Goal: Task Accomplishment & Management: Complete application form

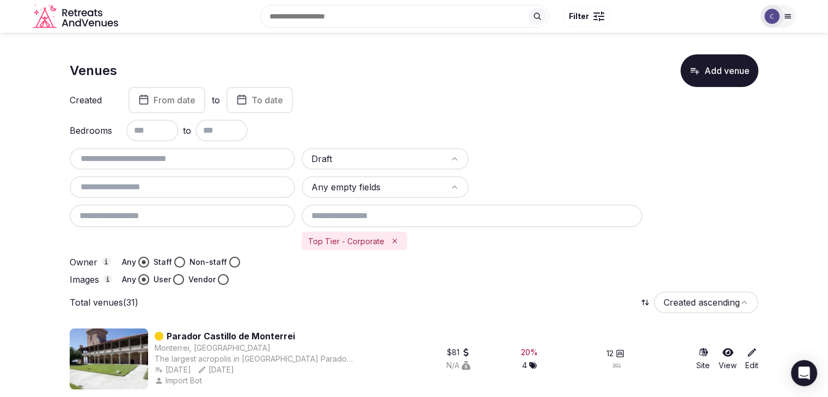
click at [774, 14] on img at bounding box center [771, 16] width 15 height 15
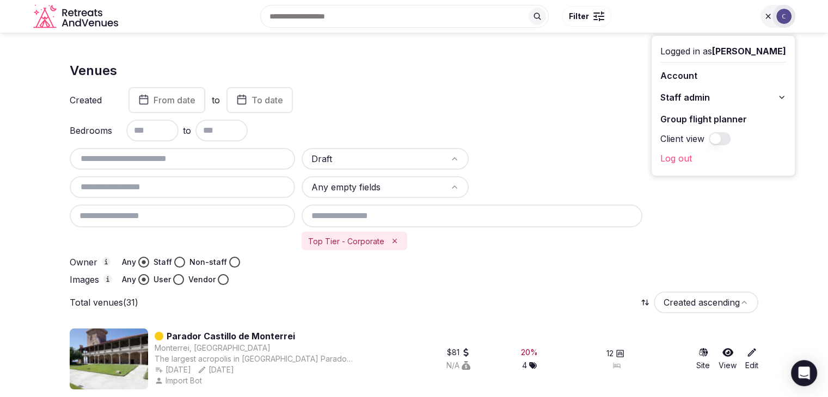
click at [771, 96] on button "Staff admin" at bounding box center [723, 97] width 126 height 17
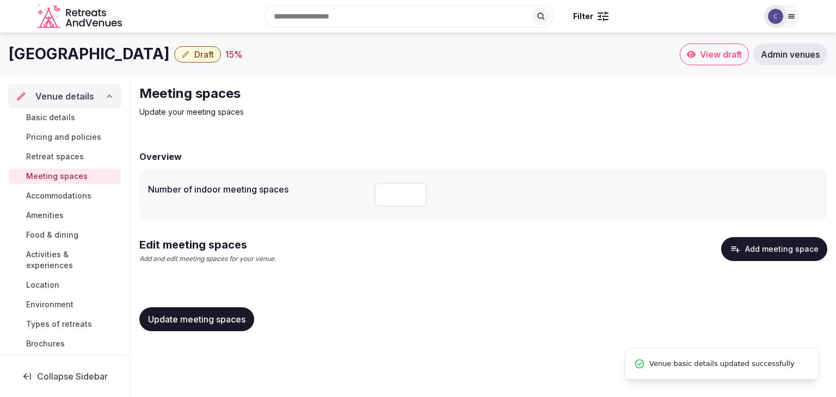
click at [772, 243] on button "Add meeting space" at bounding box center [774, 249] width 106 height 24
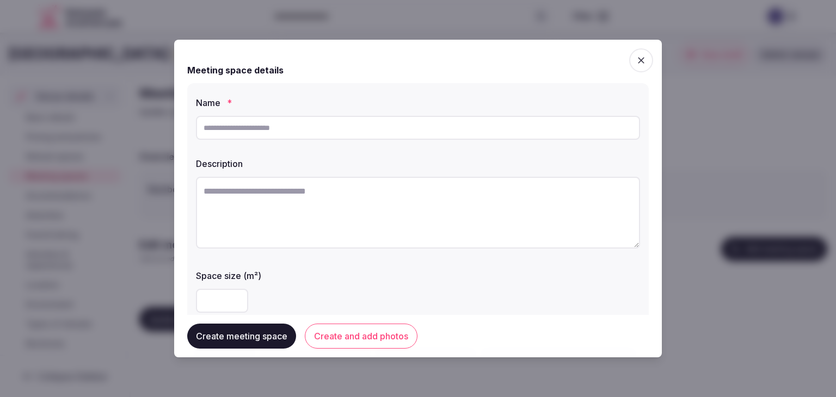
click at [287, 131] on input "text" at bounding box center [418, 128] width 444 height 24
paste input "**********"
type input "**********"
click at [320, 210] on textarea at bounding box center [418, 213] width 444 height 72
paste textarea "**********"
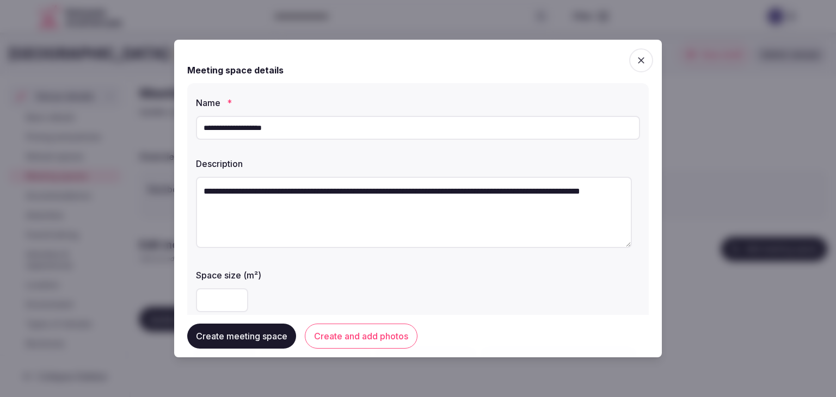
type textarea "**********"
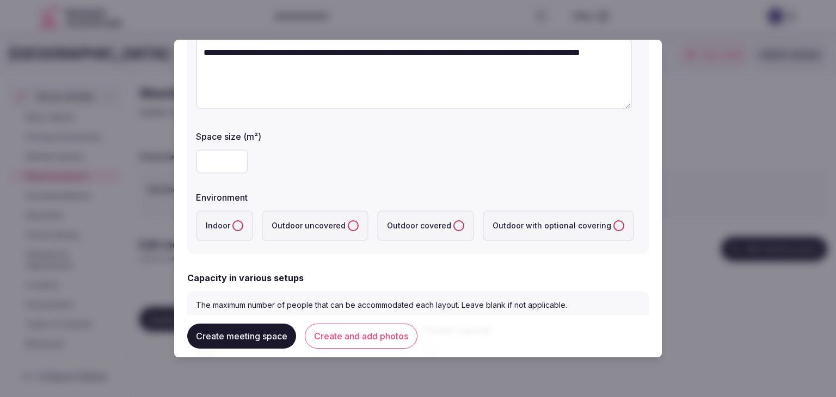
scroll to position [163, 0]
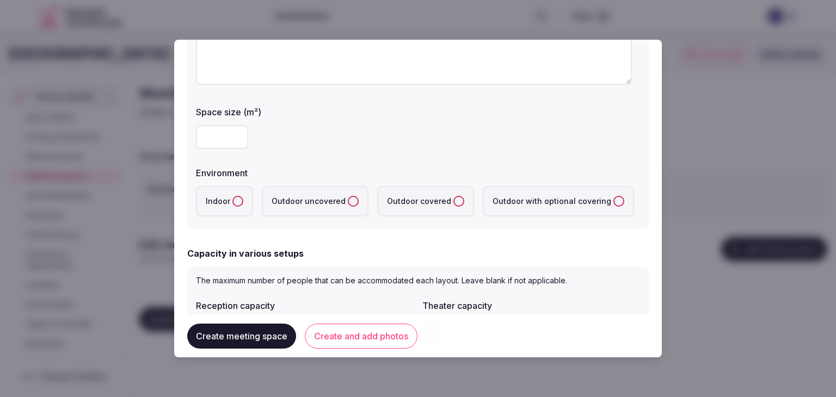
click at [218, 136] on input "number" at bounding box center [222, 137] width 52 height 24
type input "***"
drag, startPoint x: 235, startPoint y: 201, endPoint x: 253, endPoint y: 229, distance: 33.1
click at [234, 201] on button "Indoor" at bounding box center [237, 201] width 11 height 11
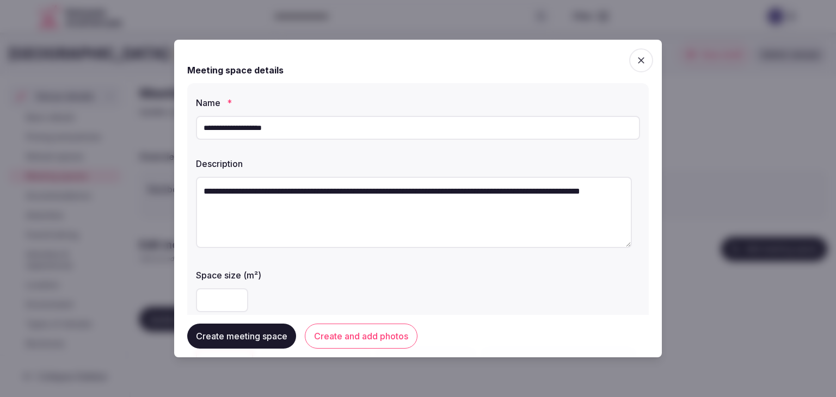
drag, startPoint x: 329, startPoint y: 132, endPoint x: 163, endPoint y: 145, distance: 166.5
click at [163, 145] on body "**********" at bounding box center [418, 195] width 836 height 391
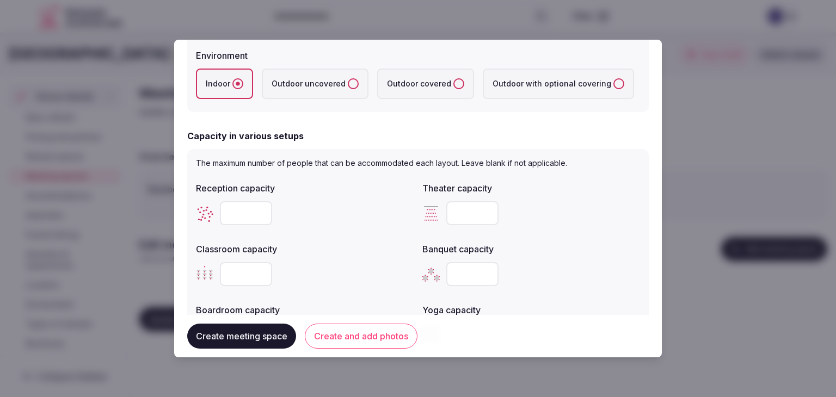
scroll to position [327, 0]
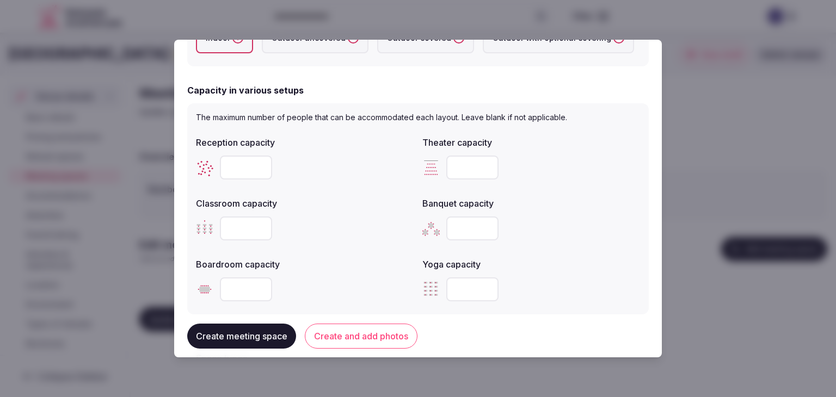
click at [466, 225] on input "number" at bounding box center [472, 229] width 52 height 24
paste input "***"
type input "***"
click at [245, 169] on input "number" at bounding box center [246, 168] width 52 height 24
paste input "***"
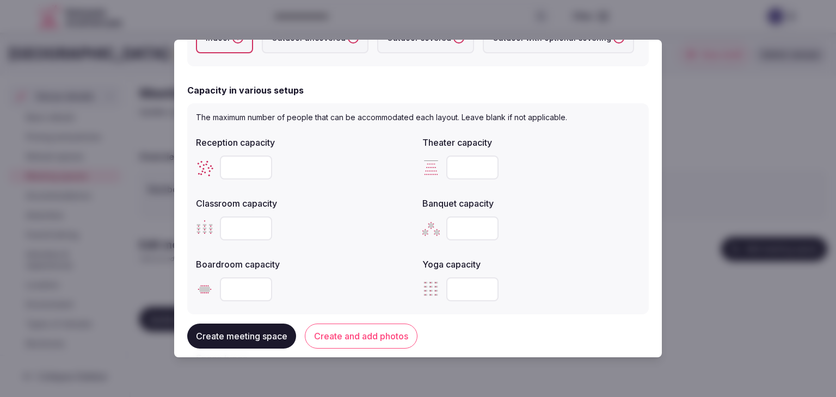
type input "***"
click at [472, 168] on input "number" at bounding box center [472, 168] width 52 height 24
click at [467, 168] on input "number" at bounding box center [472, 168] width 52 height 24
type input "***"
click at [231, 229] on input "number" at bounding box center [246, 229] width 52 height 24
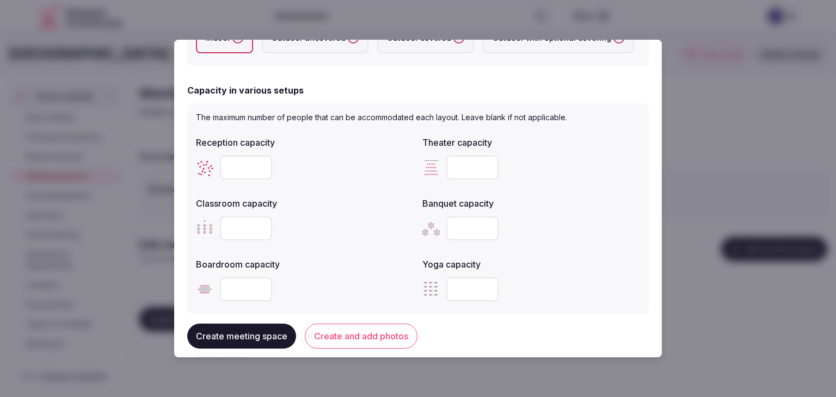
click at [235, 286] on input "number" at bounding box center [246, 290] width 52 height 24
click at [235, 287] on input "number" at bounding box center [246, 290] width 52 height 24
paste input "**"
type input "**"
click at [237, 228] on input "number" at bounding box center [246, 229] width 52 height 24
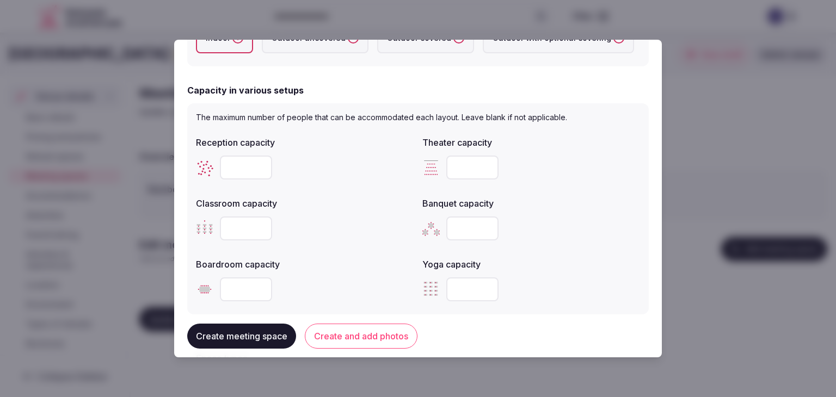
click at [243, 228] on input "number" at bounding box center [246, 229] width 52 height 24
type input "***"
click at [586, 264] on label "Yoga capacity" at bounding box center [531, 264] width 218 height 9
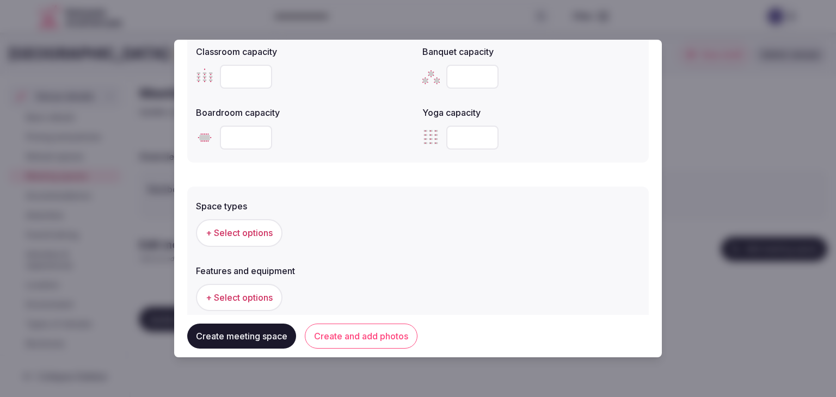
scroll to position [544, 0]
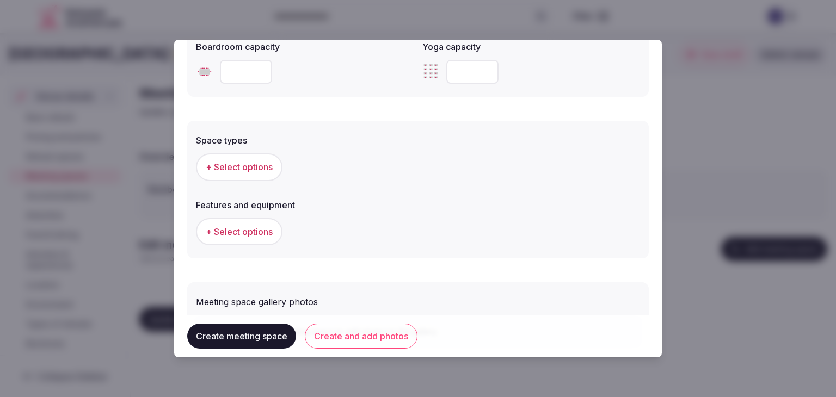
click at [248, 166] on span "+ Select options" at bounding box center [239, 167] width 67 height 12
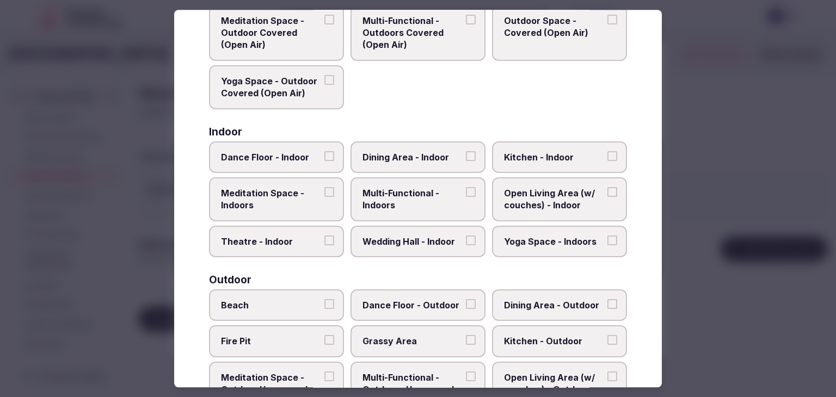
click at [406, 192] on span "Multi-Functional - Indoors" at bounding box center [413, 199] width 100 height 25
click at [466, 192] on button "Multi-Functional - Indoors" at bounding box center [471, 192] width 10 height 10
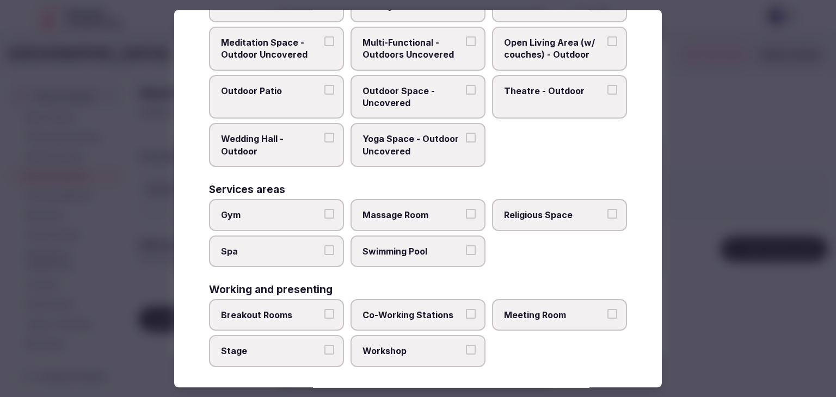
click at [533, 309] on span "Meeting Room" at bounding box center [554, 315] width 100 height 12
click at [608, 309] on button "Meeting Room" at bounding box center [613, 314] width 10 height 10
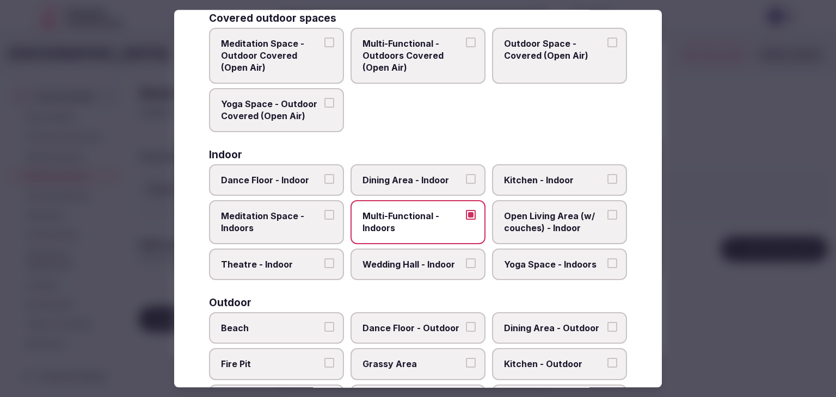
scroll to position [0, 0]
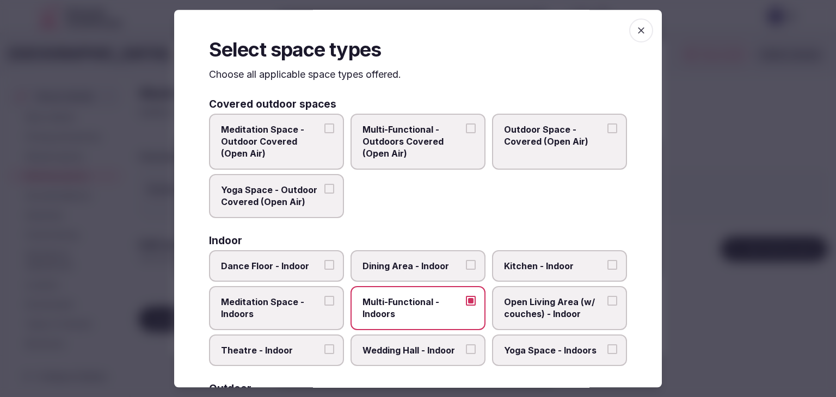
click at [639, 32] on span "button" at bounding box center [641, 31] width 24 height 24
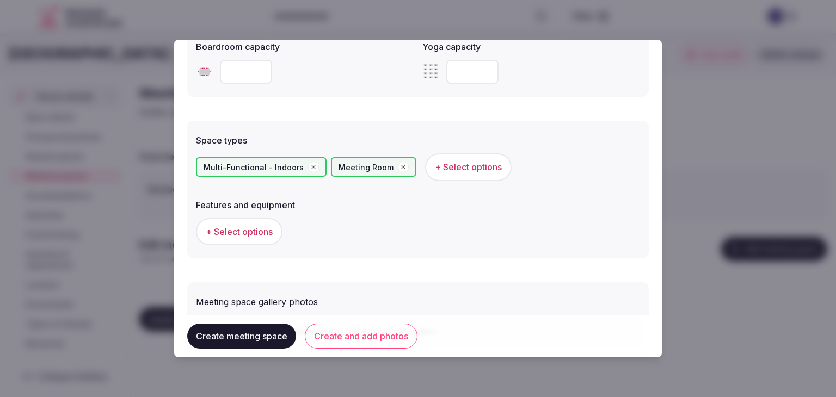
click at [255, 241] on button "+ Select options" at bounding box center [239, 231] width 87 height 27
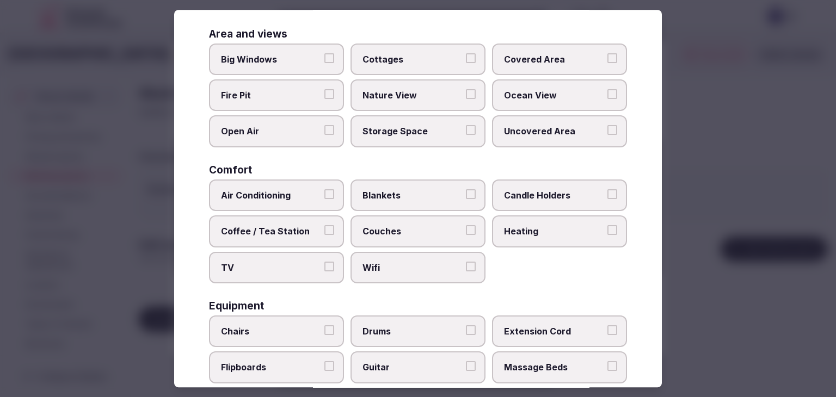
scroll to position [163, 0]
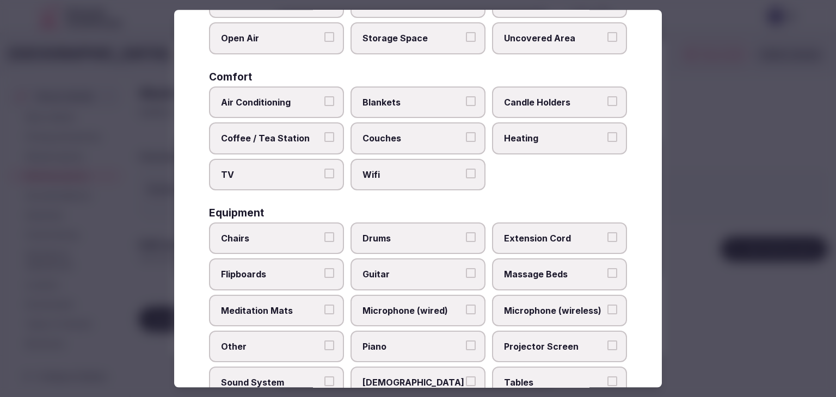
click at [411, 169] on span "Wifi" at bounding box center [413, 175] width 100 height 12
click at [466, 169] on button "Wifi" at bounding box center [471, 174] width 10 height 10
drag, startPoint x: 270, startPoint y: 173, endPoint x: 266, endPoint y: 136, distance: 37.2
click at [269, 173] on span "TV" at bounding box center [271, 175] width 100 height 12
click at [324, 173] on button "TV" at bounding box center [329, 174] width 10 height 10
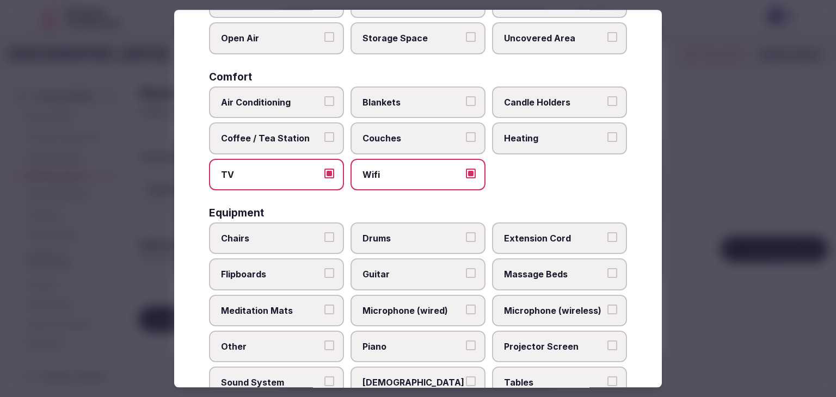
drag, startPoint x: 266, startPoint y: 136, endPoint x: 277, endPoint y: 97, distance: 40.7
click at [266, 135] on span "Coffee / Tea Station" at bounding box center [271, 138] width 100 height 12
click at [324, 135] on button "Coffee / Tea Station" at bounding box center [329, 137] width 10 height 10
drag, startPoint x: 277, startPoint y: 97, endPoint x: 308, endPoint y: 142, distance: 54.4
click at [278, 96] on span "Air Conditioning" at bounding box center [271, 102] width 100 height 12
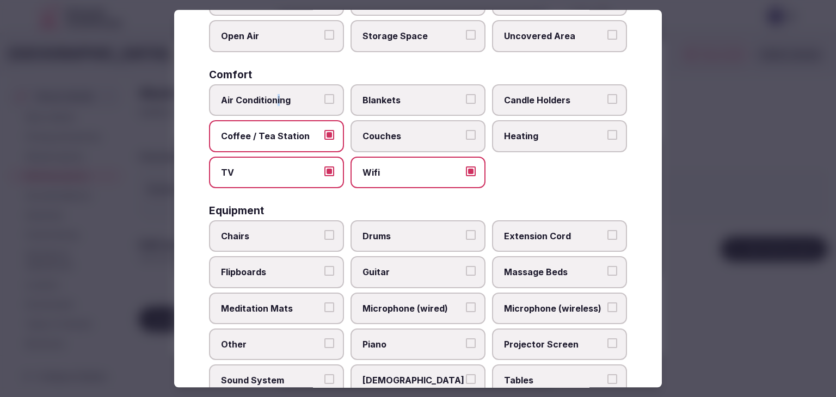
scroll to position [41, 0]
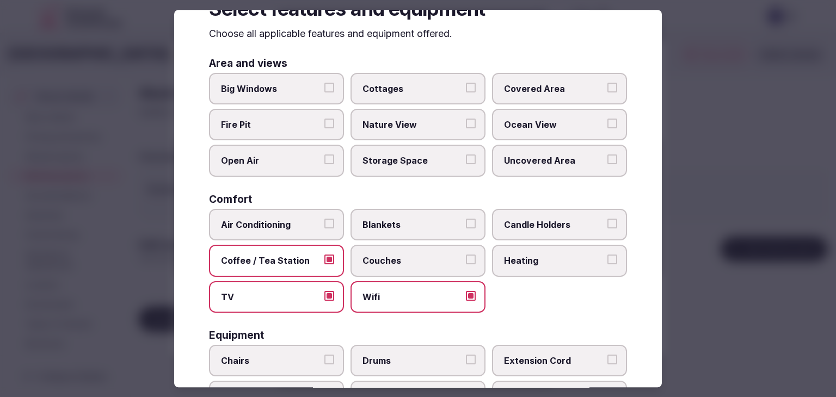
click at [293, 228] on span "Air Conditioning" at bounding box center [271, 225] width 100 height 12
click at [324, 228] on button "Air Conditioning" at bounding box center [329, 224] width 10 height 10
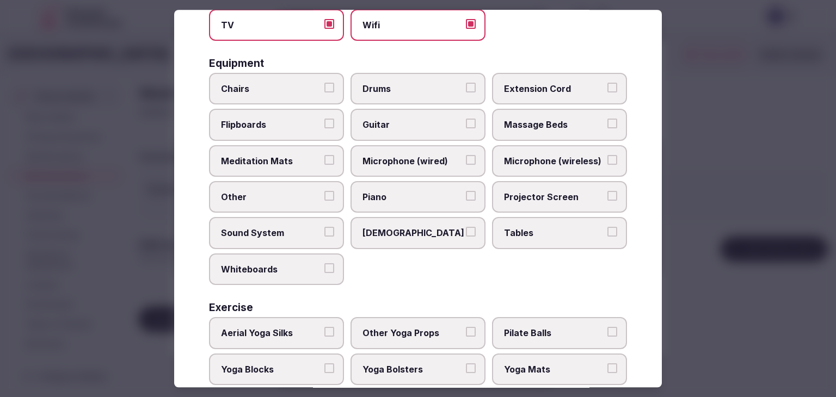
scroll to position [368, 0]
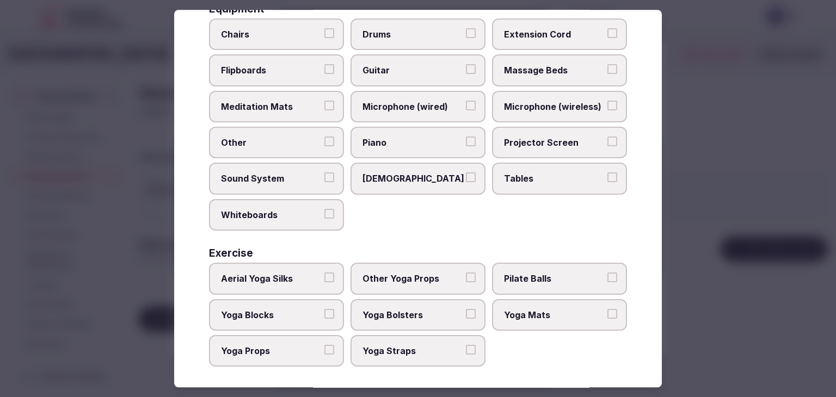
click at [534, 173] on span "Tables" at bounding box center [554, 179] width 100 height 12
click at [608, 173] on button "Tables" at bounding box center [613, 178] width 10 height 10
drag, startPoint x: 538, startPoint y: 139, endPoint x: 539, endPoint y: 106, distance: 33.8
click at [538, 138] on span "Projector Screen" at bounding box center [554, 143] width 100 height 12
click at [608, 138] on button "Projector Screen" at bounding box center [613, 142] width 10 height 10
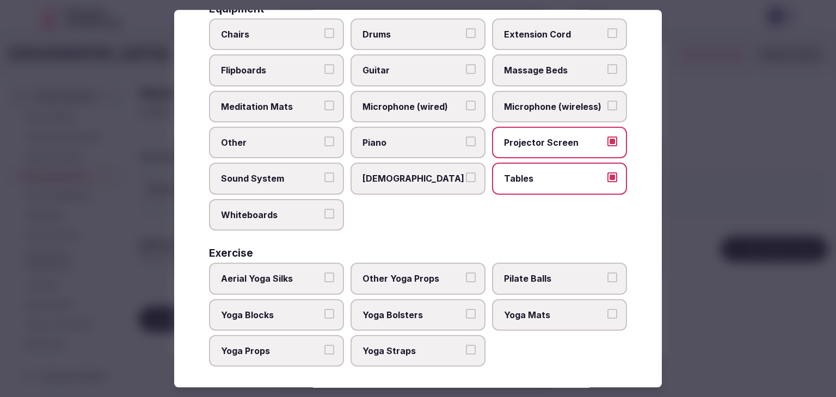
click at [539, 105] on span "Microphone (wireless)" at bounding box center [554, 107] width 100 height 12
click at [608, 105] on button "Microphone (wireless)" at bounding box center [613, 106] width 10 height 10
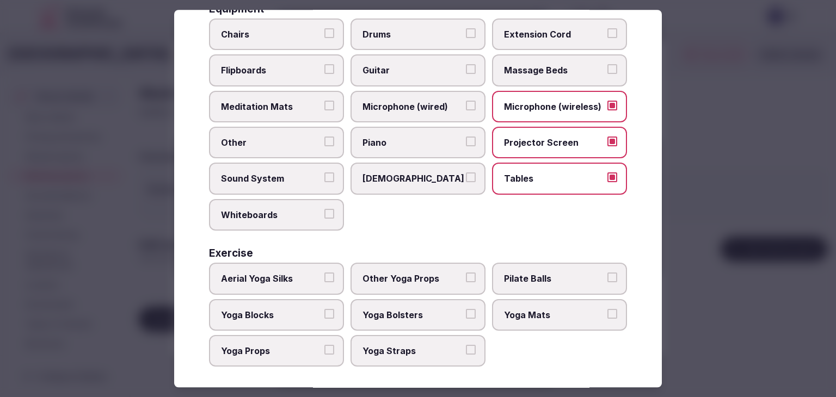
click at [287, 37] on span "Chairs" at bounding box center [271, 34] width 100 height 12
click at [324, 37] on button "Chairs" at bounding box center [329, 33] width 10 height 10
click at [282, 179] on span "Sound System" at bounding box center [271, 179] width 100 height 12
click at [324, 179] on button "Sound System" at bounding box center [329, 178] width 10 height 10
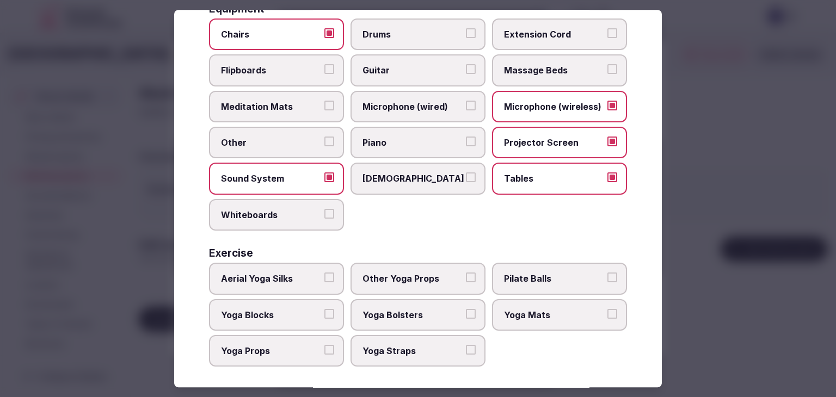
scroll to position [313, 0]
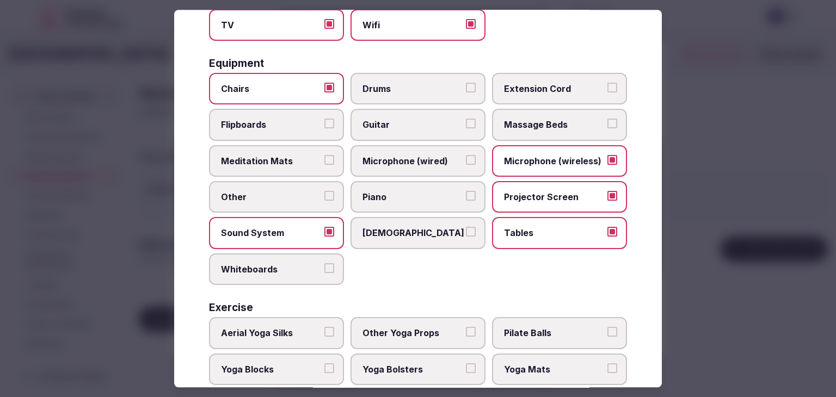
click at [270, 128] on label "Flipboards" at bounding box center [276, 125] width 135 height 32
click at [324, 128] on button "Flipboards" at bounding box center [329, 124] width 10 height 10
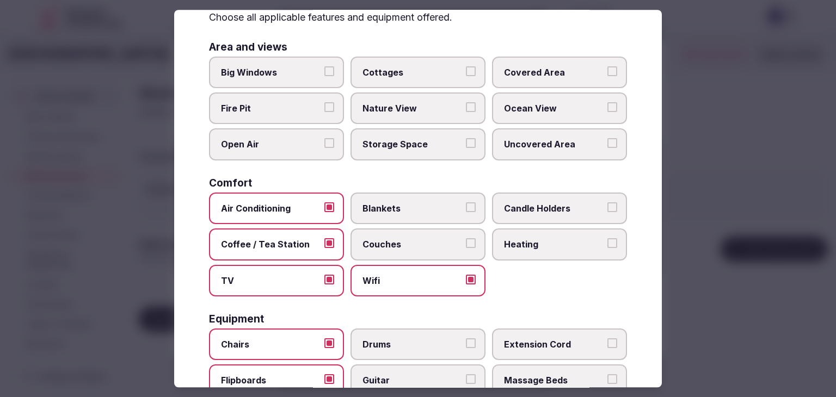
scroll to position [0, 0]
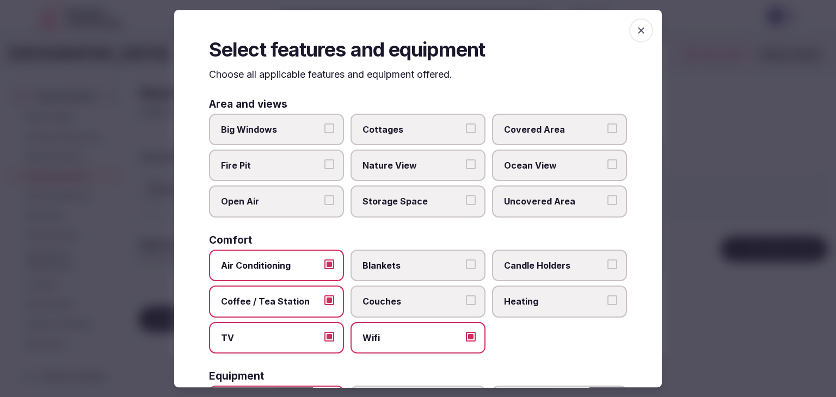
click at [629, 27] on span "button" at bounding box center [641, 31] width 24 height 24
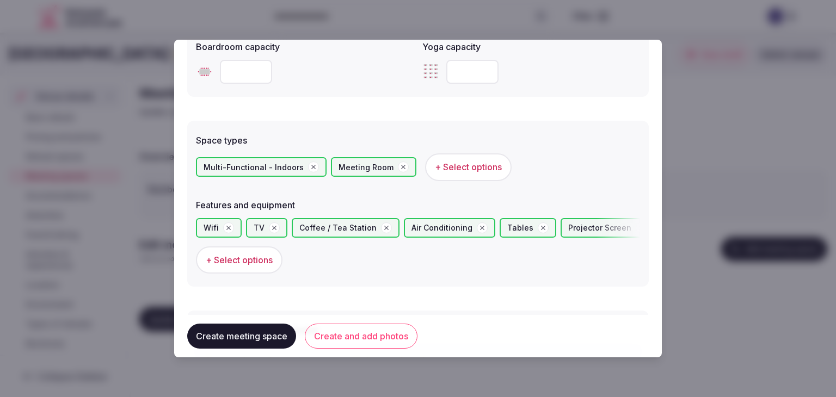
click at [362, 345] on button "Create and add photos" at bounding box center [361, 336] width 113 height 25
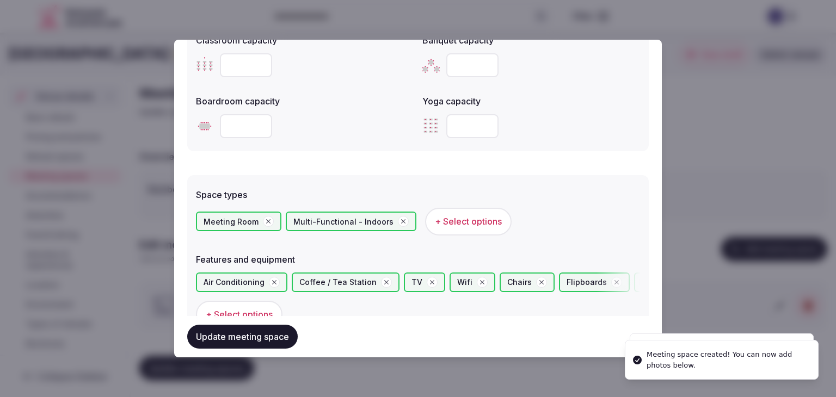
scroll to position [708, 0]
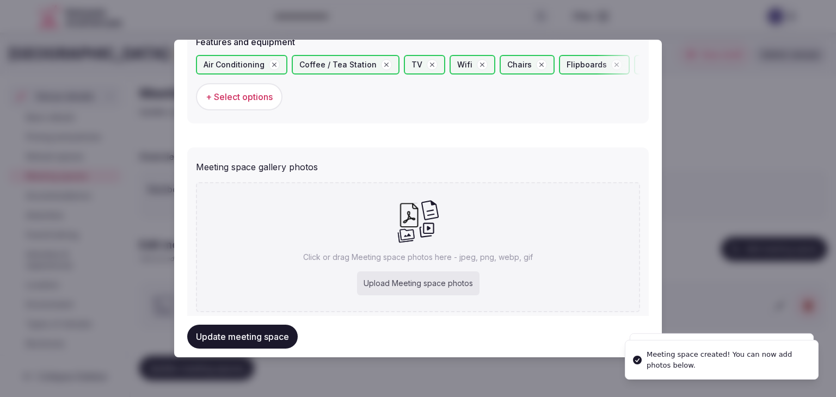
click at [452, 279] on div "Upload Meeting space photos" at bounding box center [418, 284] width 123 height 24
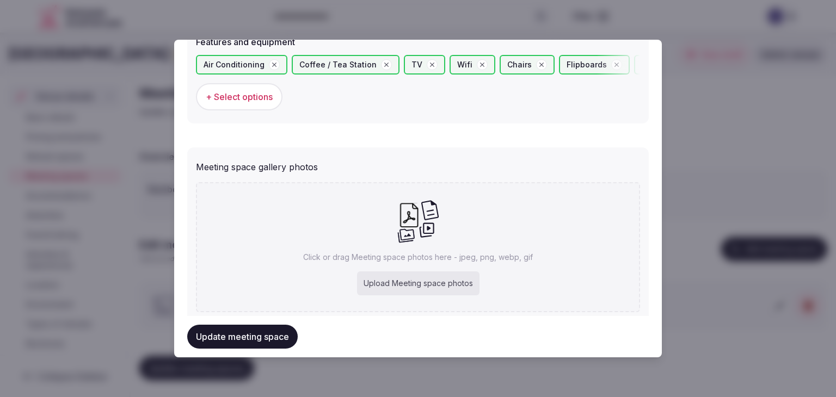
type input "**********"
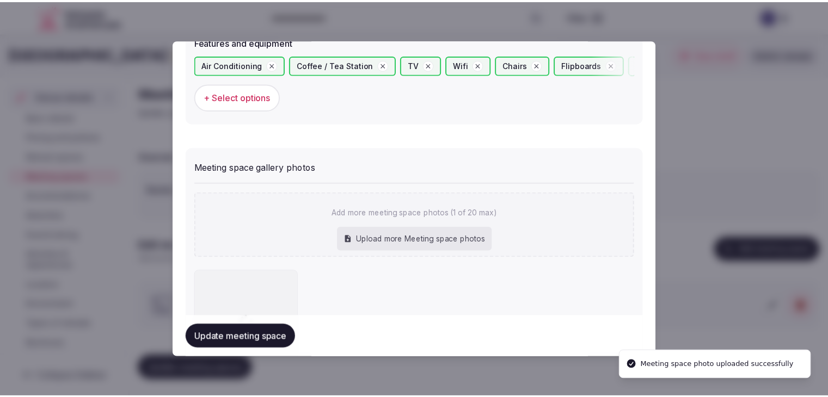
scroll to position [797, 0]
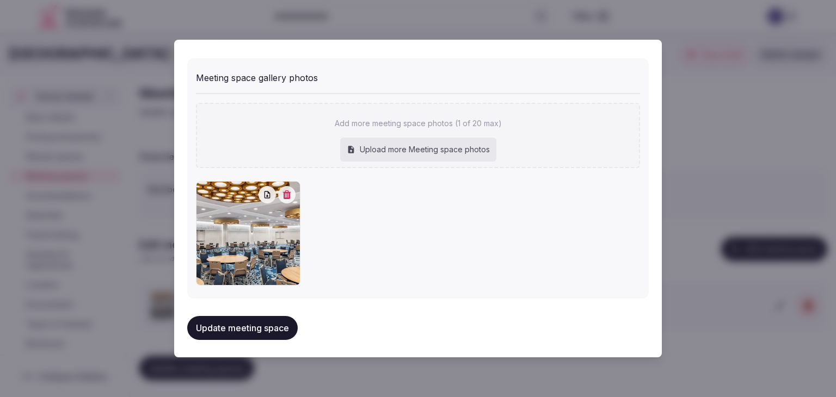
click at [259, 319] on button "Update meeting space" at bounding box center [242, 328] width 111 height 24
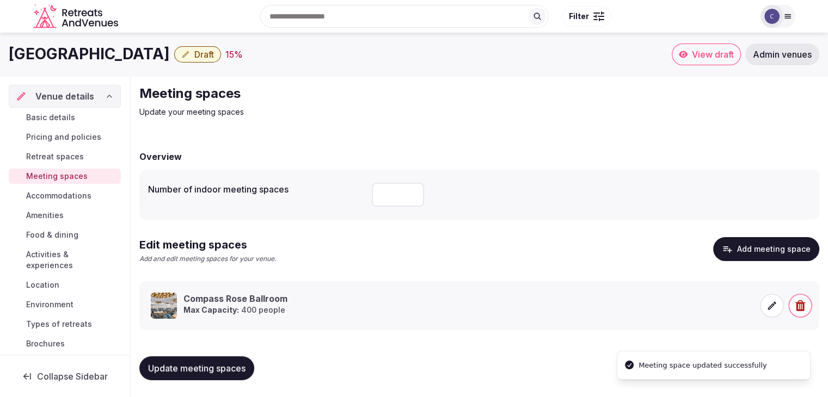
click at [170, 60] on h1 "Margaritaville Hotel Nashville" at bounding box center [89, 54] width 161 height 21
copy div "Margaritaville Hotel Nashville"
drag, startPoint x: 387, startPoint y: 194, endPoint x: 394, endPoint y: 204, distance: 12.4
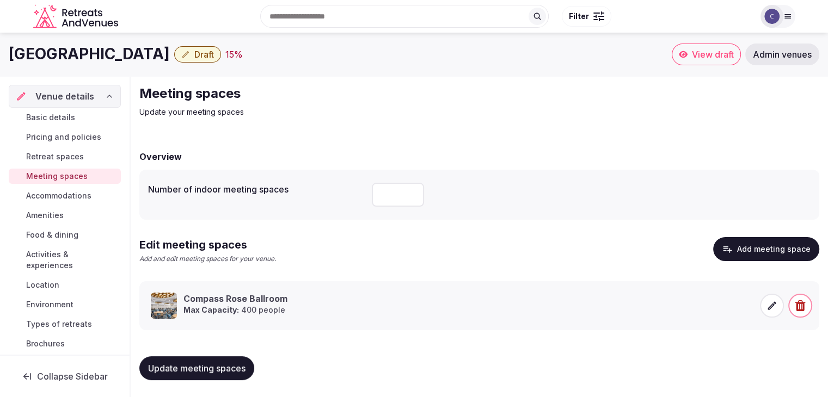
click at [390, 195] on input "number" at bounding box center [398, 195] width 52 height 24
type input "*"
click at [227, 365] on span "Update meeting spaces" at bounding box center [196, 368] width 97 height 11
click at [61, 111] on link "Basic details" at bounding box center [65, 117] width 112 height 15
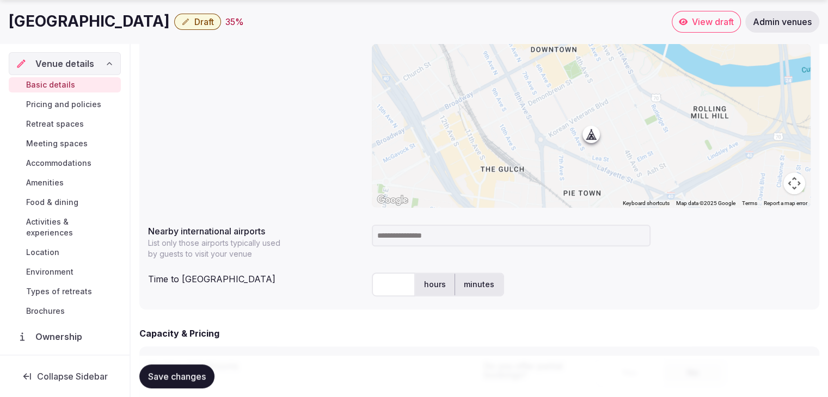
scroll to position [544, 0]
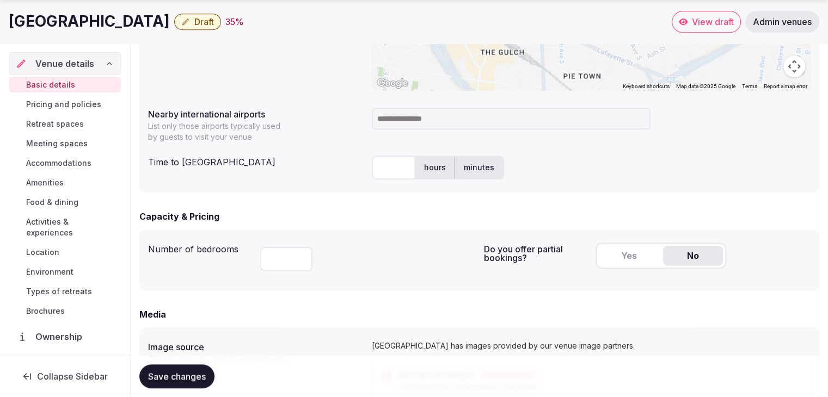
click at [272, 256] on input "number" at bounding box center [286, 259] width 52 height 24
type input "***"
drag, startPoint x: 195, startPoint y: 378, endPoint x: 200, endPoint y: 391, distance: 14.0
click at [196, 378] on span "Save changes" at bounding box center [177, 376] width 58 height 11
click at [58, 166] on span "Accommodations" at bounding box center [58, 163] width 65 height 11
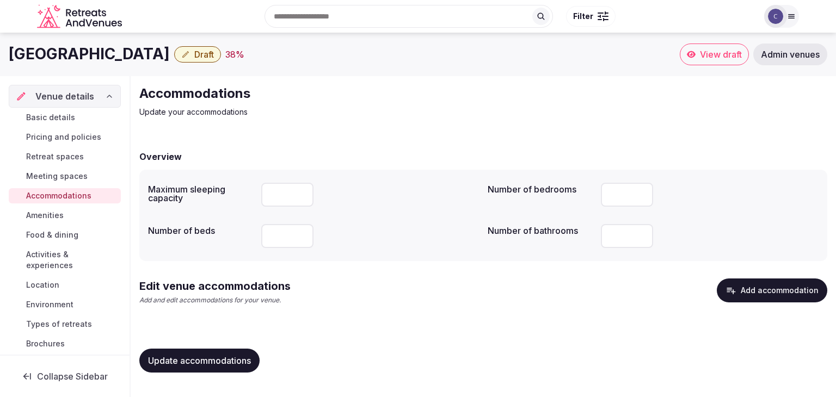
click at [754, 287] on button "Add accommodation" at bounding box center [772, 291] width 111 height 24
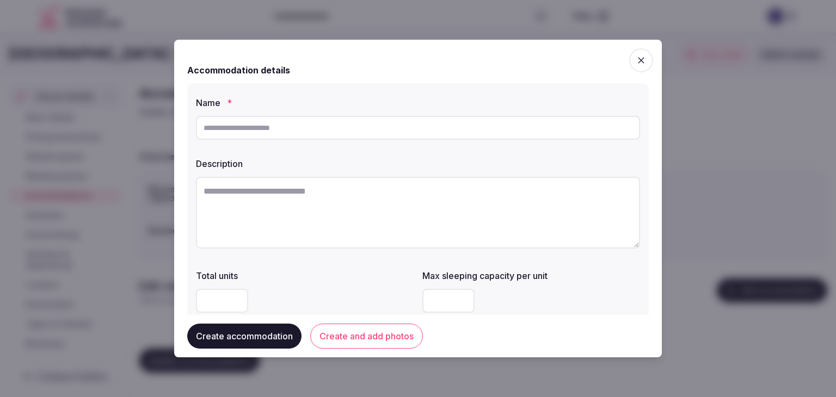
click at [385, 132] on input "text" at bounding box center [418, 128] width 444 height 24
paste input "**********"
type input "**********"
click at [425, 210] on textarea at bounding box center [418, 213] width 444 height 72
paste textarea "**********"
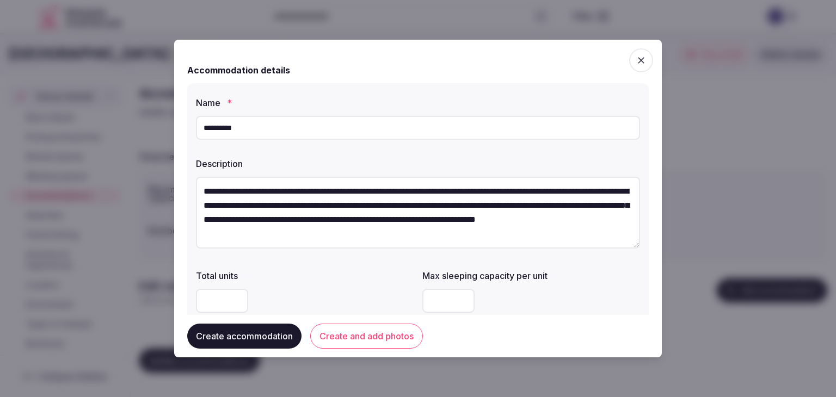
scroll to position [20, 0]
type textarea "**********"
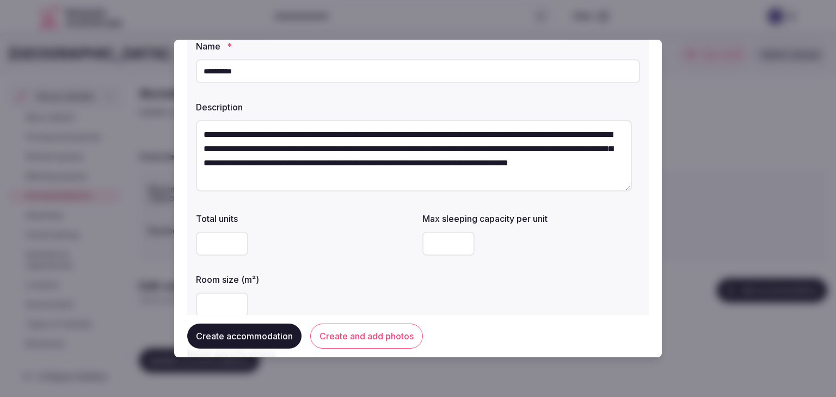
scroll to position [109, 0]
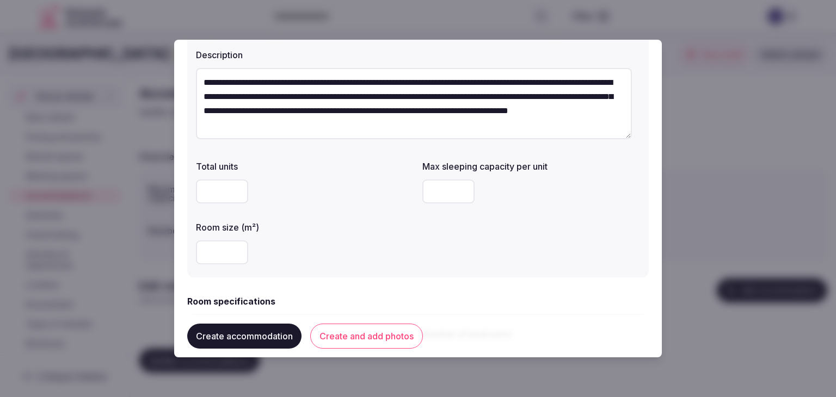
click at [429, 187] on input "number" at bounding box center [448, 192] width 52 height 24
type input "*"
click at [325, 246] on div at bounding box center [305, 253] width 218 height 24
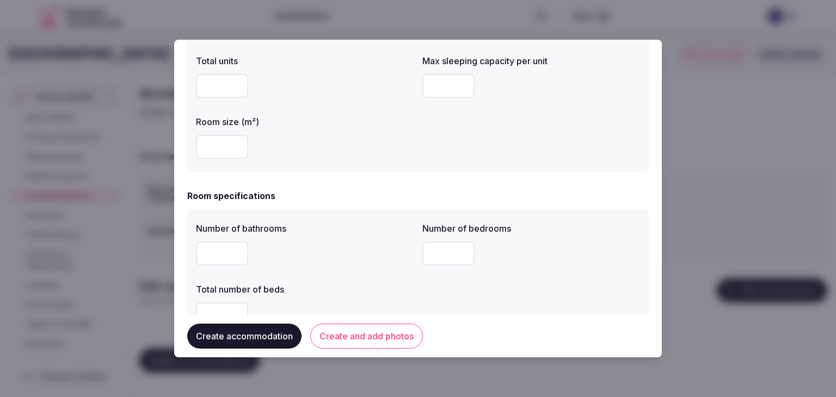
scroll to position [218, 0]
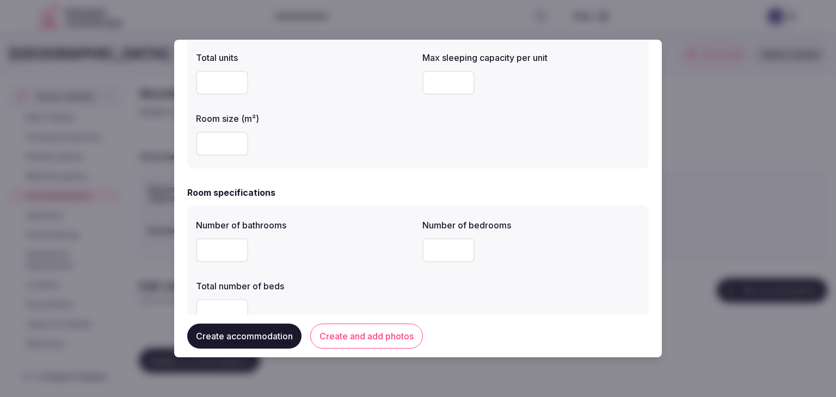
click at [211, 144] on input "number" at bounding box center [222, 144] width 52 height 24
type input "**"
click at [358, 150] on div "**" at bounding box center [305, 144] width 218 height 24
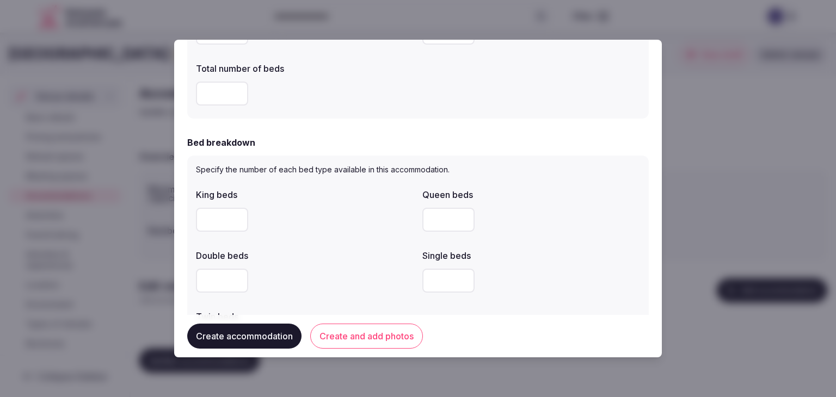
scroll to position [272, 0]
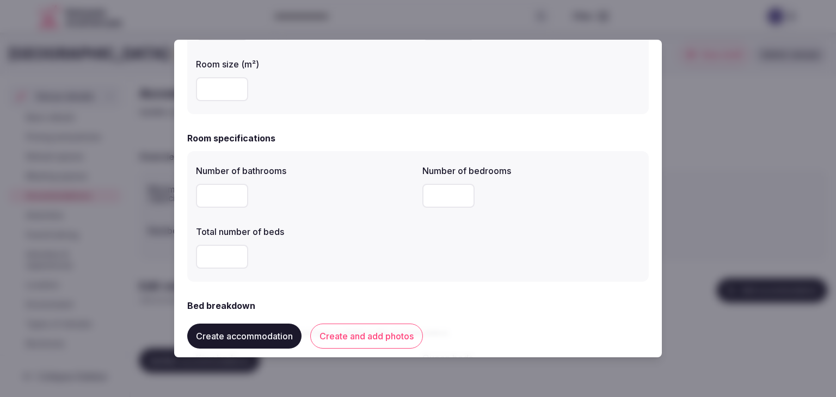
click at [219, 193] on input "number" at bounding box center [222, 196] width 52 height 24
type input "*"
click at [442, 194] on input "number" at bounding box center [448, 196] width 52 height 24
type input "*"
click at [191, 246] on div "Number of bathrooms * Number of bedrooms * Total number of beds" at bounding box center [418, 216] width 462 height 131
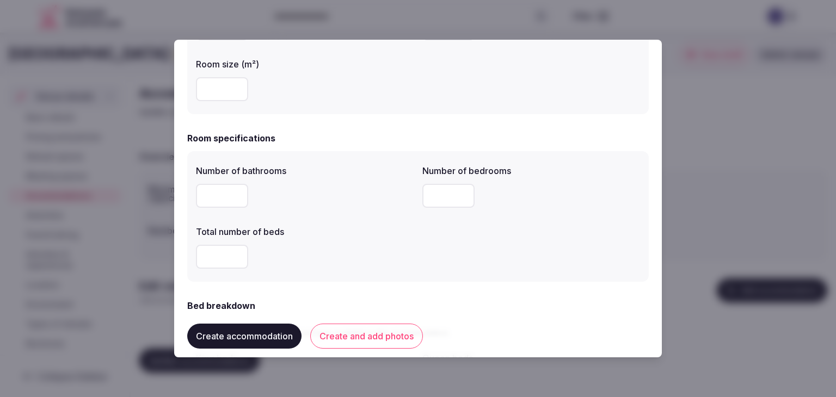
click at [212, 262] on input "number" at bounding box center [222, 257] width 52 height 24
type input "*"
click at [430, 270] on div "Number of bathrooms * Number of bedrooms * Total number of beds *" at bounding box center [418, 216] width 444 height 113
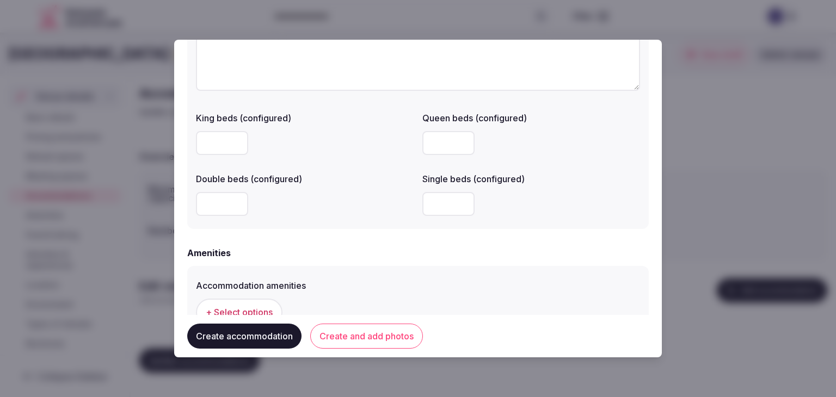
scroll to position [926, 0]
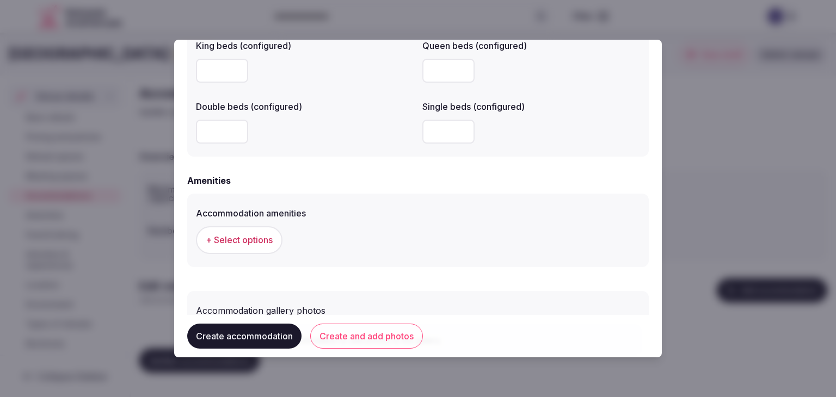
click at [261, 241] on span "+ Select options" at bounding box center [239, 240] width 67 height 12
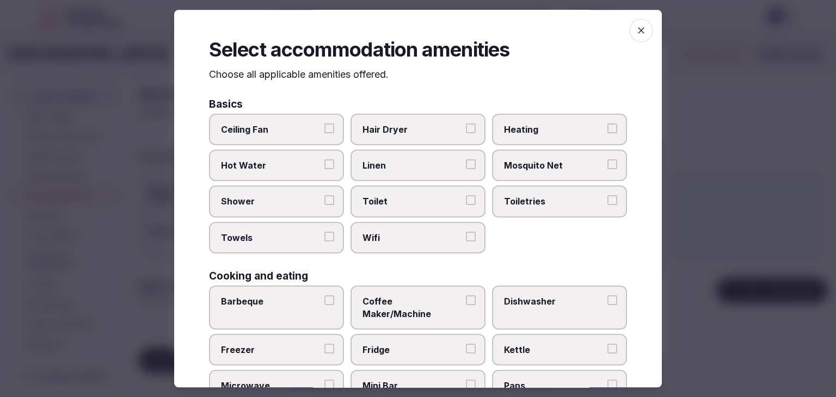
drag, startPoint x: 405, startPoint y: 238, endPoint x: 540, endPoint y: 203, distance: 140.0
click at [406, 237] on span "Wifi" at bounding box center [413, 238] width 100 height 12
click at [466, 237] on button "Wifi" at bounding box center [471, 237] width 10 height 10
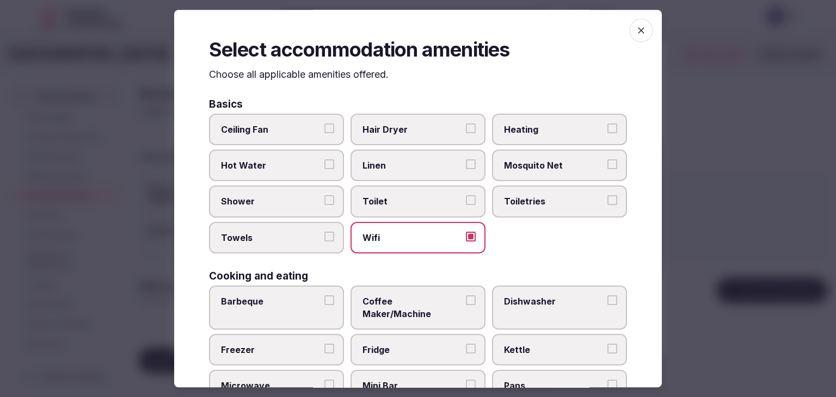
drag, startPoint x: 544, startPoint y: 203, endPoint x: 427, endPoint y: 136, distance: 135.1
click at [544, 202] on span "Toiletries" at bounding box center [554, 202] width 100 height 12
click at [608, 202] on button "Toiletries" at bounding box center [613, 201] width 10 height 10
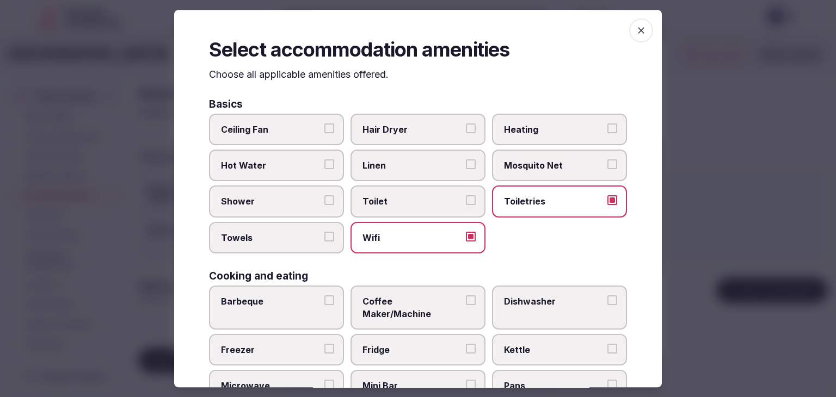
click at [431, 130] on span "Hair Dryer" at bounding box center [413, 130] width 100 height 12
click at [466, 130] on button "Hair Dryer" at bounding box center [471, 129] width 10 height 10
click at [287, 209] on label "Shower" at bounding box center [276, 202] width 135 height 32
click at [324, 206] on button "Shower" at bounding box center [329, 201] width 10 height 10
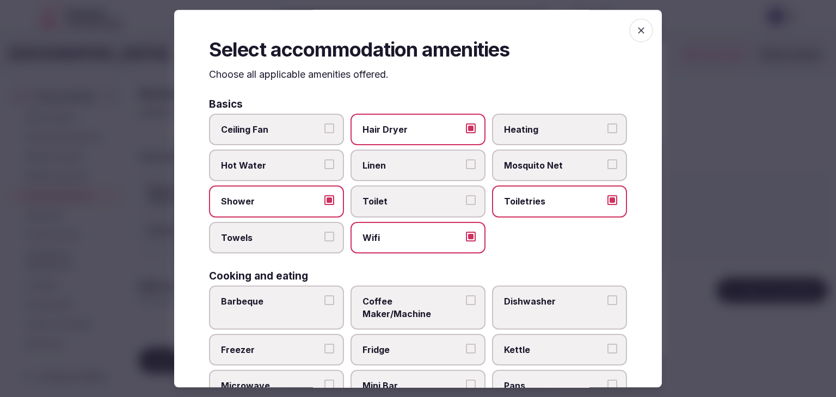
click at [286, 241] on span "Towels" at bounding box center [271, 238] width 100 height 12
click at [324, 241] on button "Towels" at bounding box center [329, 237] width 10 height 10
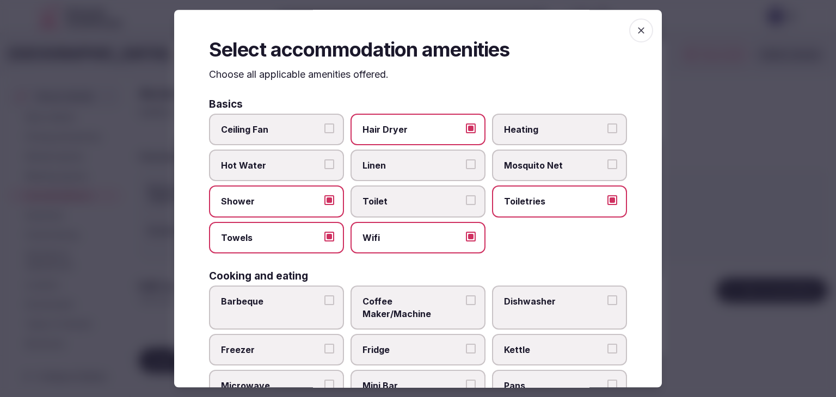
click at [406, 305] on span "Coffee Maker/Machine" at bounding box center [413, 308] width 100 height 25
click at [466, 305] on button "Coffee Maker/Machine" at bounding box center [471, 301] width 10 height 10
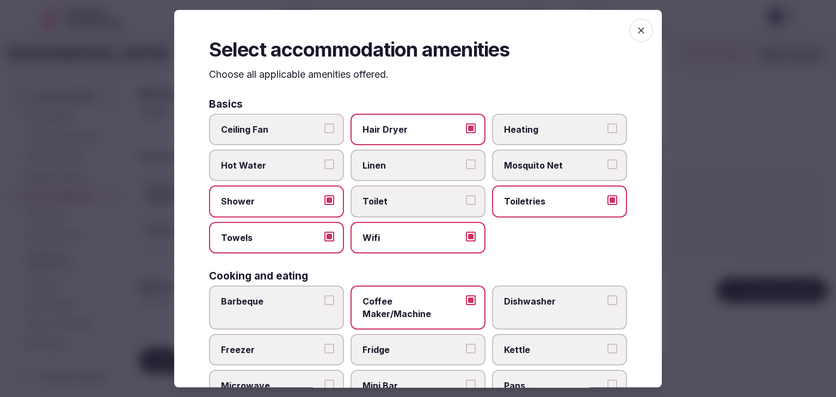
click at [402, 344] on span "Fridge" at bounding box center [413, 350] width 100 height 12
click at [466, 344] on button "Fridge" at bounding box center [471, 349] width 10 height 10
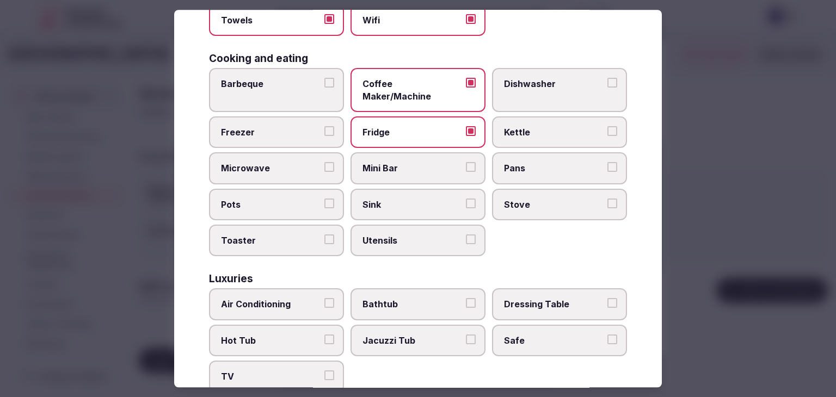
click at [307, 299] on span "Air Conditioning" at bounding box center [271, 305] width 100 height 12
click at [324, 299] on button "Air Conditioning" at bounding box center [329, 304] width 10 height 10
drag, startPoint x: 308, startPoint y: 362, endPoint x: 540, endPoint y: 310, distance: 238.2
click at [308, 371] on span "TV" at bounding box center [271, 377] width 100 height 12
click at [324, 371] on button "TV" at bounding box center [329, 376] width 10 height 10
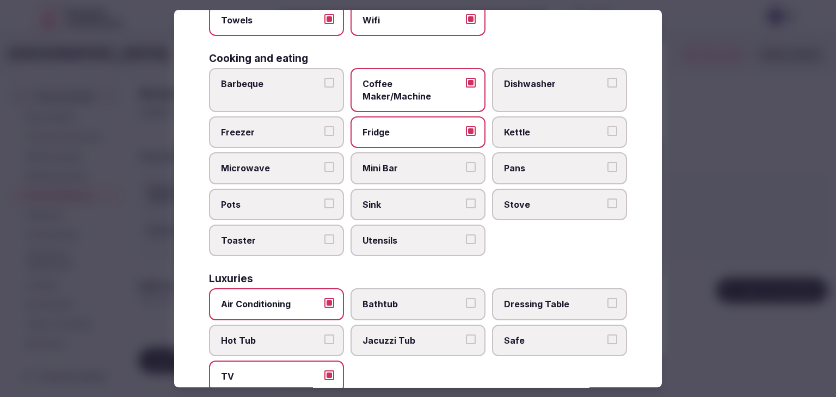
click at [575, 307] on div "Air Conditioning Bathtub Dressing Table Hot Tub Jacuzzi Tub Safe TV" at bounding box center [418, 341] width 418 height 104
click at [571, 335] on span "Safe" at bounding box center [554, 341] width 100 height 12
click at [608, 335] on button "Safe" at bounding box center [613, 340] width 10 height 10
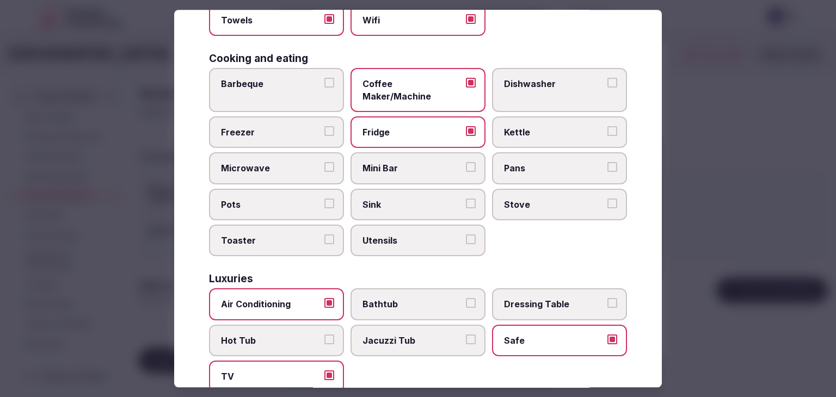
scroll to position [381, 0]
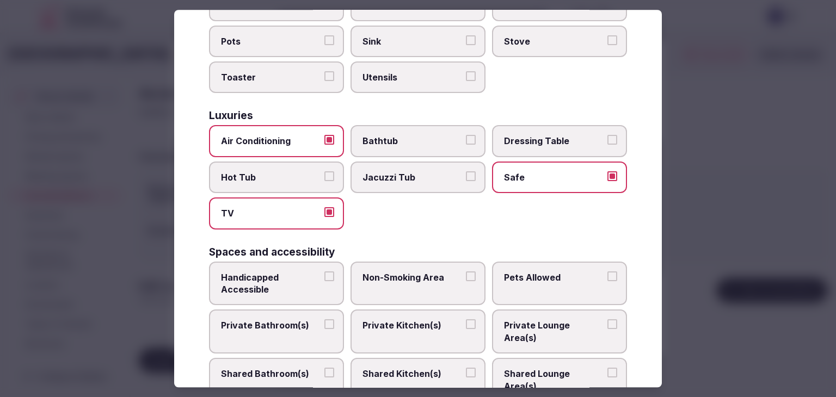
drag, startPoint x: 279, startPoint y: 304, endPoint x: 433, endPoint y: 275, distance: 157.3
click at [279, 320] on span "Private Bathroom(s)" at bounding box center [271, 326] width 100 height 12
click at [324, 320] on button "Private Bathroom(s)" at bounding box center [329, 325] width 10 height 10
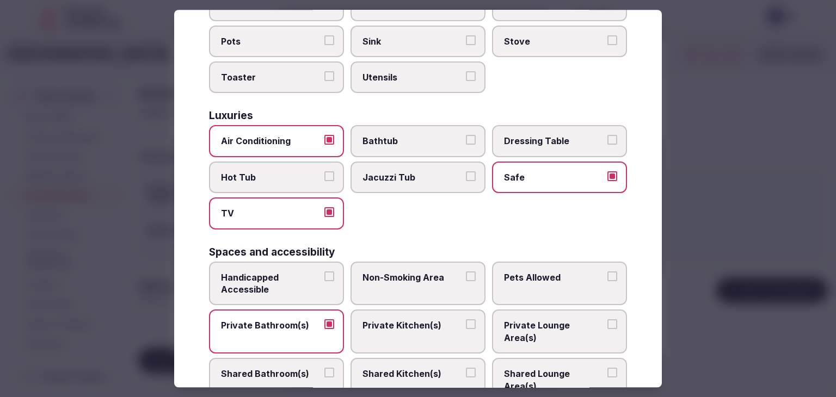
drag, startPoint x: 567, startPoint y: 241, endPoint x: 564, endPoint y: 264, distance: 23.1
click at [567, 247] on div "Spaces and accessibility Handicapped Accessible Non-Smoking Area Pets Allowed P…" at bounding box center [418, 343] width 418 height 192
click at [564, 272] on span "Pets Allowed" at bounding box center [554, 278] width 100 height 12
click at [608, 272] on button "Pets Allowed" at bounding box center [613, 277] width 10 height 10
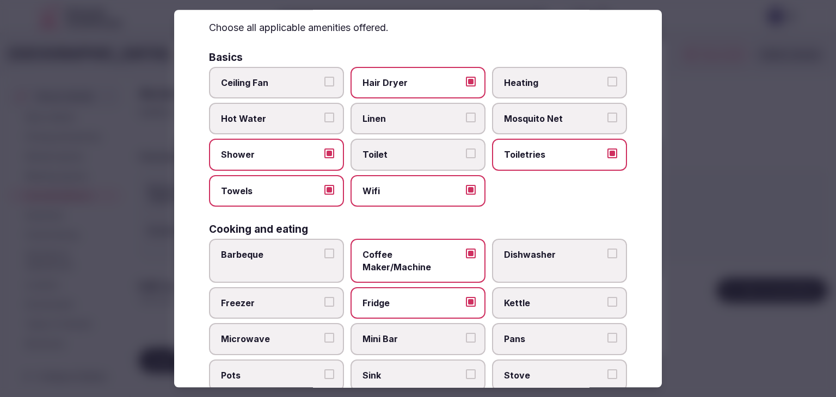
scroll to position [0, 0]
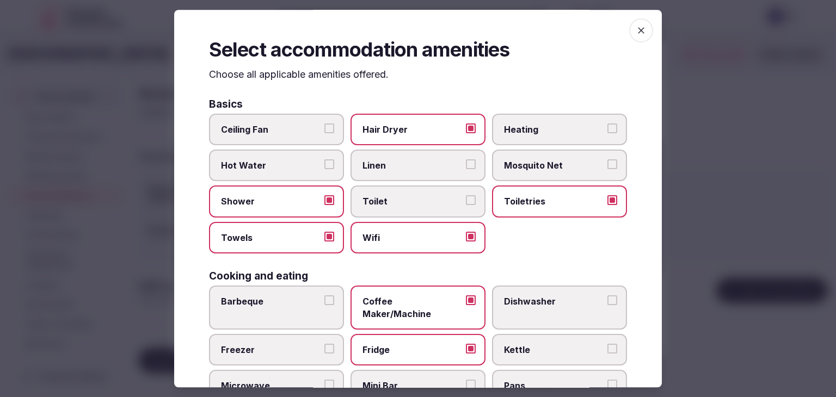
click at [645, 27] on span "button" at bounding box center [641, 31] width 24 height 24
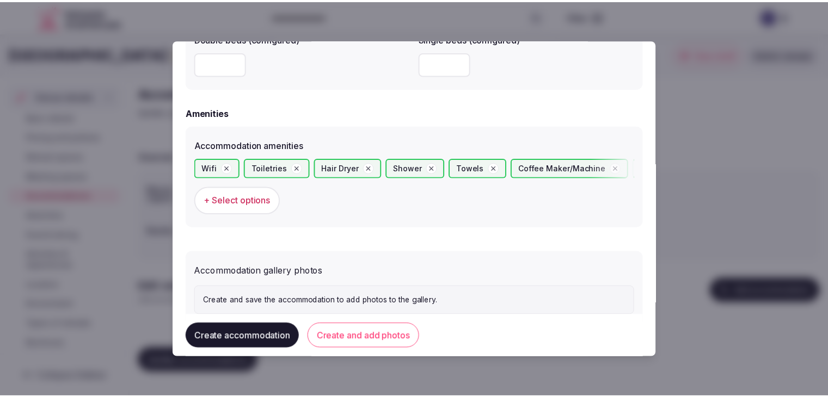
scroll to position [1027, 0]
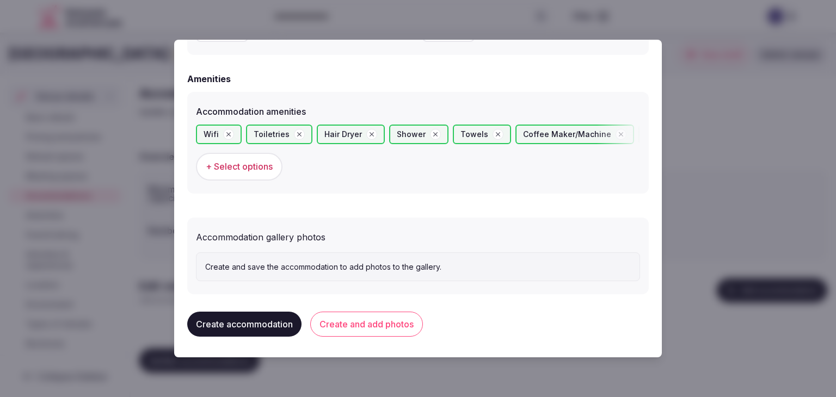
drag, startPoint x: 392, startPoint y: 323, endPoint x: 457, endPoint y: 369, distance: 79.3
click at [393, 323] on button "Create and add photos" at bounding box center [366, 324] width 113 height 25
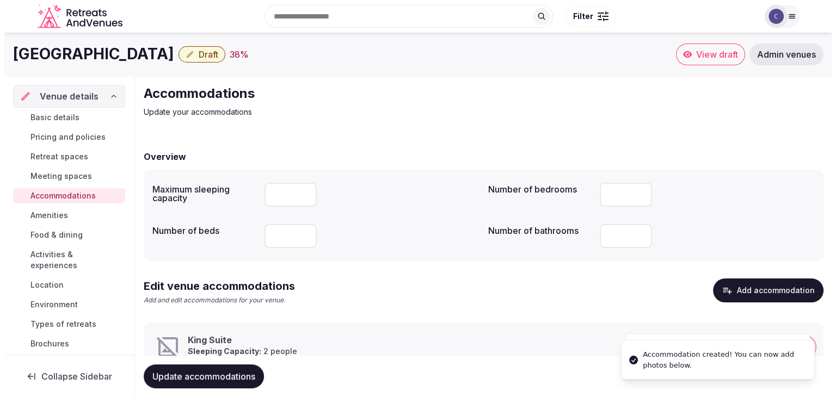
scroll to position [41, 0]
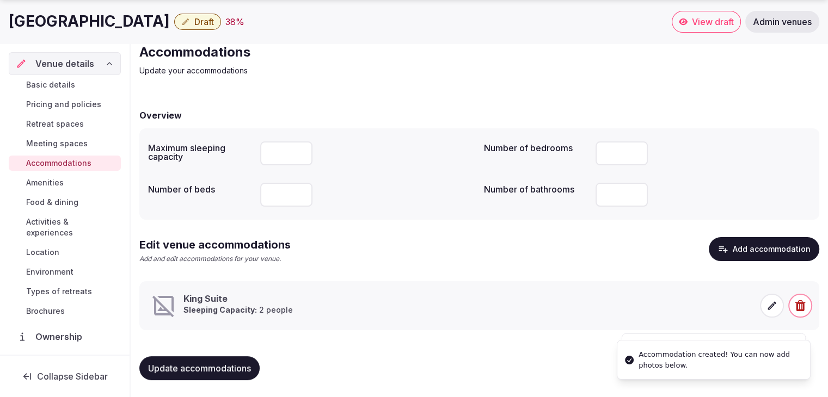
click at [764, 305] on span at bounding box center [772, 306] width 24 height 24
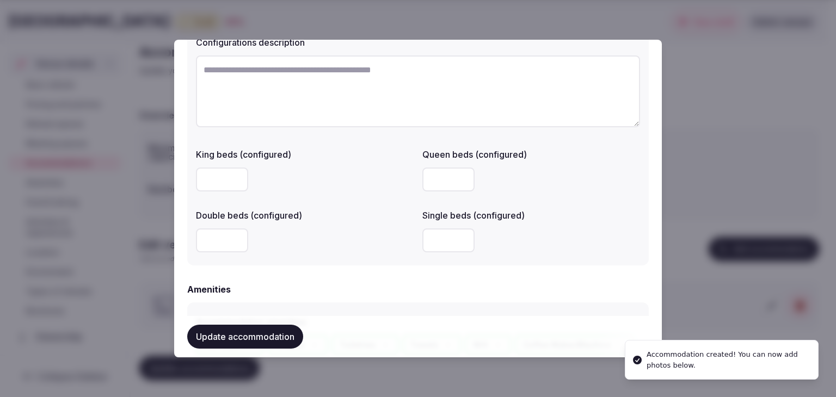
scroll to position [1128, 0]
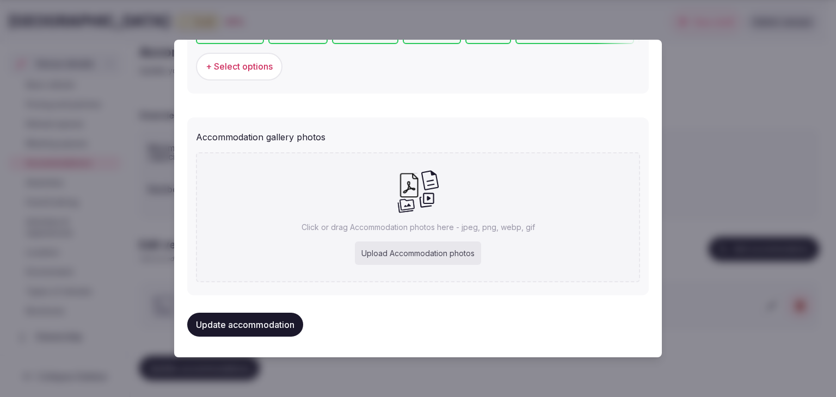
click at [430, 251] on div "Upload Accommodation photos" at bounding box center [418, 254] width 126 height 24
type input "**********"
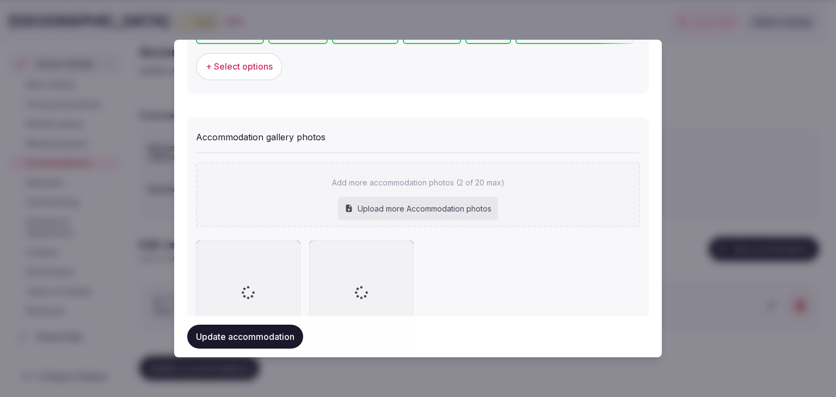
scroll to position [1187, 0]
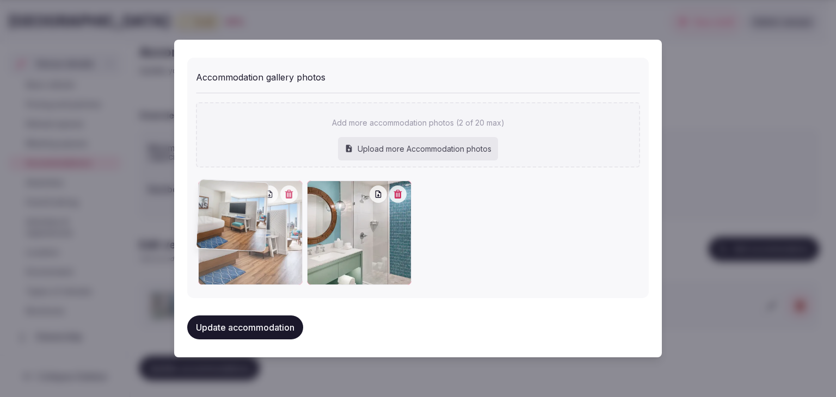
drag, startPoint x: 324, startPoint y: 192, endPoint x: 249, endPoint y: 219, distance: 80.4
click at [231, 195] on div at bounding box center [250, 233] width 105 height 105
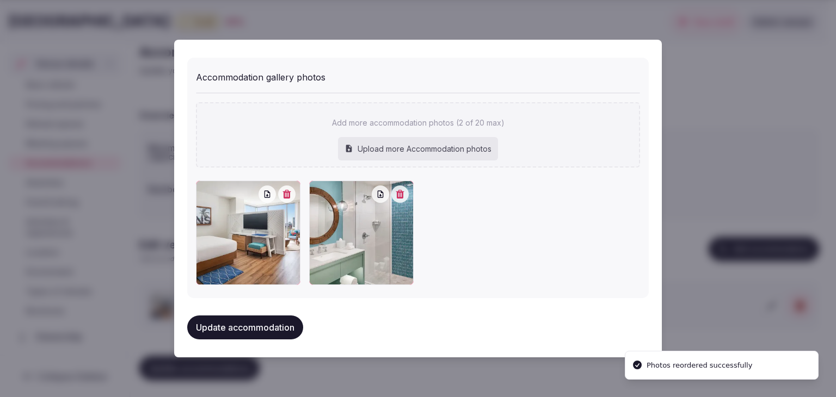
click at [286, 330] on button "Update accommodation" at bounding box center [245, 328] width 116 height 24
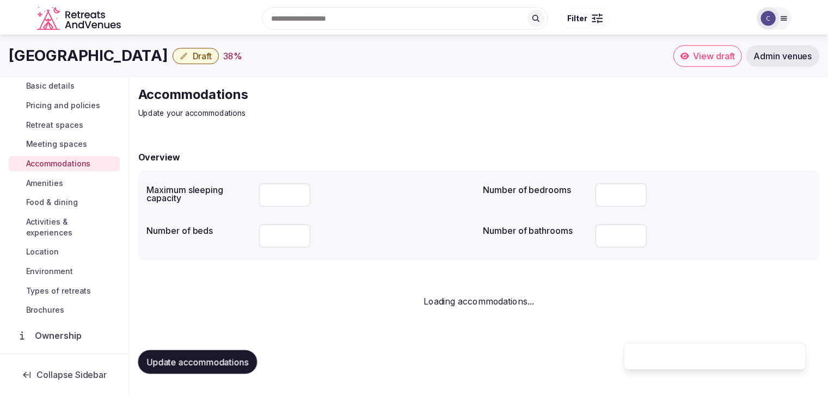
scroll to position [0, 0]
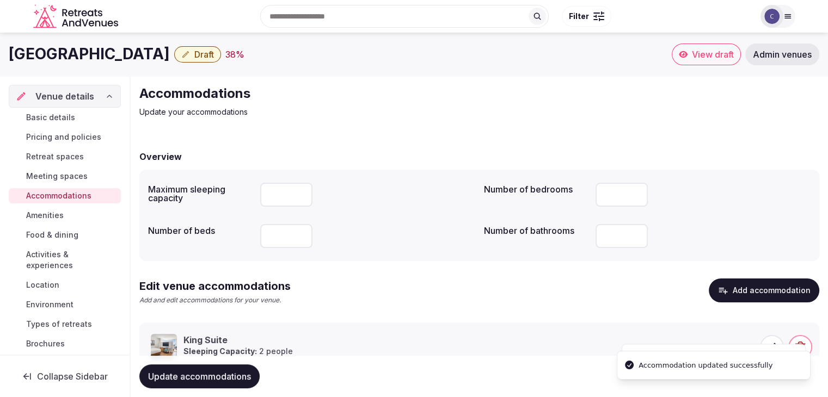
click at [229, 379] on span "Update accommodations" at bounding box center [199, 376] width 103 height 11
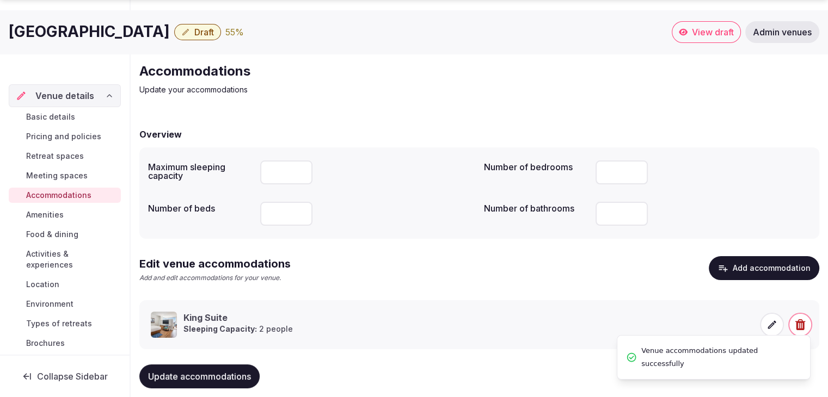
scroll to position [41, 0]
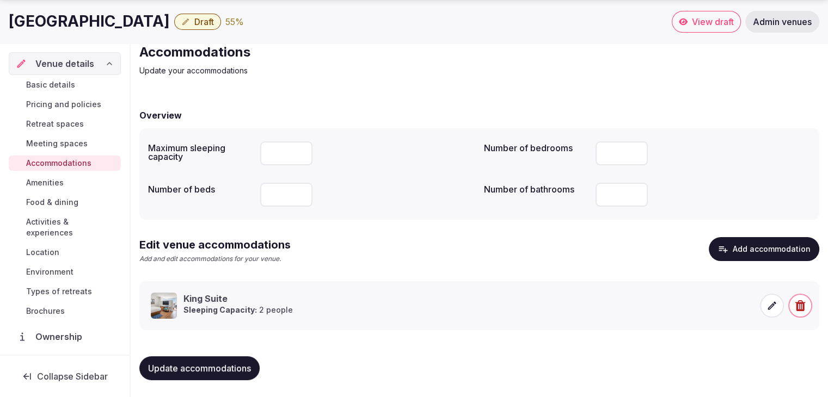
click at [246, 360] on button "Update accommodations" at bounding box center [199, 369] width 120 height 24
click at [74, 199] on span "Food & dining" at bounding box center [52, 202] width 52 height 11
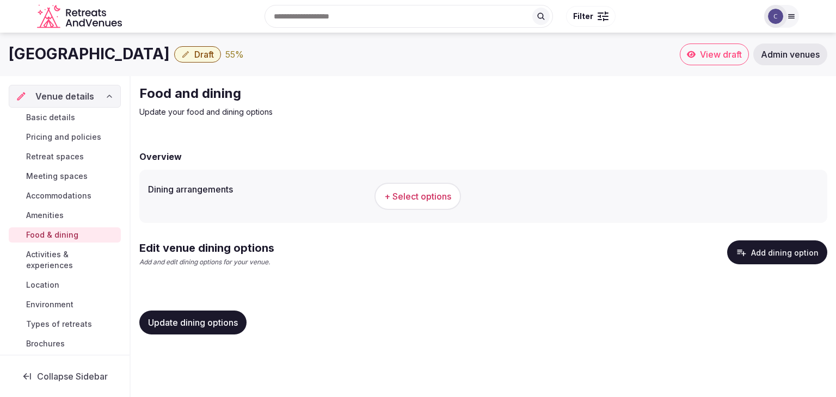
click at [426, 193] on span "+ Select options" at bounding box center [417, 197] width 67 height 12
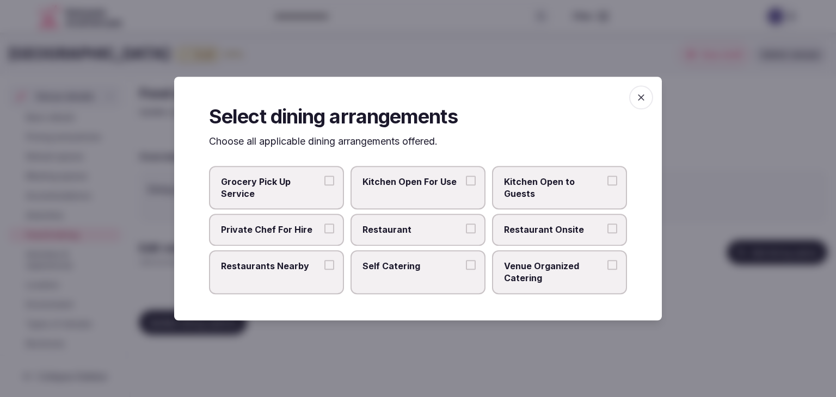
click at [456, 231] on span "Restaurant" at bounding box center [413, 230] width 100 height 12
click at [466, 231] on button "Restaurant" at bounding box center [471, 229] width 10 height 10
click at [531, 229] on span "Restaurant Onsite" at bounding box center [554, 230] width 100 height 12
click at [608, 229] on button "Restaurant Onsite" at bounding box center [613, 229] width 10 height 10
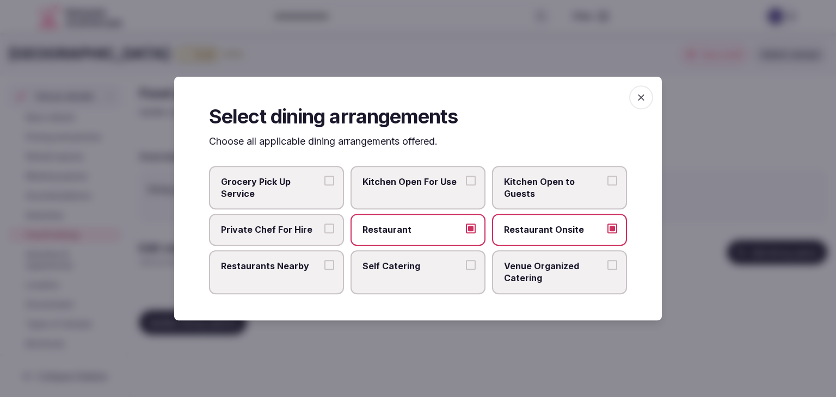
click at [638, 97] on icon "button" at bounding box center [641, 97] width 11 height 11
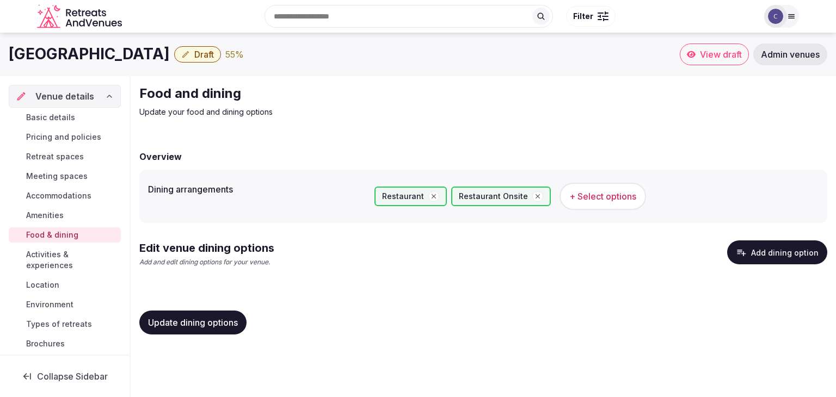
click at [759, 249] on button "Add dining option" at bounding box center [777, 253] width 100 height 24
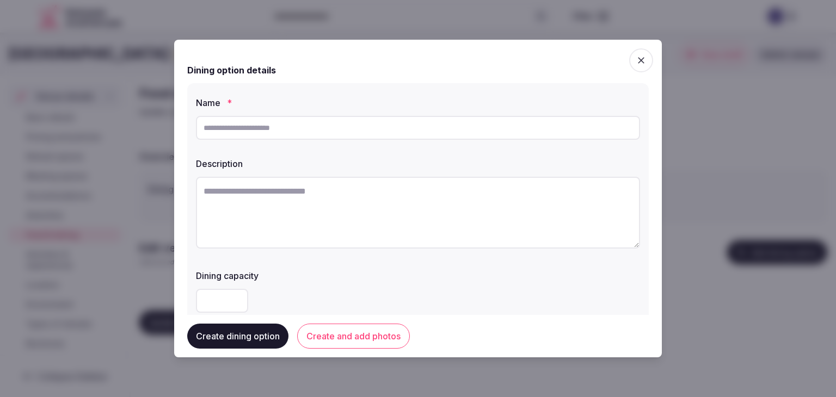
click at [262, 135] on input "text" at bounding box center [418, 128] width 444 height 24
paste input "*********"
type input "*********"
click at [382, 235] on textarea at bounding box center [418, 213] width 444 height 72
paste textarea "**********"
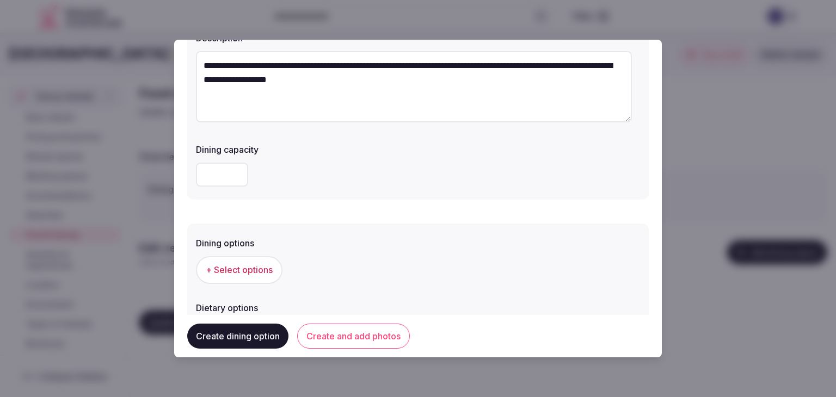
scroll to position [163, 0]
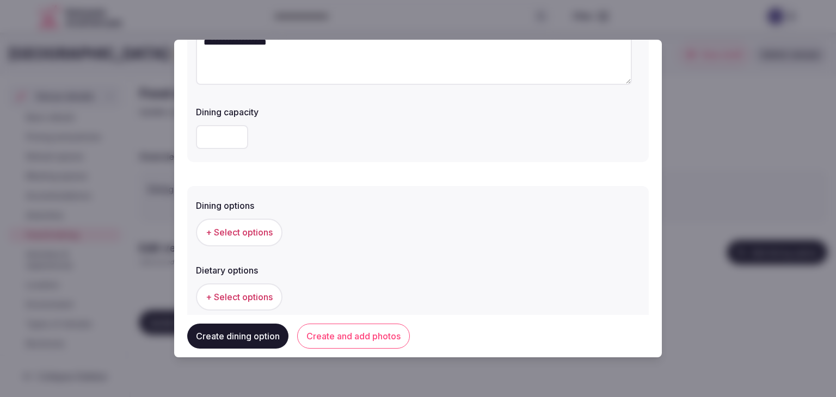
type textarea "**********"
click at [259, 231] on span "+ Select options" at bounding box center [239, 232] width 67 height 12
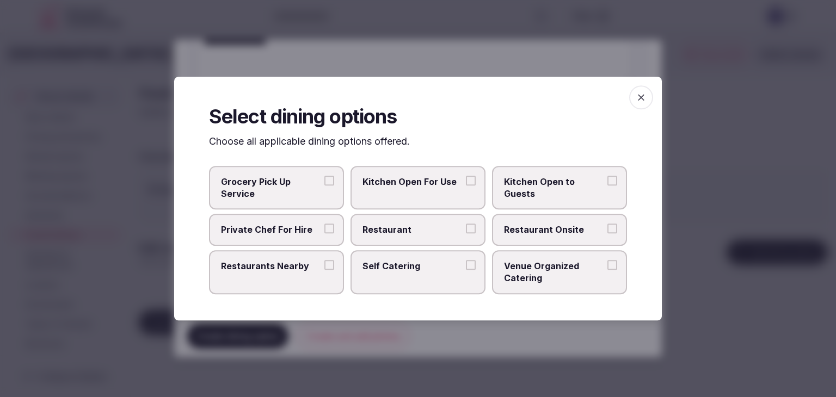
click at [416, 235] on span "Restaurant" at bounding box center [413, 230] width 100 height 12
click at [466, 234] on button "Restaurant" at bounding box center [471, 229] width 10 height 10
drag, startPoint x: 532, startPoint y: 234, endPoint x: 597, endPoint y: 188, distance: 79.3
click at [535, 234] on span "Restaurant Onsite" at bounding box center [554, 230] width 100 height 12
click at [608, 234] on button "Restaurant Onsite" at bounding box center [613, 229] width 10 height 10
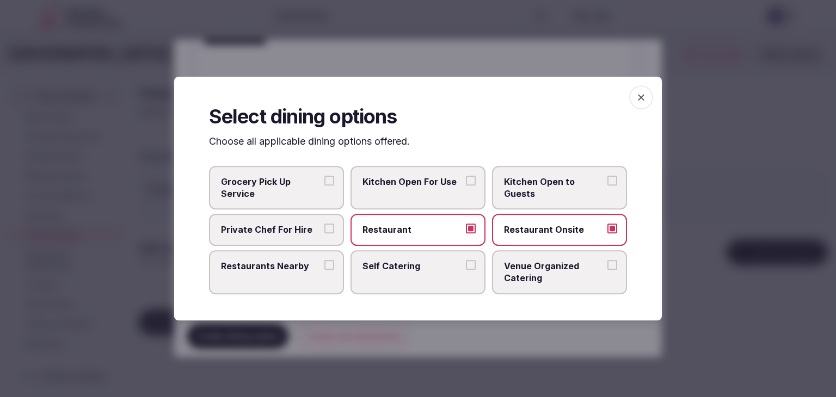
click at [635, 96] on span "button" at bounding box center [641, 97] width 24 height 24
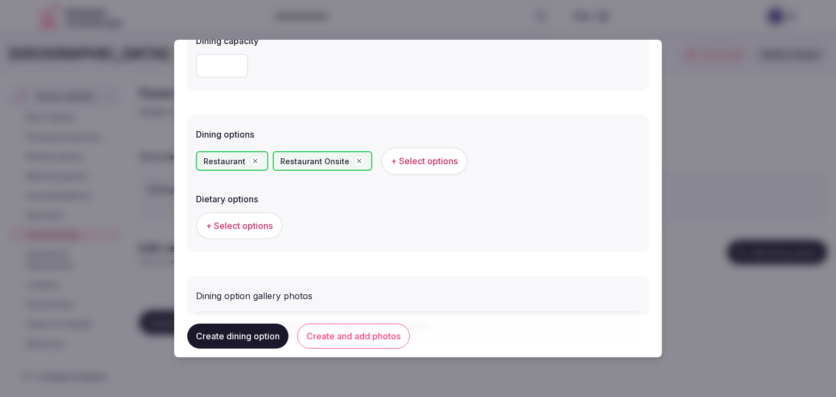
scroll to position [294, 0]
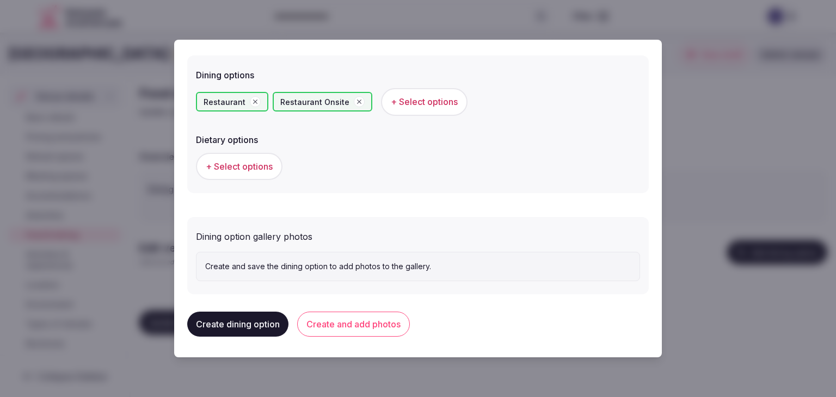
click at [355, 327] on button "Create and add photos" at bounding box center [353, 324] width 113 height 25
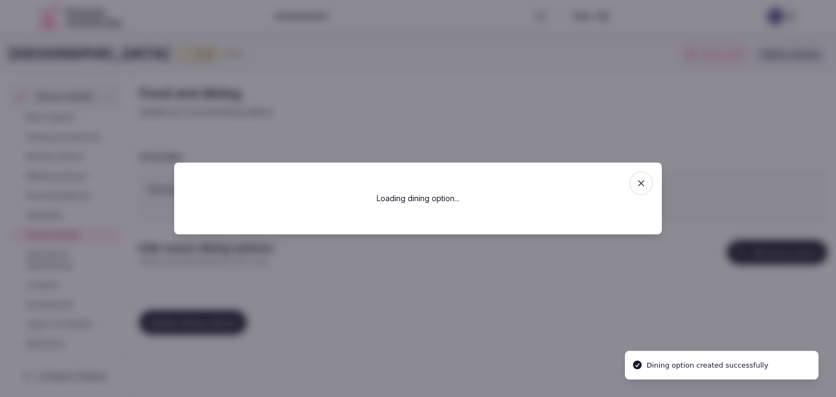
scroll to position [0, 0]
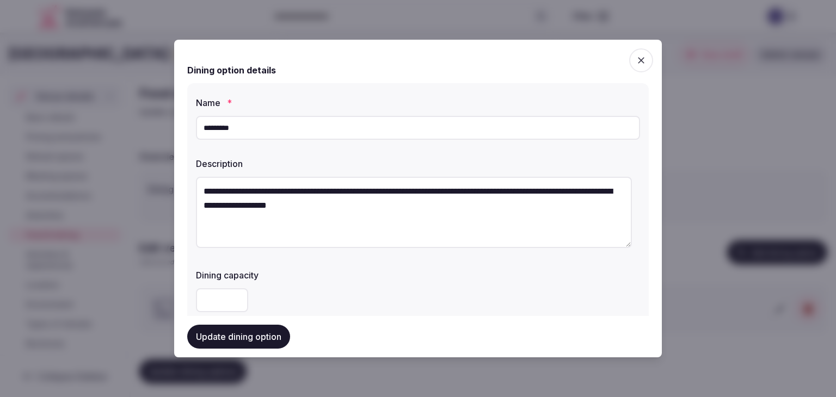
click at [359, 126] on input "*********" at bounding box center [418, 128] width 444 height 24
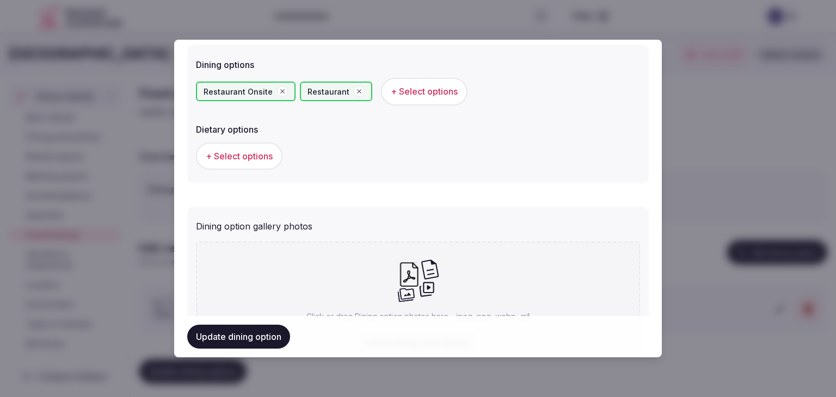
scroll to position [394, 0]
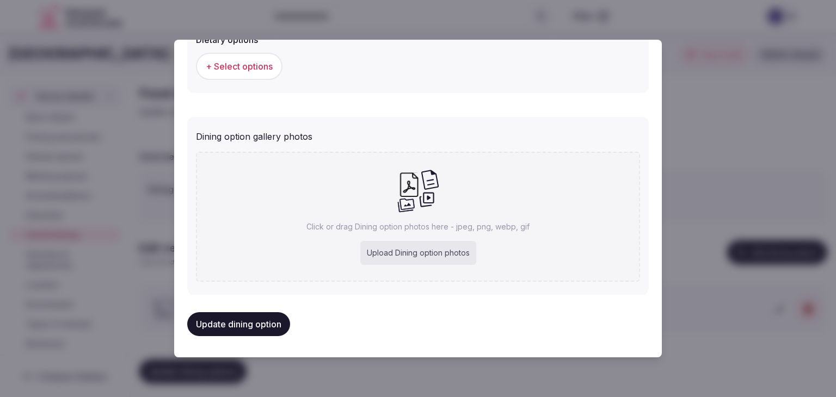
click at [424, 253] on div "Upload Dining option photos" at bounding box center [418, 253] width 116 height 24
type input "**********"
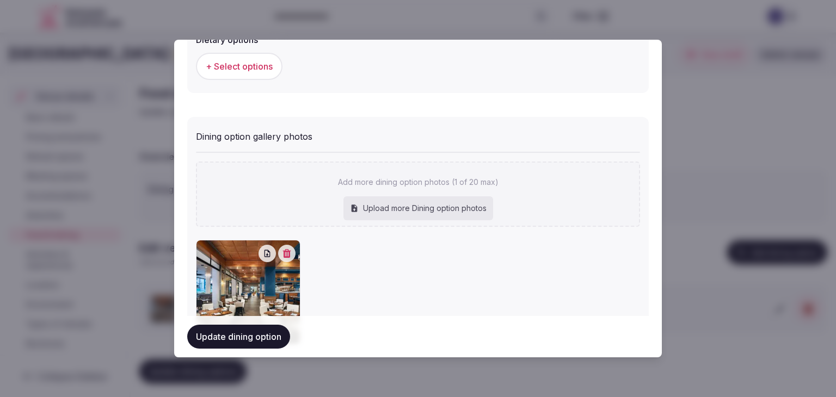
click at [242, 334] on button "Update dining option" at bounding box center [238, 337] width 103 height 24
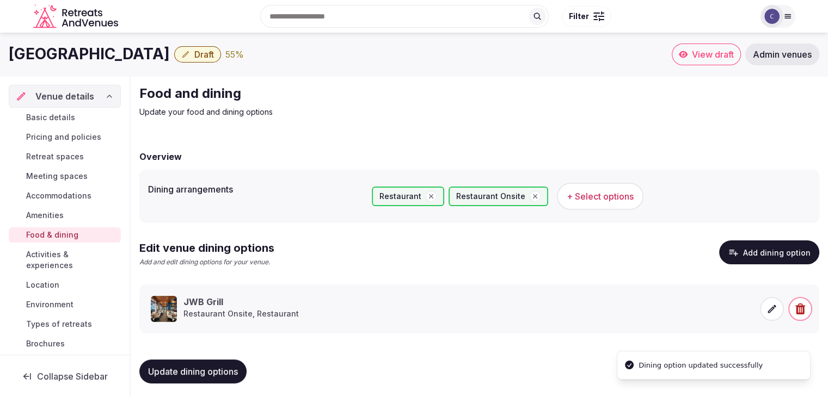
click at [208, 378] on button "Update dining options" at bounding box center [192, 372] width 107 height 24
click at [44, 253] on span "Activities & experiences" at bounding box center [71, 260] width 90 height 22
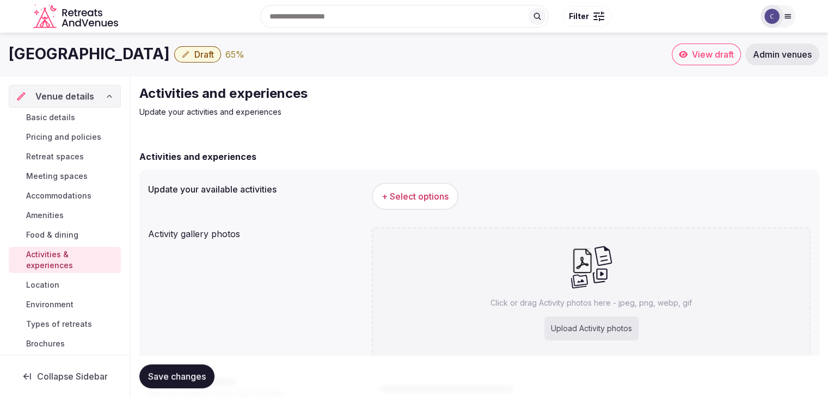
click at [593, 333] on div "Upload Activity photos" at bounding box center [591, 329] width 94 height 24
type input "**********"
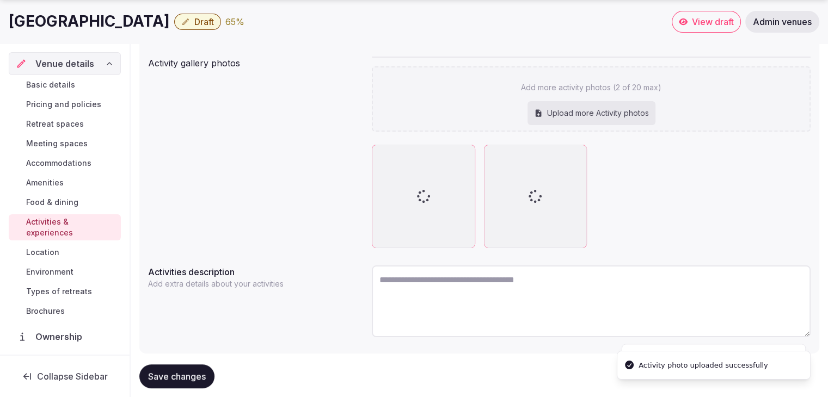
scroll to position [194, 0]
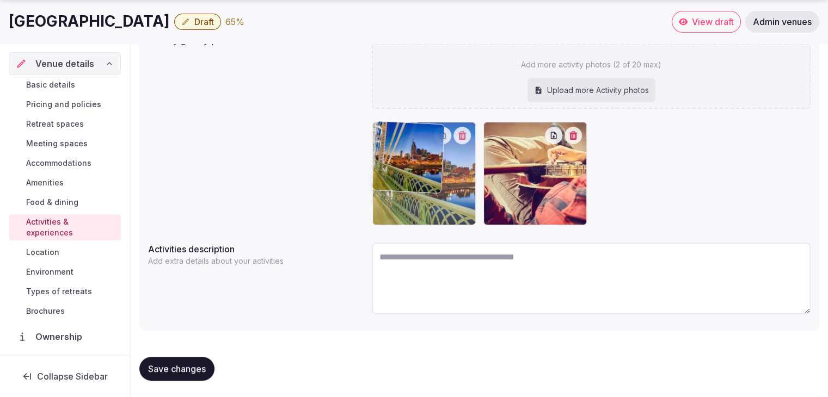
drag, startPoint x: 492, startPoint y: 131, endPoint x: 409, endPoint y: 139, distance: 82.6
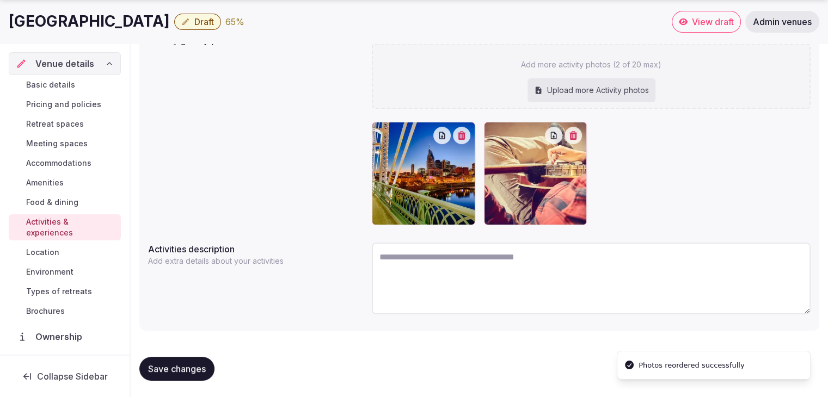
click at [186, 369] on span "Save changes" at bounding box center [177, 369] width 58 height 11
click at [170, 21] on h1 "Margaritaville Hotel Nashville" at bounding box center [89, 21] width 161 height 21
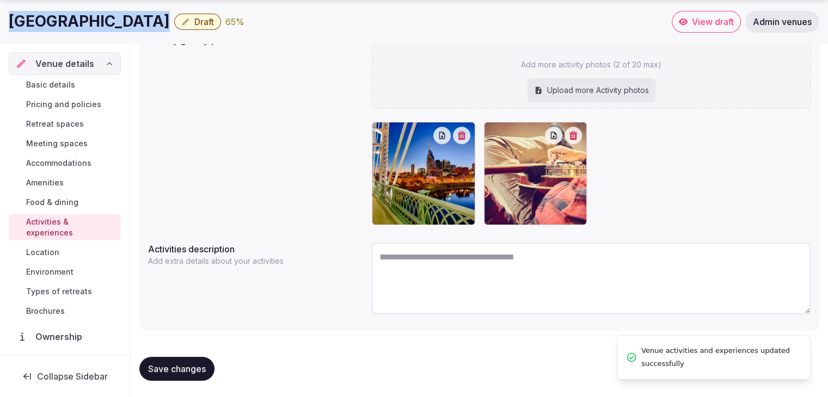
click at [170, 21] on h1 "Margaritaville Hotel Nashville" at bounding box center [89, 21] width 161 height 21
copy div "Margaritaville Hotel Nashville"
click at [171, 375] on button "Save changes" at bounding box center [176, 369] width 75 height 24
drag, startPoint x: 52, startPoint y: 78, endPoint x: 121, endPoint y: 131, distance: 87.3
click at [52, 78] on link "Basic details" at bounding box center [65, 84] width 112 height 15
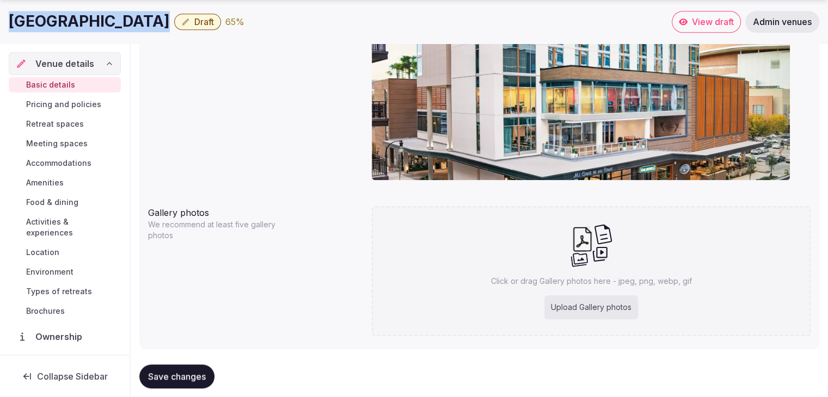
scroll to position [1110, 0]
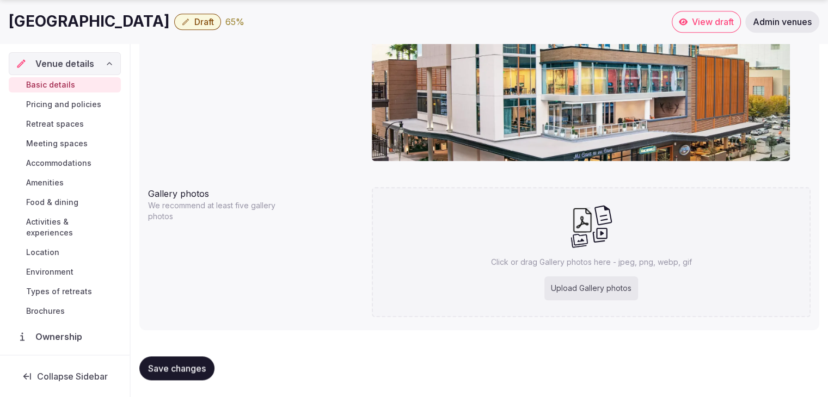
click at [624, 288] on div "Upload Gallery photos" at bounding box center [591, 289] width 94 height 24
type input "**********"
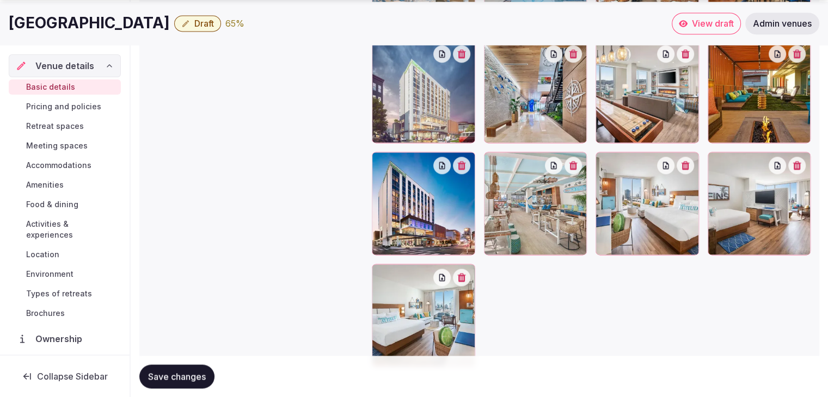
scroll to position [1465, 0]
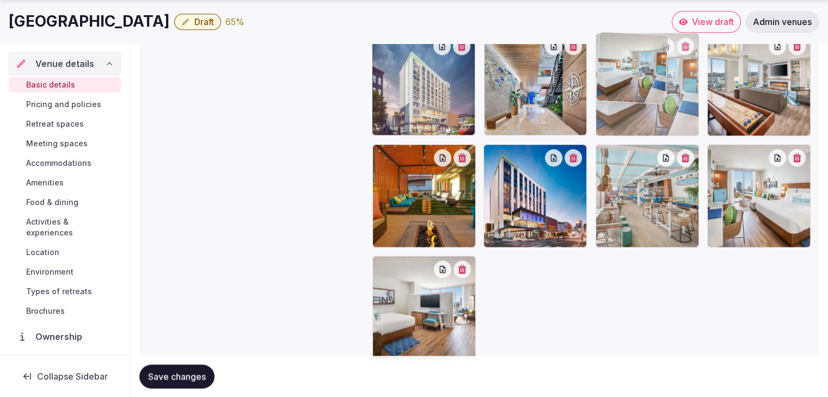
drag, startPoint x: 382, startPoint y: 267, endPoint x: 605, endPoint y: 85, distance: 288.0
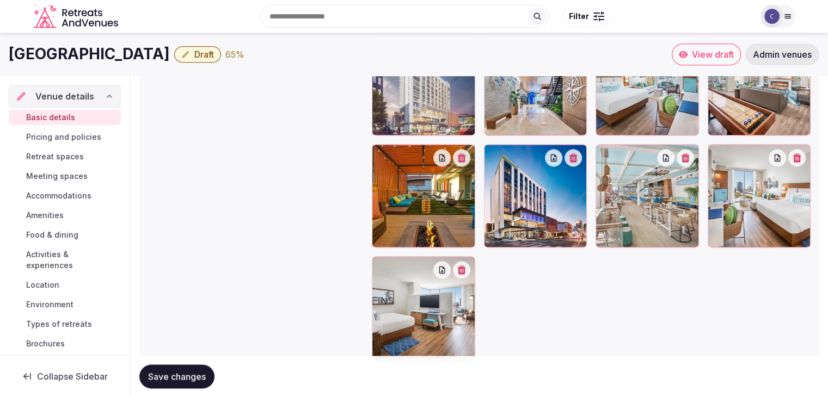
scroll to position [1302, 0]
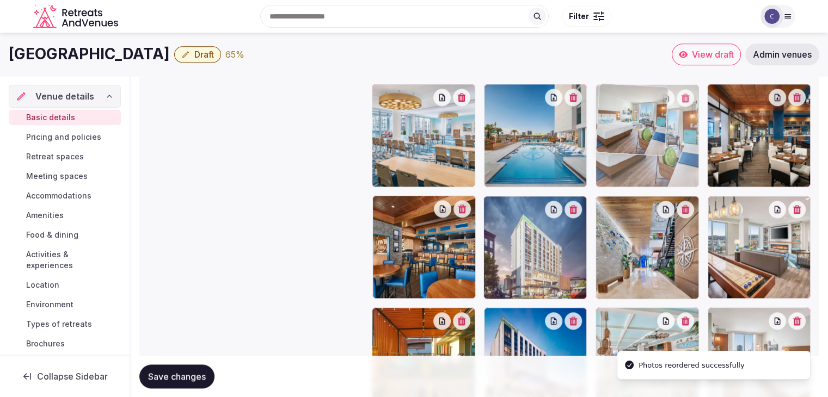
drag, startPoint x: 604, startPoint y: 206, endPoint x: 618, endPoint y: 144, distance: 63.0
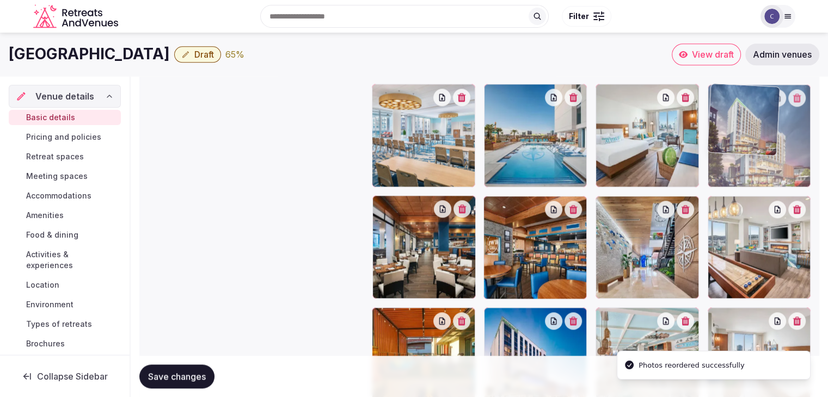
drag, startPoint x: 493, startPoint y: 210, endPoint x: 702, endPoint y: 133, distance: 222.5
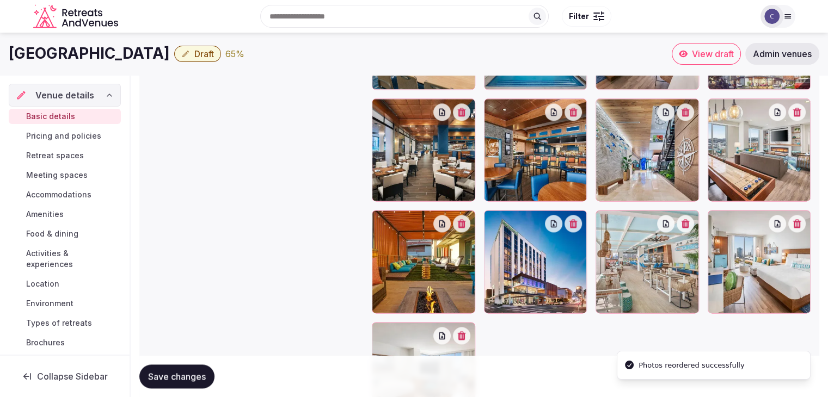
scroll to position [1398, 0]
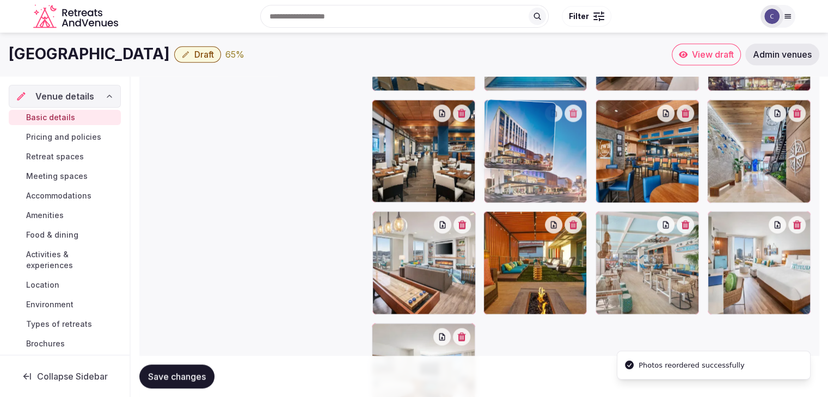
drag, startPoint x: 498, startPoint y: 221, endPoint x: 529, endPoint y: 192, distance: 42.0
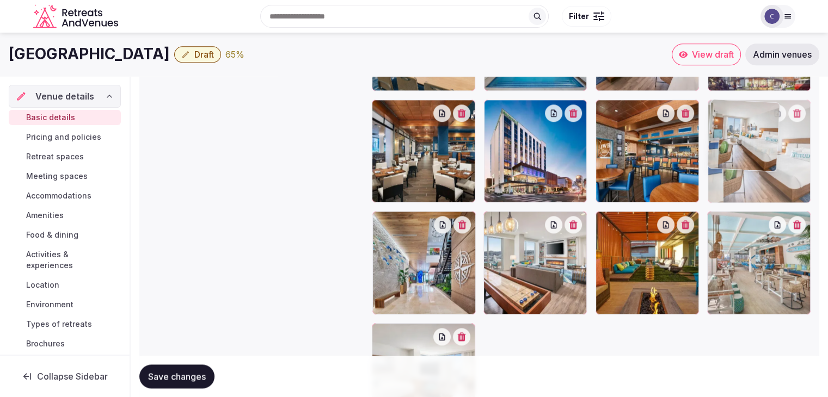
drag, startPoint x: 708, startPoint y: 218, endPoint x: 746, endPoint y: 157, distance: 71.2
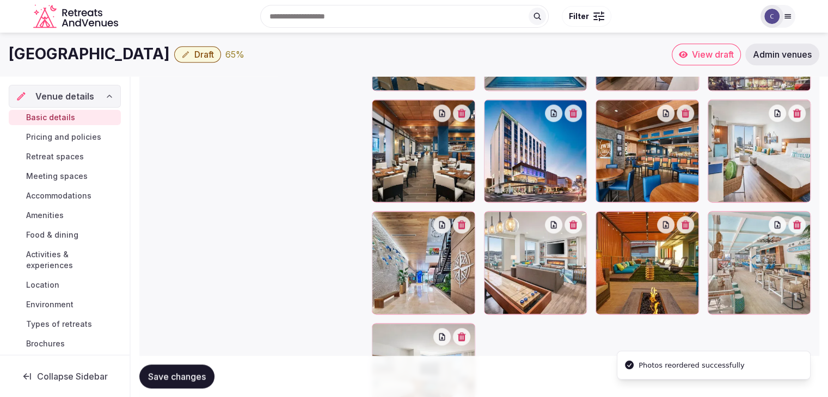
drag, startPoint x: 196, startPoint y: 382, endPoint x: 221, endPoint y: 389, distance: 25.7
click at [196, 382] on span "Save changes" at bounding box center [177, 376] width 58 height 11
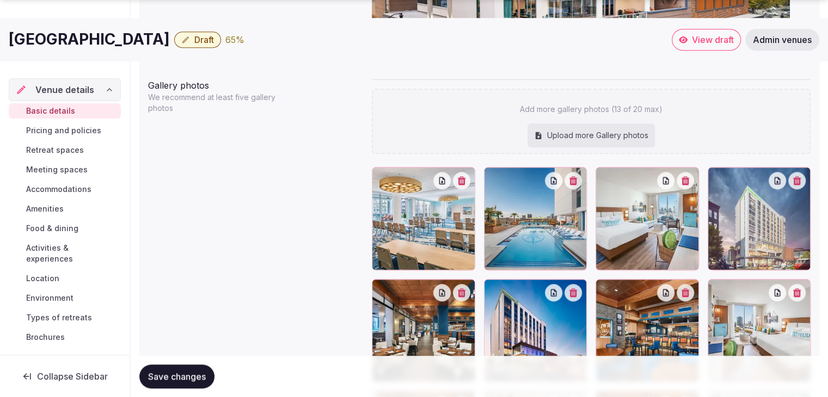
scroll to position [1235, 0]
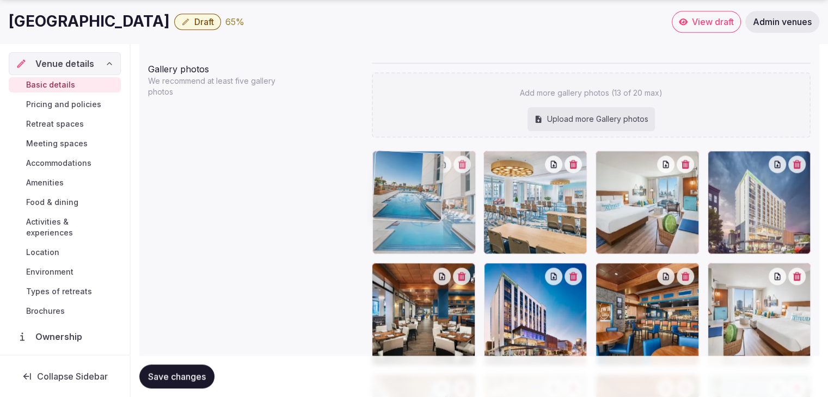
drag, startPoint x: 500, startPoint y: 161, endPoint x: 409, endPoint y: 205, distance: 100.8
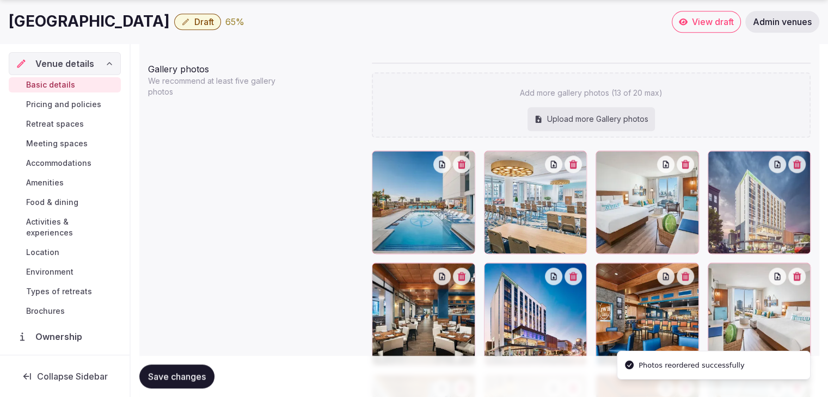
drag, startPoint x: 176, startPoint y: 372, endPoint x: 219, endPoint y: 382, distance: 44.0
click at [176, 372] on span "Save changes" at bounding box center [177, 376] width 58 height 11
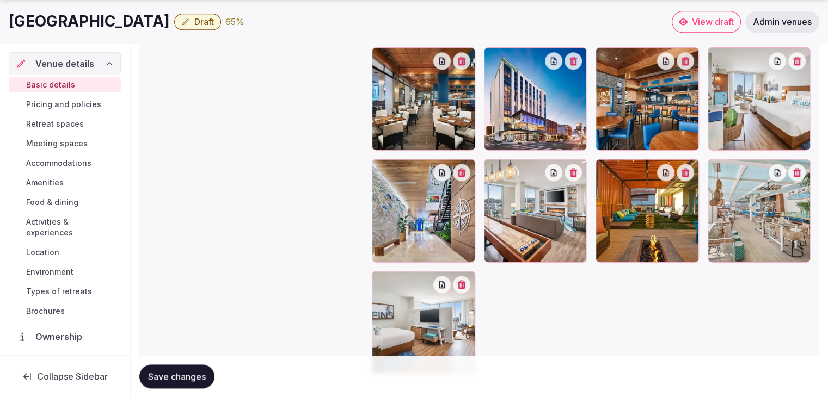
scroll to position [1453, 0]
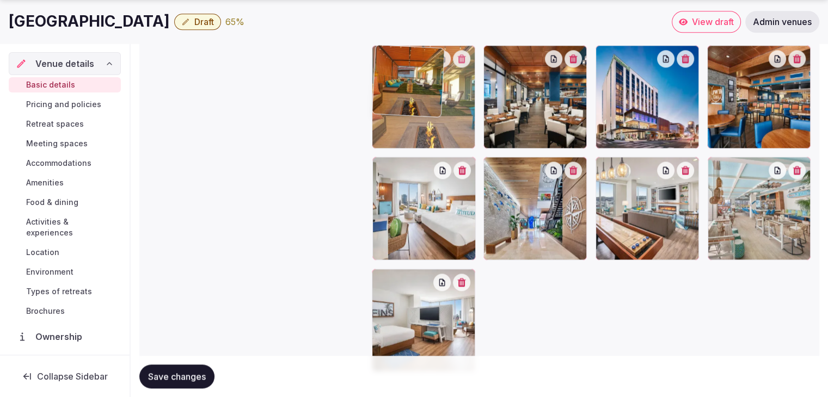
drag, startPoint x: 603, startPoint y: 174, endPoint x: 400, endPoint y: 103, distance: 215.1
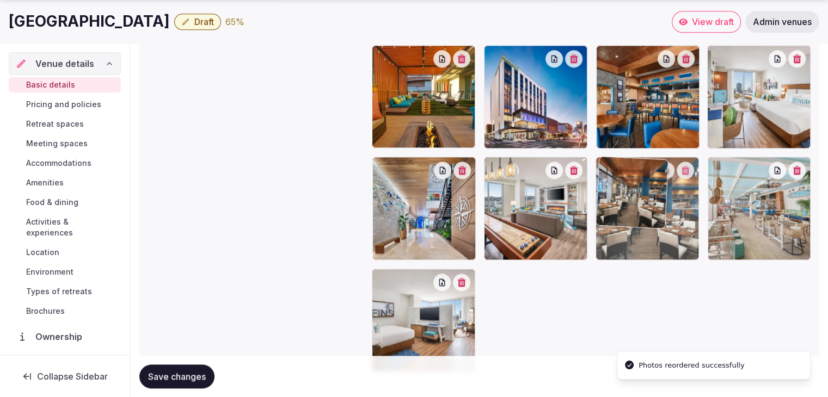
drag, startPoint x: 496, startPoint y: 57, endPoint x: 587, endPoint y: 205, distance: 174.1
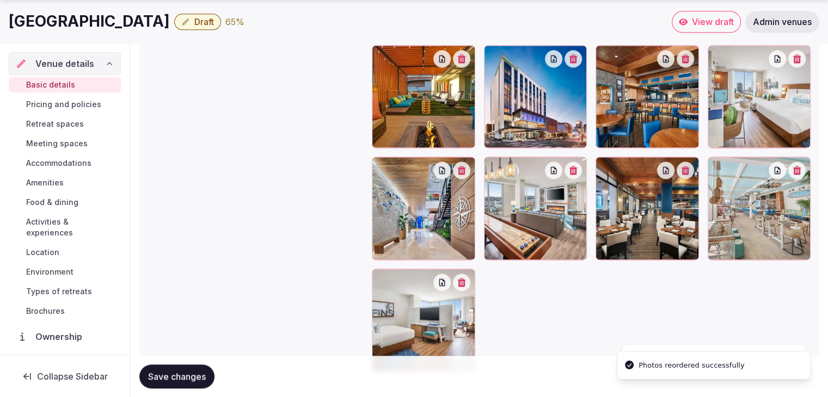
click at [188, 371] on span "Save changes" at bounding box center [177, 376] width 58 height 11
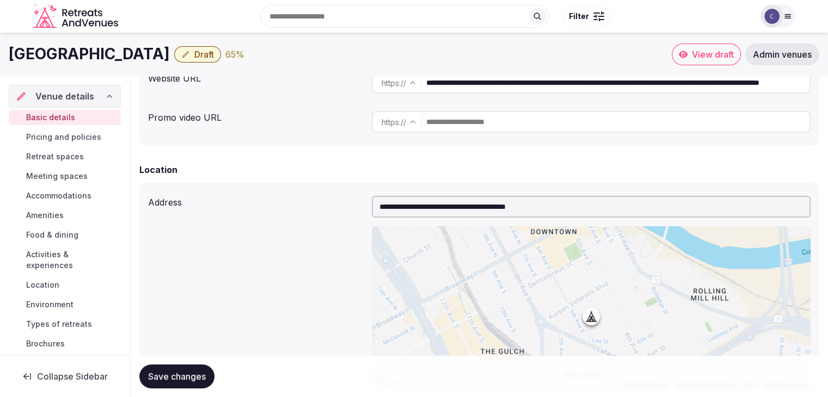
scroll to position [0, 0]
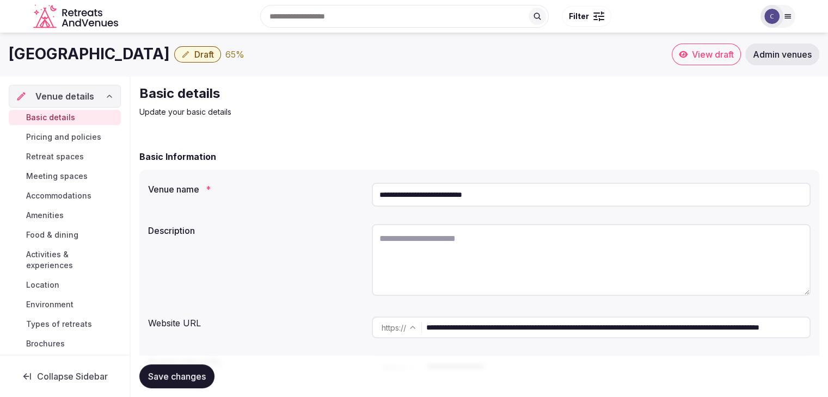
click at [170, 46] on h1 "Margaritaville Hotel Nashville" at bounding box center [89, 54] width 161 height 21
copy div "Margaritaville Hotel Nashville"
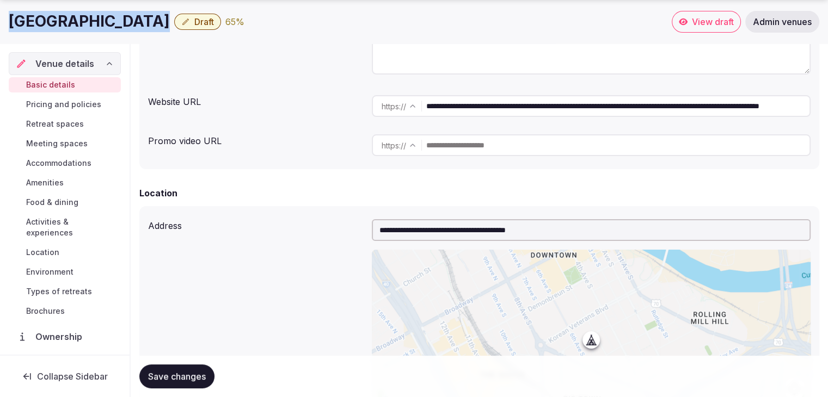
scroll to position [436, 0]
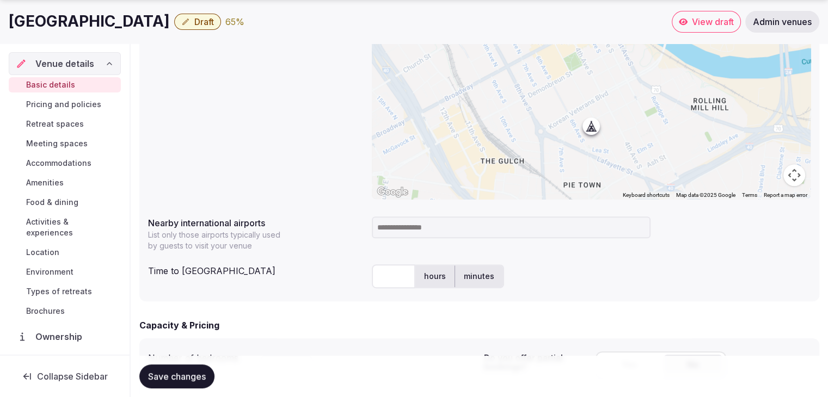
click at [436, 232] on input at bounding box center [511, 228] width 279 height 22
type input "***"
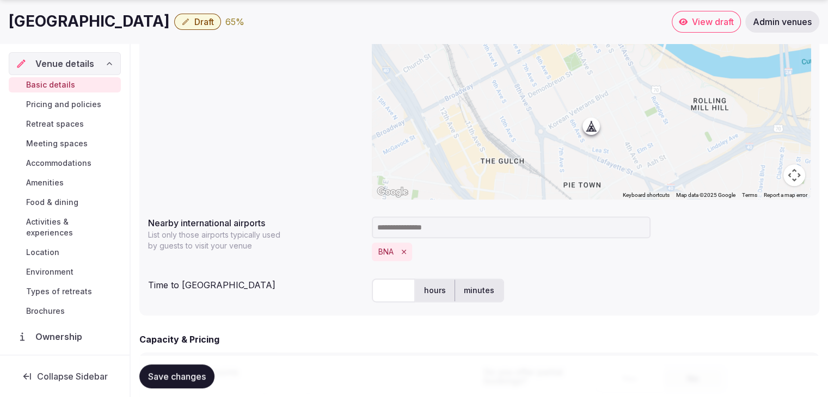
click at [389, 284] on input "text" at bounding box center [394, 291] width 44 height 24
type input "**"
click at [192, 373] on span "Save changes" at bounding box center [177, 376] width 58 height 11
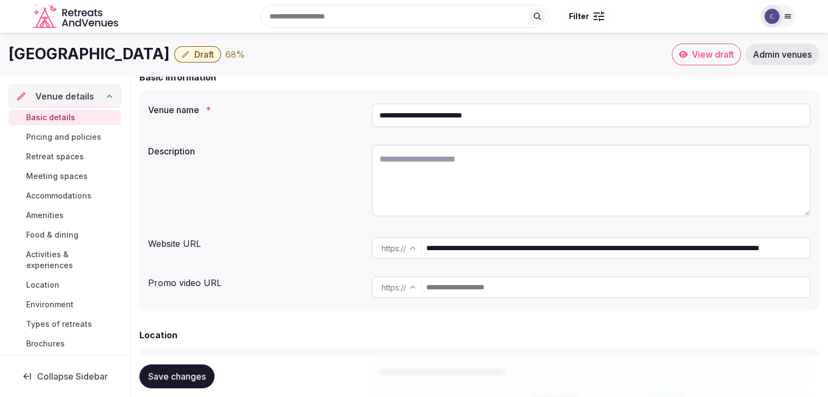
scroll to position [54, 0]
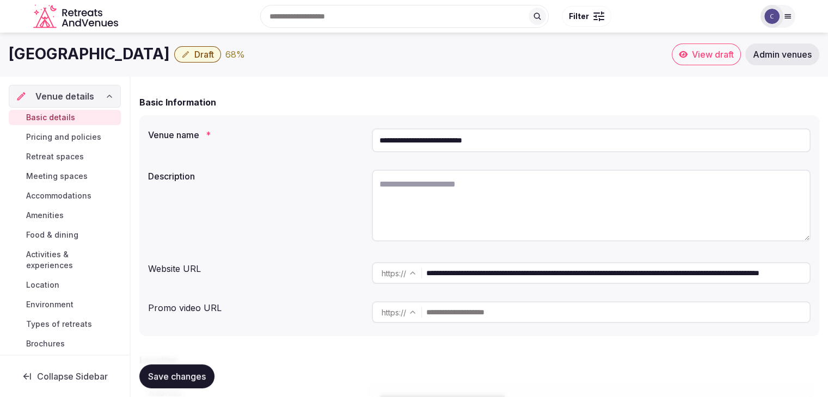
click at [430, 201] on textarea at bounding box center [591, 206] width 439 height 72
paste textarea "**********"
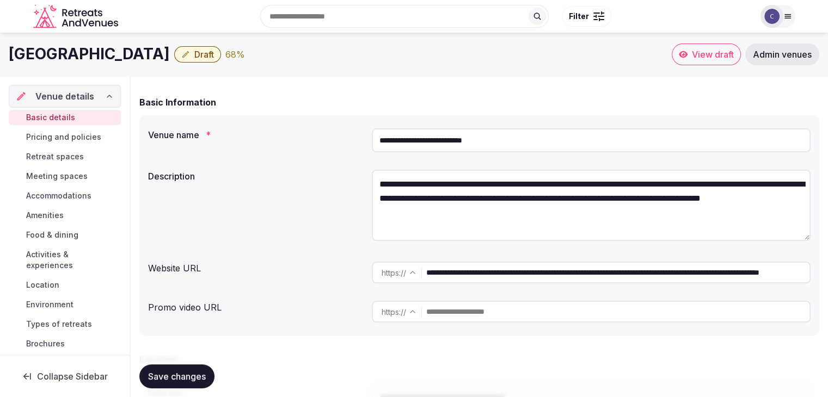
type textarea "**********"
click at [198, 366] on button "Save changes" at bounding box center [176, 377] width 75 height 24
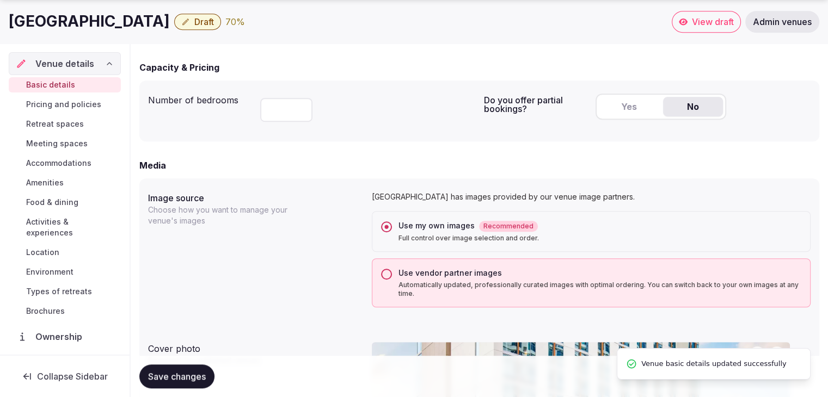
scroll to position [708, 0]
click at [628, 109] on button "Yes" at bounding box center [629, 106] width 60 height 20
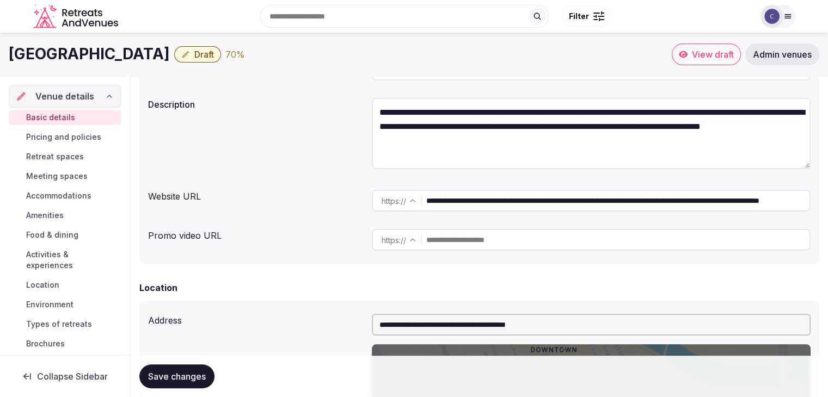
scroll to position [0, 0]
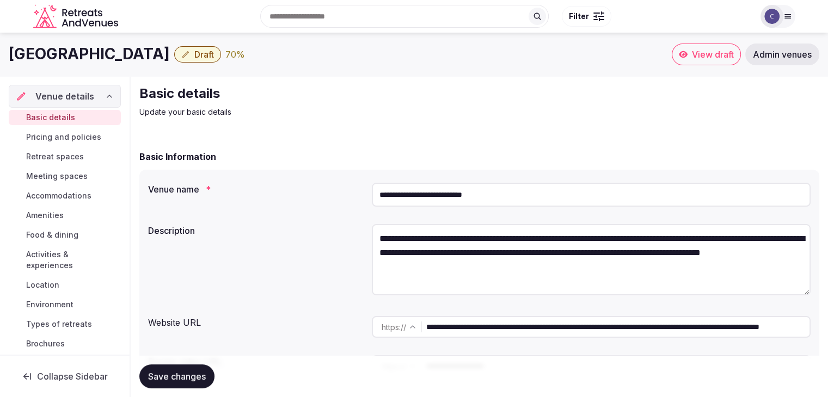
click at [442, 196] on input "**********" at bounding box center [591, 195] width 439 height 24
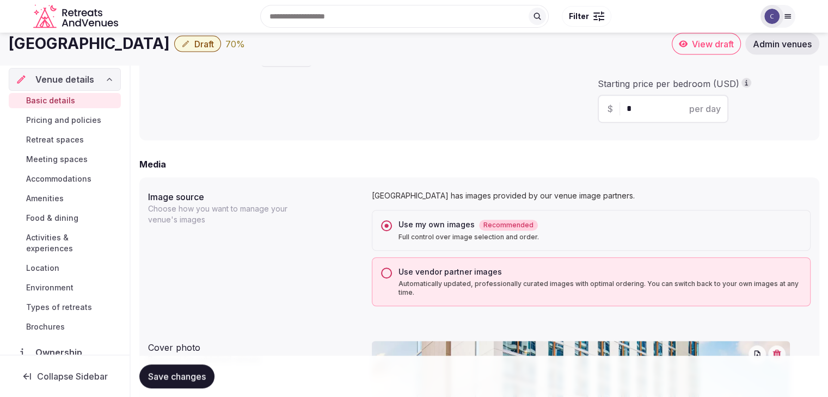
scroll to position [653, 0]
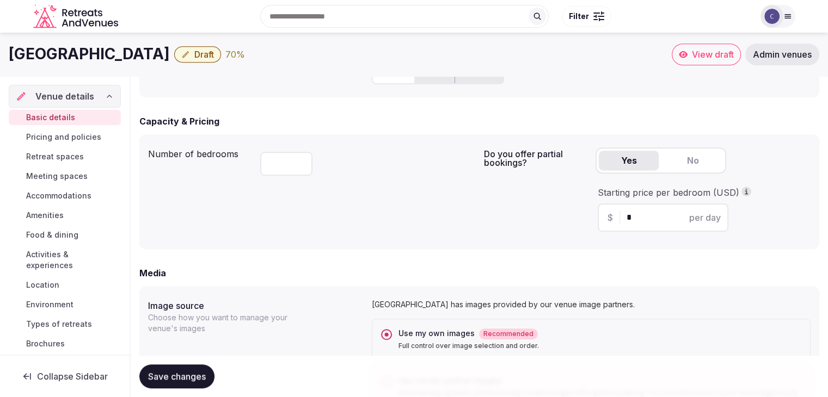
click at [634, 227] on div "$ * per day" at bounding box center [663, 218] width 131 height 28
drag, startPoint x: 640, startPoint y: 217, endPoint x: 603, endPoint y: 216, distance: 36.5
click at [603, 216] on div "$ * per day" at bounding box center [663, 218] width 131 height 28
type input "***"
click at [186, 381] on span "Save changes" at bounding box center [177, 376] width 58 height 11
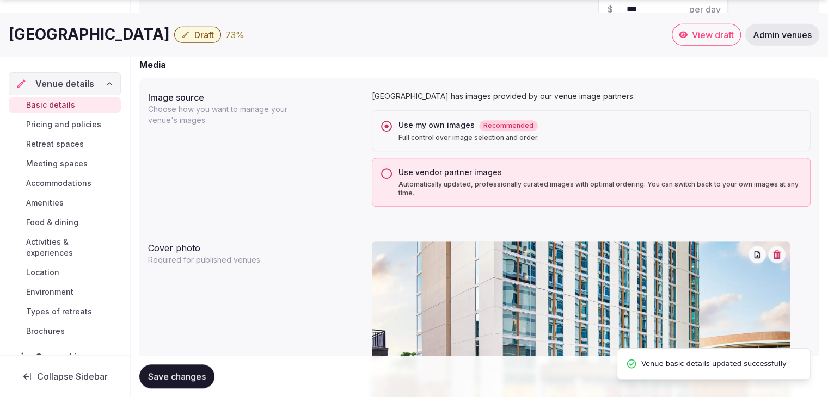
scroll to position [871, 0]
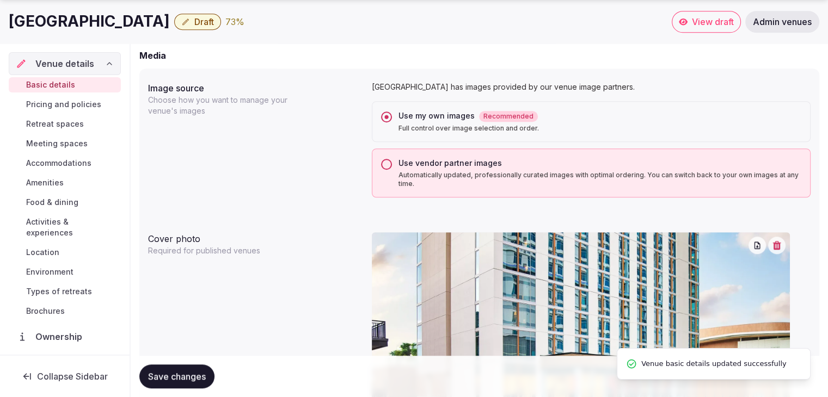
click at [77, 106] on span "Pricing and policies" at bounding box center [63, 104] width 75 height 11
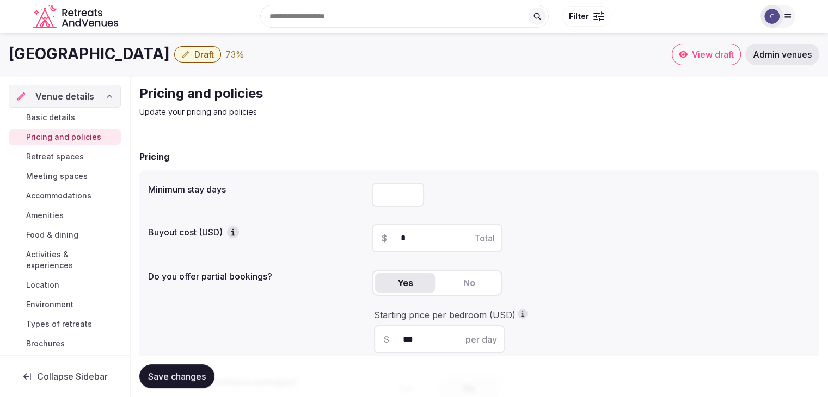
click at [393, 203] on input "number" at bounding box center [398, 195] width 52 height 24
type input "*"
click at [191, 375] on span "Save changes" at bounding box center [177, 376] width 58 height 11
click at [66, 157] on span "Retreat spaces" at bounding box center [55, 156] width 58 height 11
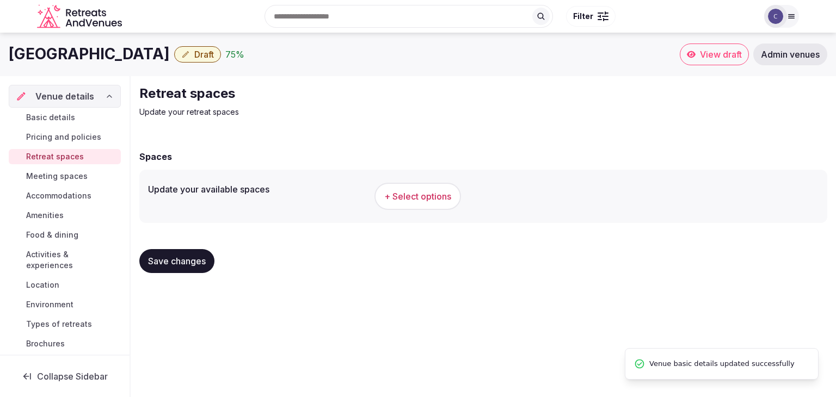
click at [134, 47] on h1 "Margaritaville Hotel Nashville" at bounding box center [89, 54] width 161 height 21
copy div "Margaritaville Hotel Nashville"
click at [407, 201] on span "+ Select options" at bounding box center [417, 197] width 67 height 12
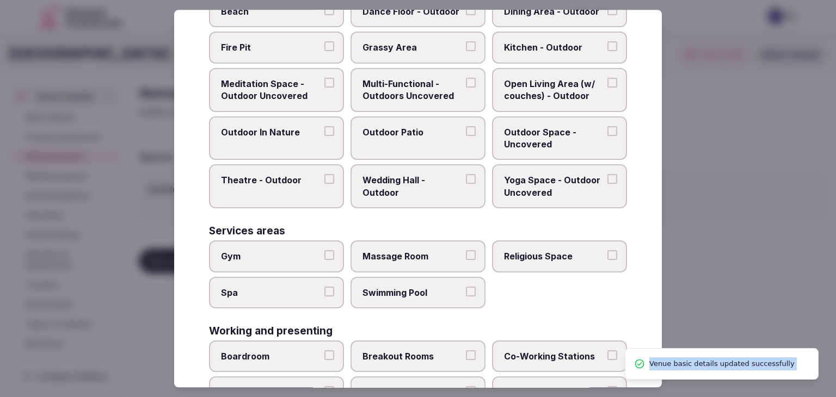
scroll to position [492, 0]
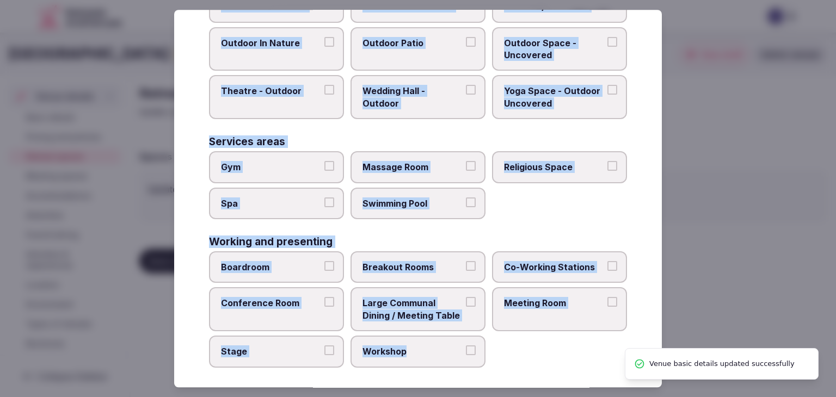
drag, startPoint x: 210, startPoint y: 76, endPoint x: 488, endPoint y: 348, distance: 388.9
click at [488, 347] on div "Select your retreat spaces Choose all applicable retreat spaces offered. Covere…" at bounding box center [418, 199] width 488 height 378
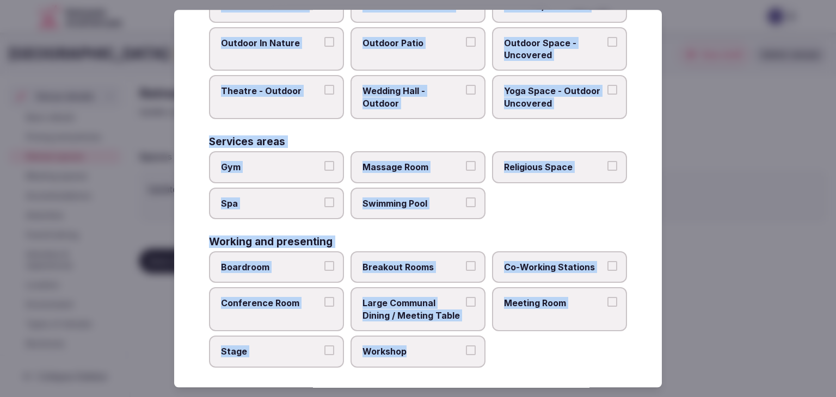
copy div "Choose all applicable retreat spaces offered. Covered outdoor spaces Meditation…"
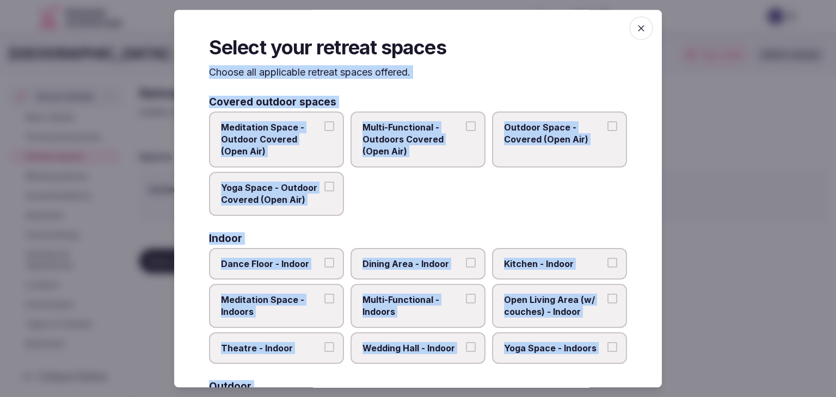
scroll to position [0, 0]
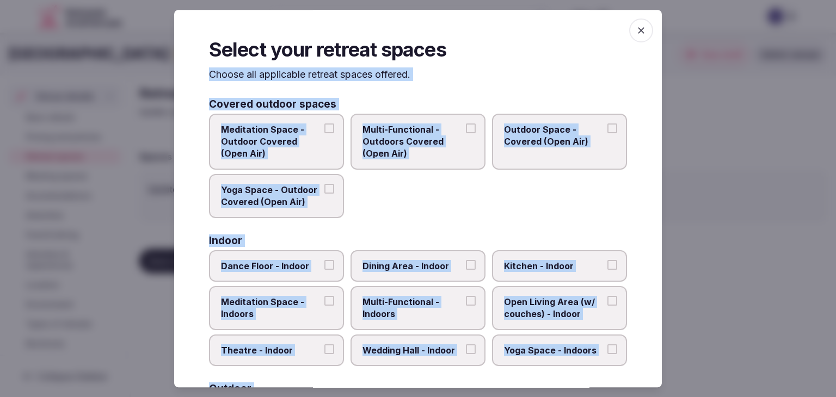
drag, startPoint x: 636, startPoint y: 26, endPoint x: 626, endPoint y: 41, distance: 18.0
click at [636, 27] on icon "button" at bounding box center [641, 30] width 11 height 11
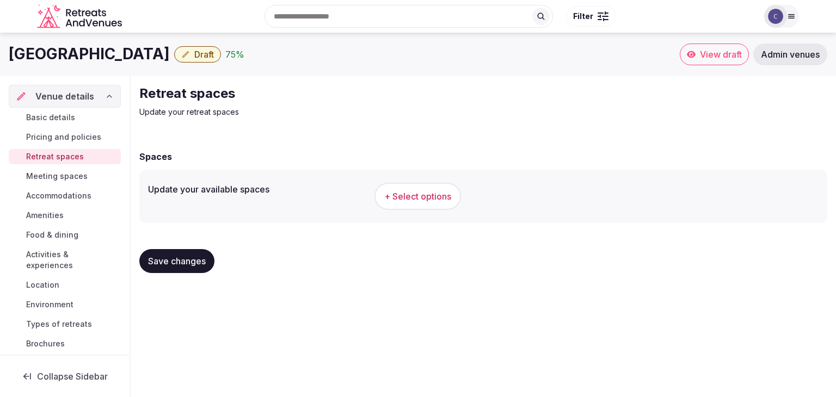
click at [155, 57] on h1 "Margaritaville Hotel Nashville" at bounding box center [89, 54] width 161 height 21
copy div "Margaritaville Hotel Nashville"
click at [450, 194] on span "+ Select options" at bounding box center [417, 197] width 67 height 12
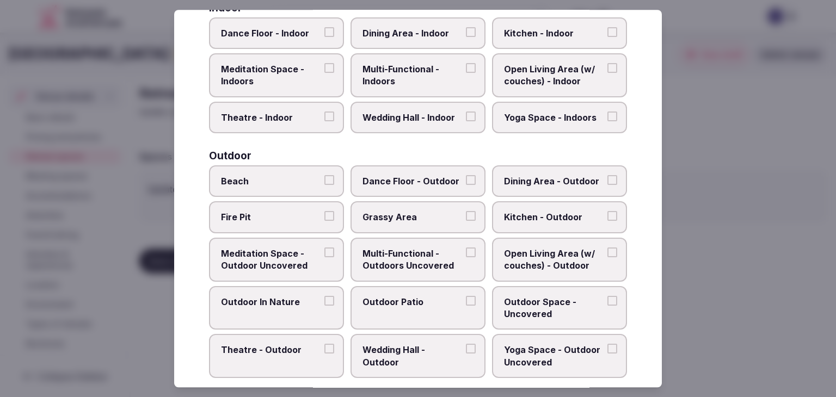
scroll to position [474, 0]
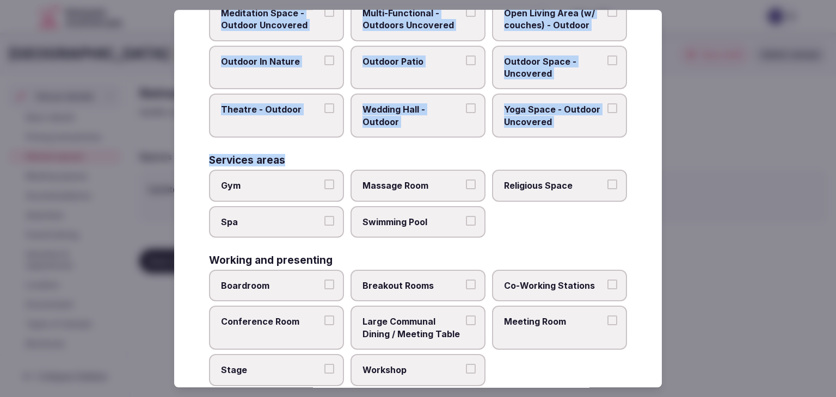
drag, startPoint x: 211, startPoint y: 75, endPoint x: 600, endPoint y: 136, distance: 394.0
click at [600, 136] on div "Select your retreat spaces Choose all applicable retreat spaces offered. Covere…" at bounding box center [418, 199] width 488 height 378
copy div "Choose all applicable retreat spaces offered. Covered outdoor spaces Meditation…"
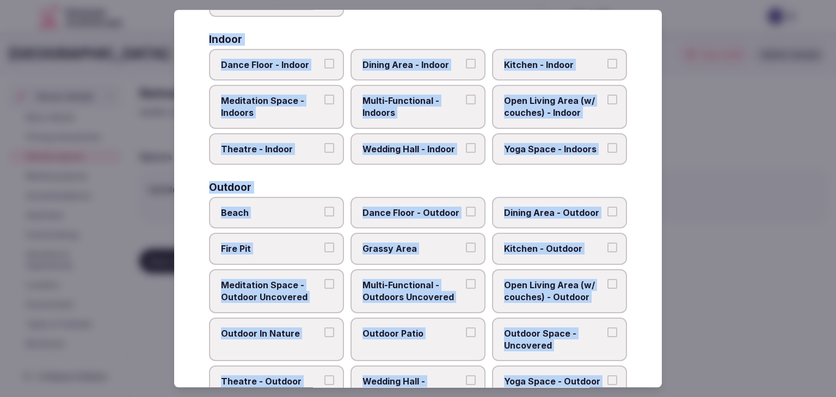
scroll to position [0, 0]
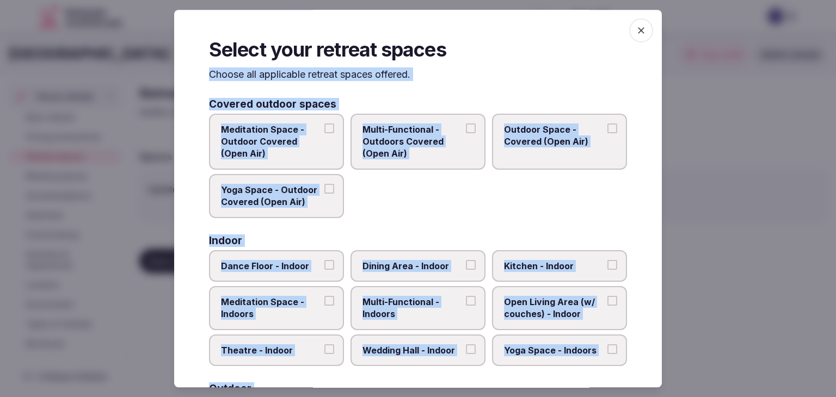
click at [412, 214] on div "Meditation Space - Outdoor Covered (Open Air) Multi-Functional - Outdoors Cover…" at bounding box center [418, 166] width 418 height 105
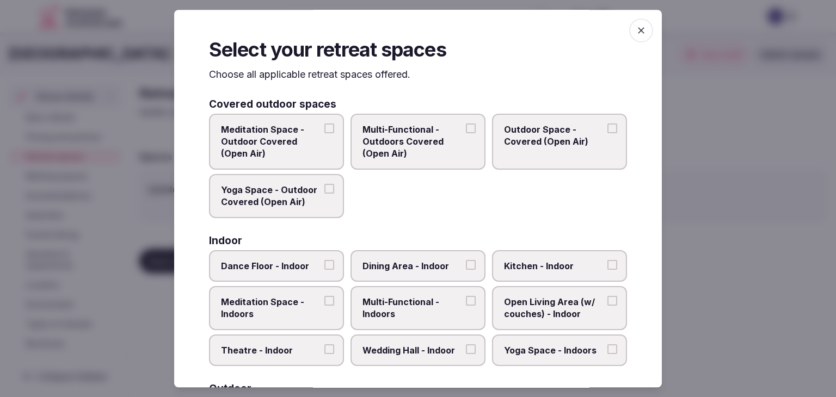
click at [426, 129] on span "Multi-Functional - Outdoors Covered (Open Air)" at bounding box center [413, 142] width 100 height 36
click at [466, 129] on button "Multi-Functional - Outdoors Covered (Open Air)" at bounding box center [471, 129] width 10 height 10
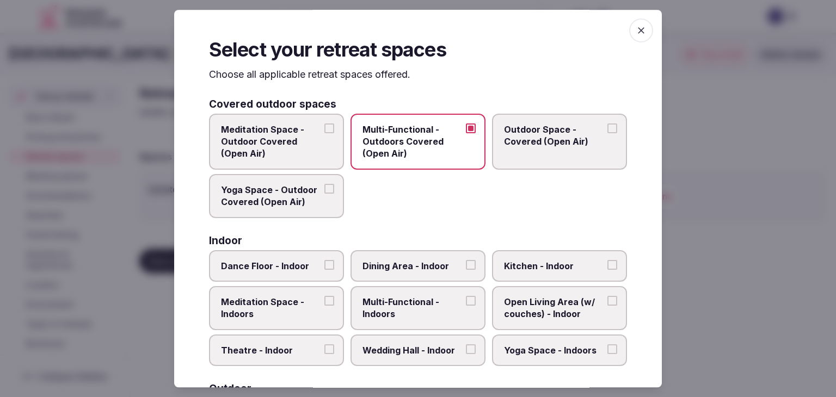
drag, startPoint x: 538, startPoint y: 139, endPoint x: 544, endPoint y: 133, distance: 8.9
click at [539, 142] on span "Outdoor Space - Covered (Open Air)" at bounding box center [554, 136] width 100 height 25
click at [608, 133] on button "Outdoor Space - Covered (Open Air)" at bounding box center [613, 129] width 10 height 10
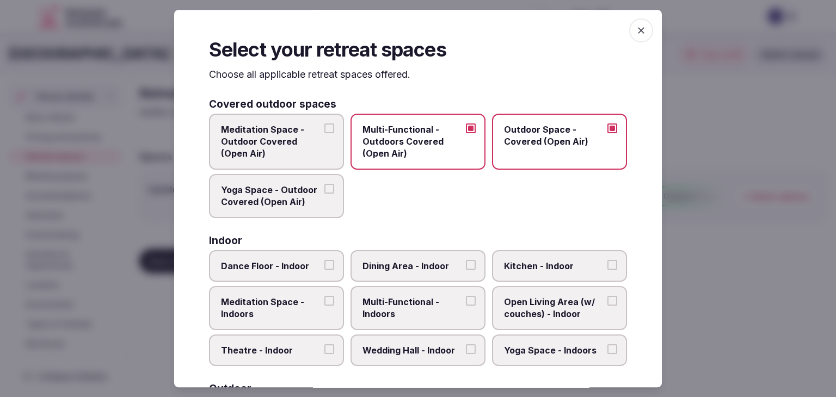
scroll to position [109, 0]
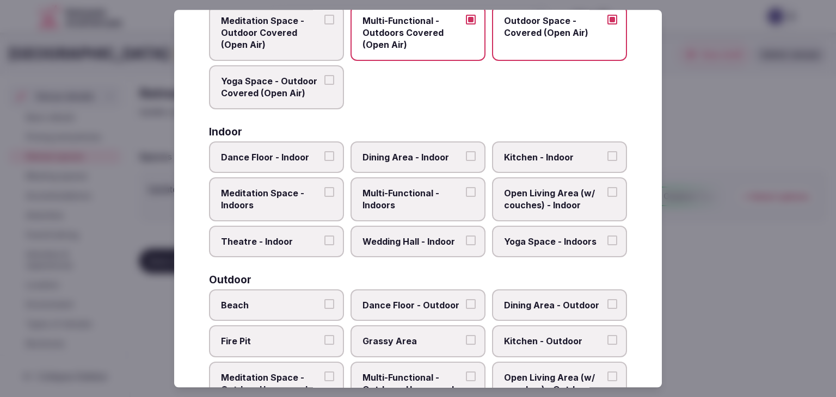
click at [418, 182] on label "Multi-Functional - Indoors" at bounding box center [418, 199] width 135 height 44
click at [466, 187] on button "Multi-Functional - Indoors" at bounding box center [471, 192] width 10 height 10
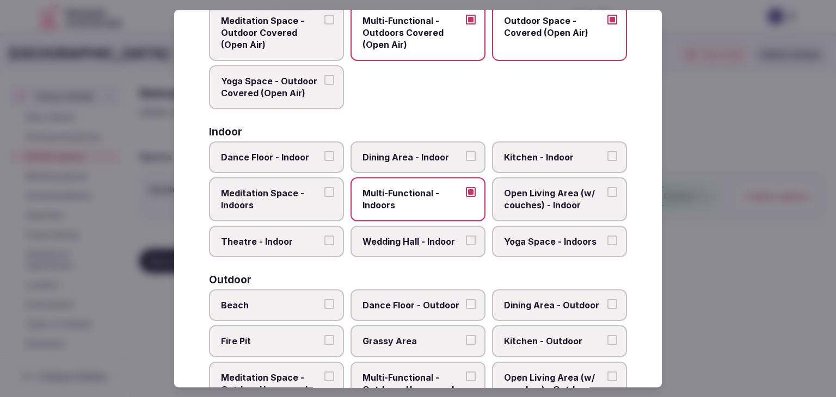
click at [425, 162] on span "Dining Area - Indoor" at bounding box center [413, 157] width 100 height 12
click at [466, 161] on button "Dining Area - Indoor" at bounding box center [471, 156] width 10 height 10
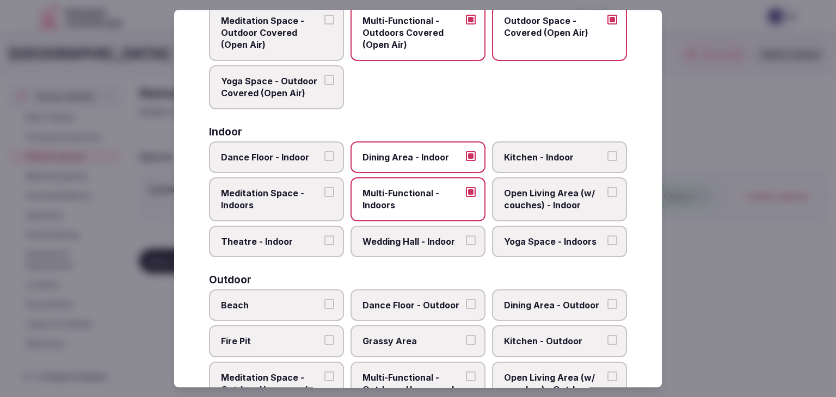
click at [292, 241] on span "Theatre - Indoor" at bounding box center [271, 242] width 100 height 12
click at [324, 241] on button "Theatre - Indoor" at bounding box center [329, 241] width 10 height 10
click at [423, 240] on span "Wedding Hall - Indoor" at bounding box center [413, 242] width 100 height 12
click at [466, 240] on button "Wedding Hall - Indoor" at bounding box center [471, 241] width 10 height 10
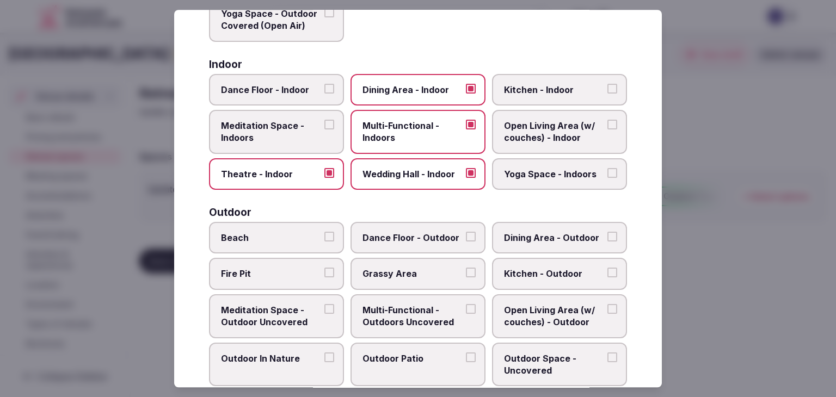
scroll to position [272, 0]
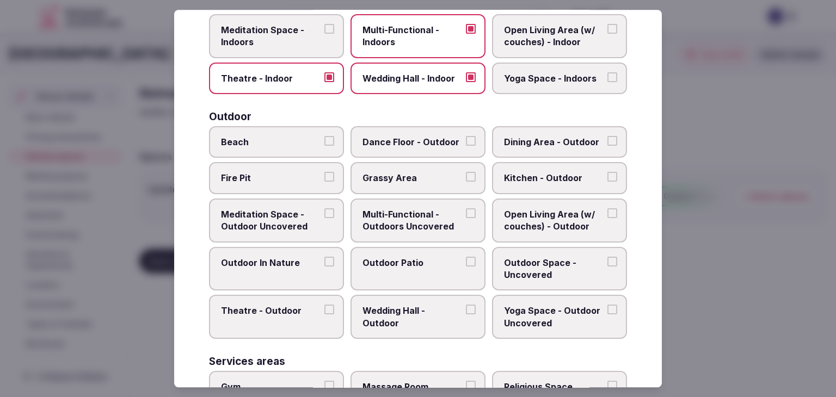
click at [406, 222] on span "Multi-Functional - Outdoors Uncovered" at bounding box center [413, 221] width 100 height 25
click at [466, 218] on button "Multi-Functional - Outdoors Uncovered" at bounding box center [471, 214] width 10 height 10
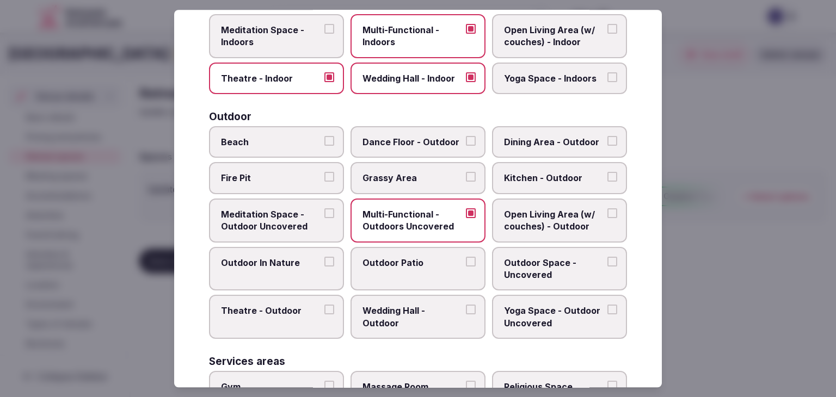
click at [403, 247] on label "Outdoor Patio" at bounding box center [418, 269] width 135 height 44
click at [466, 257] on button "Outdoor Patio" at bounding box center [471, 262] width 10 height 10
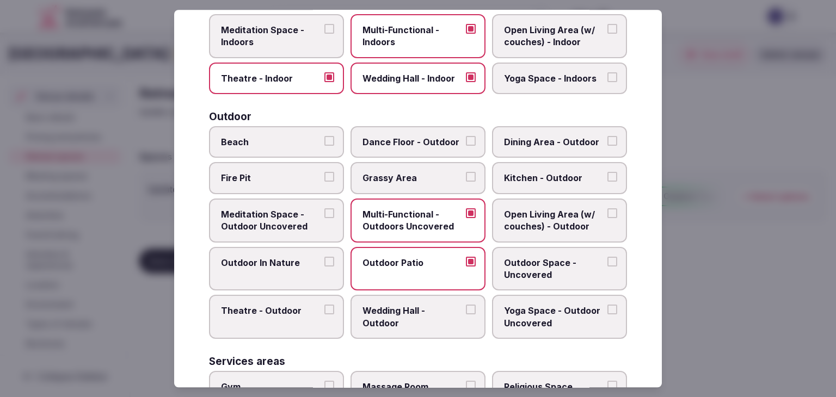
click at [543, 257] on span "Outdoor Space - Uncovered" at bounding box center [554, 269] width 100 height 25
click at [608, 257] on button "Outdoor Space - Uncovered" at bounding box center [613, 262] width 10 height 10
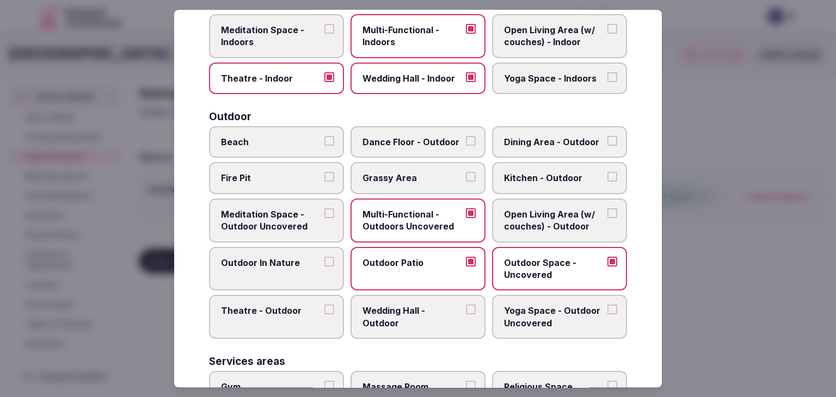
click at [548, 136] on span "Dining Area - Outdoor" at bounding box center [554, 142] width 100 height 12
click at [608, 136] on button "Dining Area - Outdoor" at bounding box center [613, 141] width 10 height 10
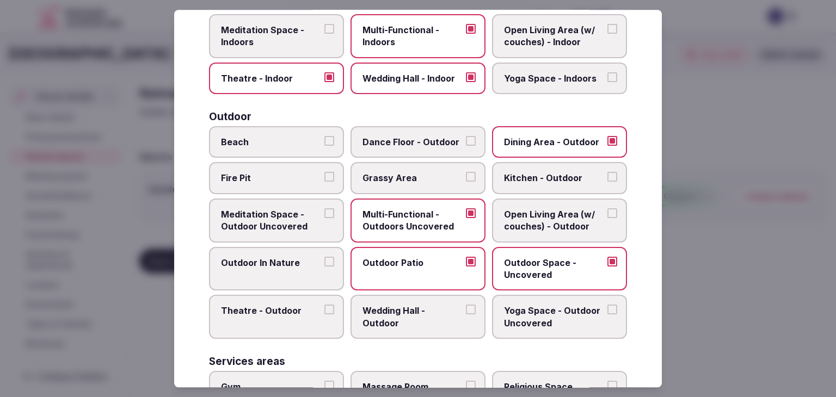
click at [412, 177] on span "Grassy Area" at bounding box center [413, 179] width 100 height 12
click at [466, 177] on button "Grassy Area" at bounding box center [471, 178] width 10 height 10
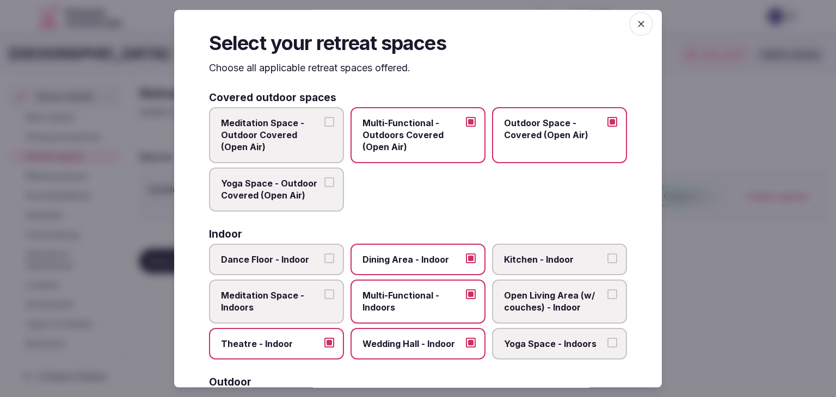
scroll to position [0, 0]
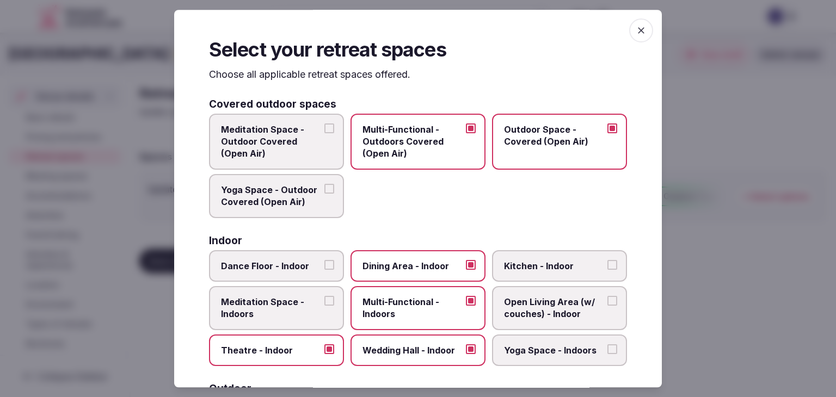
click at [636, 30] on icon "button" at bounding box center [641, 30] width 11 height 11
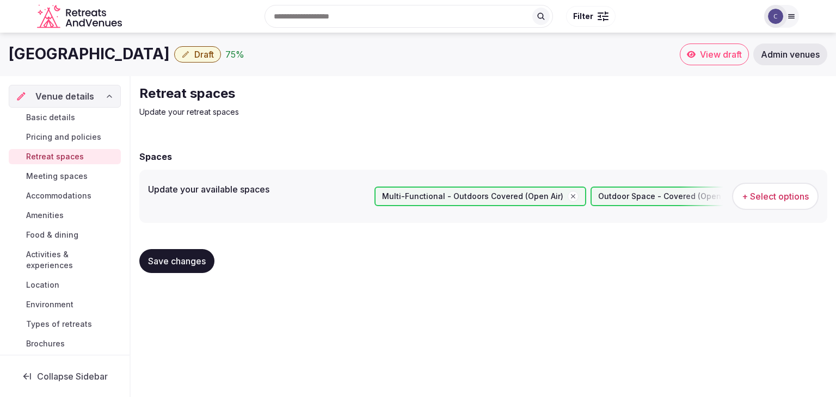
click at [124, 62] on h1 "Margaritaville Hotel Nashville" at bounding box center [89, 54] width 161 height 21
copy div "Margaritaville Hotel Nashville"
click at [771, 199] on span "+ Select options" at bounding box center [775, 197] width 67 height 12
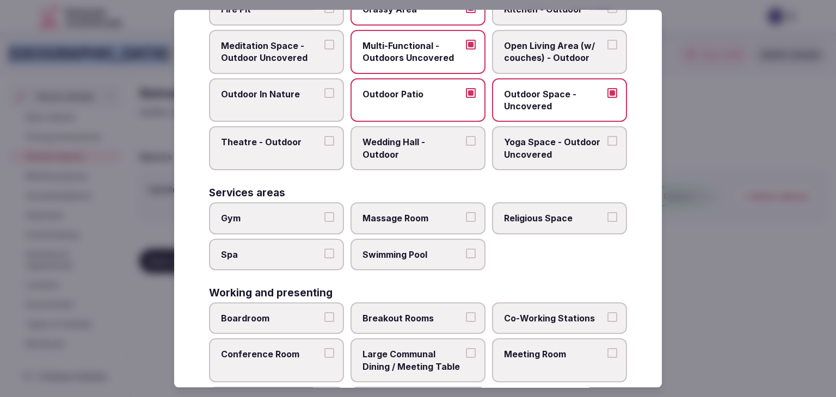
scroll to position [492, 0]
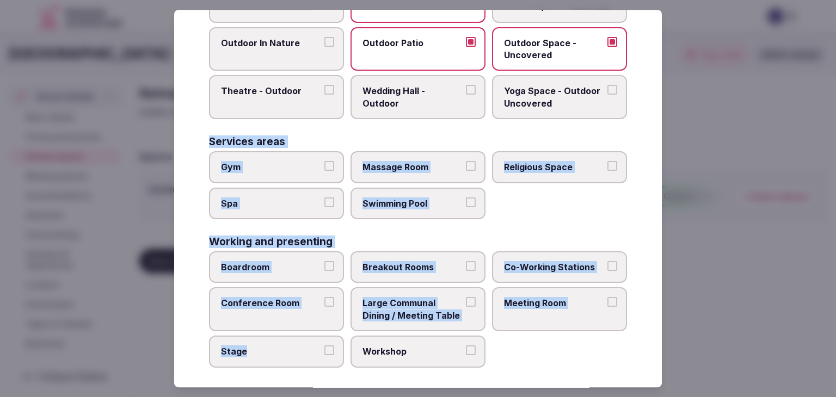
drag, startPoint x: 210, startPoint y: 136, endPoint x: 466, endPoint y: 348, distance: 332.9
click at [466, 348] on button "Workshop" at bounding box center [471, 351] width 10 height 10
click at [466, 346] on button "Workshop" at bounding box center [471, 351] width 10 height 10
click at [531, 353] on div "Boardroom Breakout Rooms Co-Working Stations Conference Room Large Communal Din…" at bounding box center [418, 310] width 418 height 117
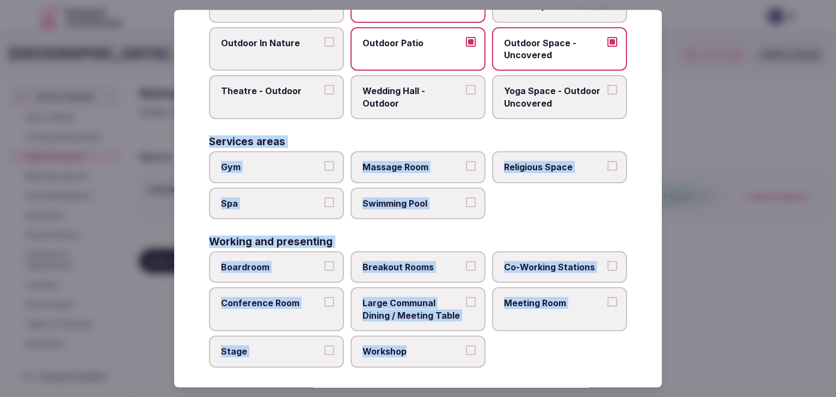
drag, startPoint x: 209, startPoint y: 137, endPoint x: 419, endPoint y: 352, distance: 300.3
copy div "Services areas Gym Massage Room Religious Space Spa Swimming Pool Working and p…"
click at [270, 162] on span "Gym" at bounding box center [271, 167] width 100 height 12
click at [324, 162] on button "Gym" at bounding box center [329, 166] width 10 height 10
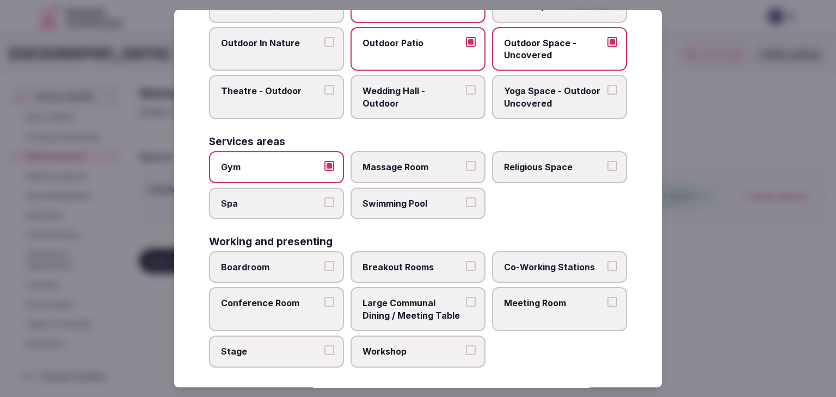
click at [269, 198] on span "Spa" at bounding box center [271, 204] width 100 height 12
click at [324, 198] on button "Spa" at bounding box center [329, 203] width 10 height 10
drag, startPoint x: 440, startPoint y: 195, endPoint x: 436, endPoint y: 164, distance: 31.9
click at [440, 198] on span "Swimming Pool" at bounding box center [413, 204] width 100 height 12
click at [466, 198] on button "Swimming Pool" at bounding box center [471, 203] width 10 height 10
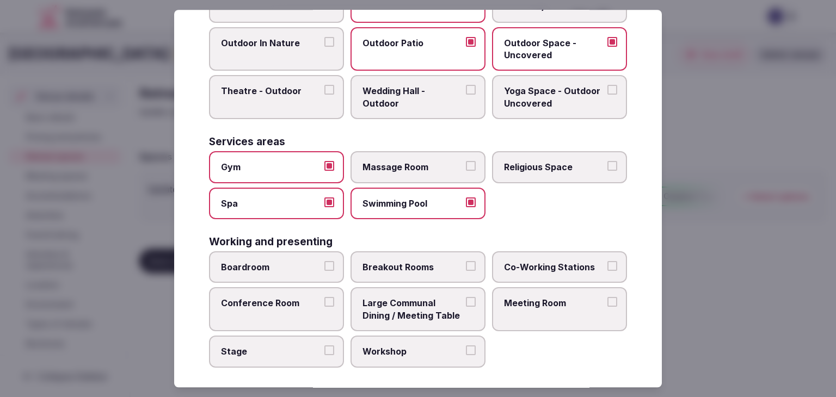
click at [434, 161] on span "Massage Room" at bounding box center [413, 167] width 100 height 12
click at [466, 161] on button "Massage Room" at bounding box center [471, 166] width 10 height 10
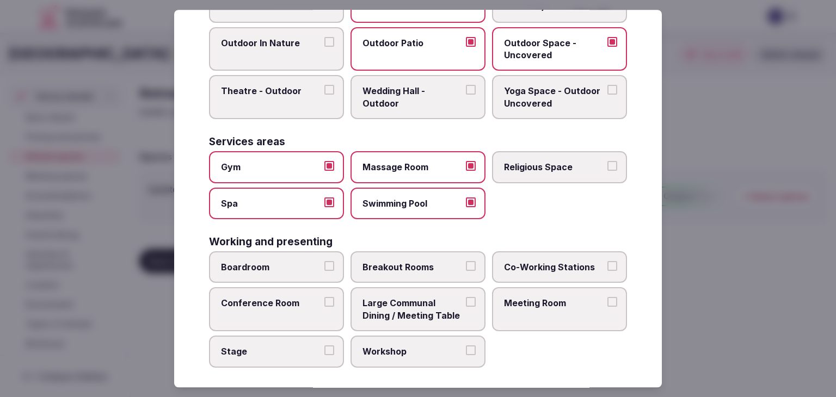
click at [524, 307] on label "Meeting Room" at bounding box center [559, 310] width 135 height 44
click at [608, 307] on button "Meeting Room" at bounding box center [613, 303] width 10 height 10
click at [259, 310] on label "Conference Room" at bounding box center [276, 310] width 135 height 44
click at [324, 308] on button "Conference Room" at bounding box center [329, 303] width 10 height 10
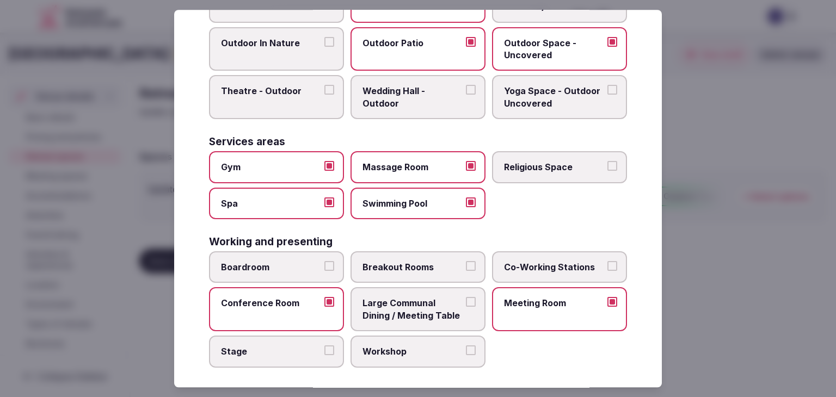
click at [320, 259] on label "Boardroom" at bounding box center [276, 268] width 135 height 32
click at [324, 261] on button "Boardroom" at bounding box center [329, 266] width 10 height 10
click at [409, 261] on span "Breakout Rooms" at bounding box center [413, 267] width 100 height 12
click at [466, 261] on button "Breakout Rooms" at bounding box center [471, 266] width 10 height 10
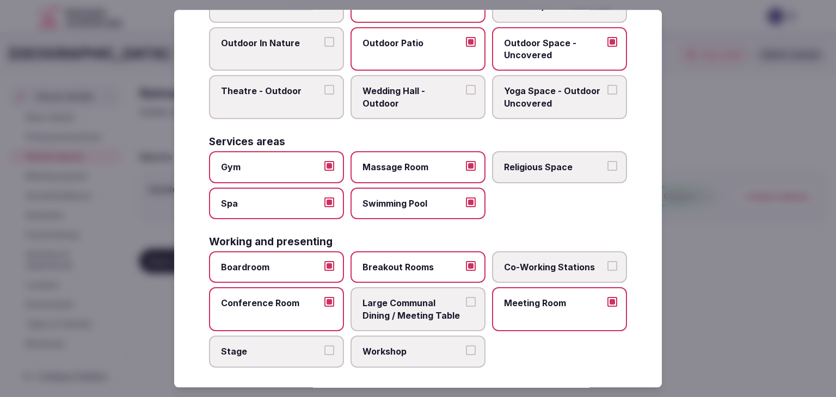
drag, startPoint x: 320, startPoint y: 345, endPoint x: 373, endPoint y: 350, distance: 53.0
click at [322, 345] on label "Stage" at bounding box center [276, 352] width 135 height 32
click at [376, 350] on span "Workshop" at bounding box center [413, 352] width 100 height 12
click at [466, 350] on button "Workshop" at bounding box center [471, 351] width 10 height 10
click at [388, 305] on span "Large Communal Dining / Meeting Table" at bounding box center [413, 310] width 100 height 25
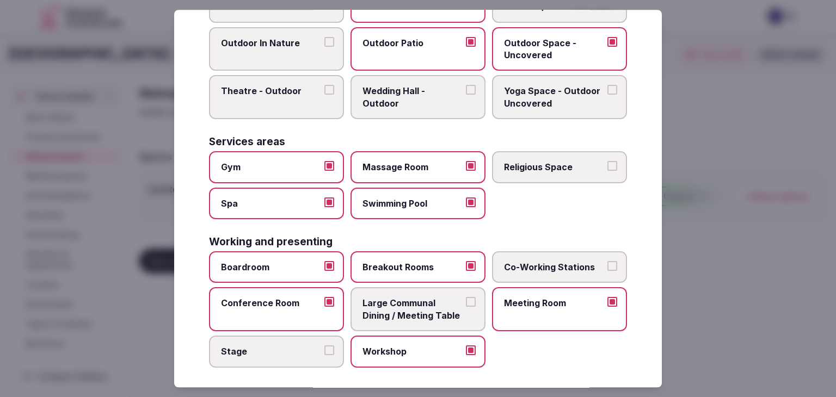
click at [466, 305] on button "Large Communal Dining / Meeting Table" at bounding box center [471, 303] width 10 height 10
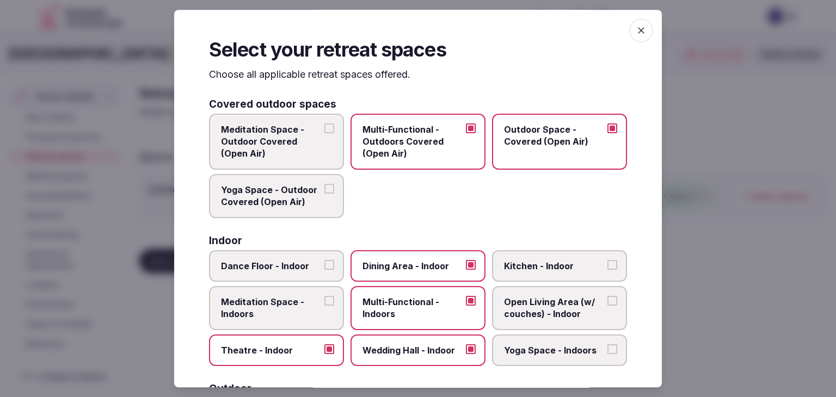
scroll to position [0, 0]
click at [638, 31] on icon "button" at bounding box center [641, 30] width 7 height 7
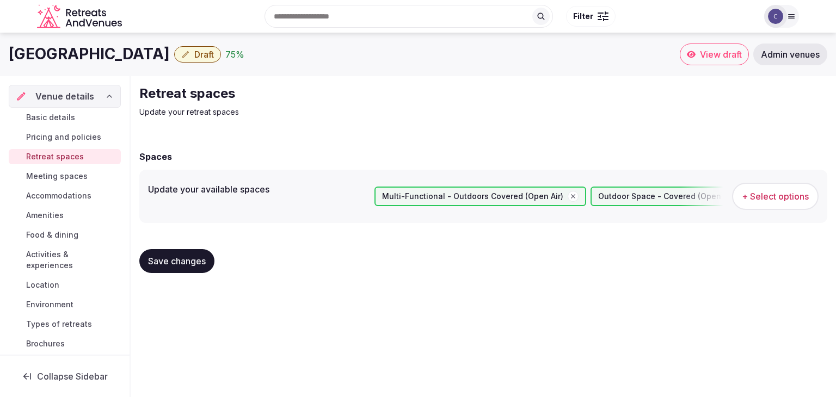
click at [173, 268] on button "Save changes" at bounding box center [176, 261] width 75 height 24
drag, startPoint x: 54, startPoint y: 215, endPoint x: 63, endPoint y: 228, distance: 16.2
click at [54, 215] on span "Amenities" at bounding box center [45, 215] width 38 height 11
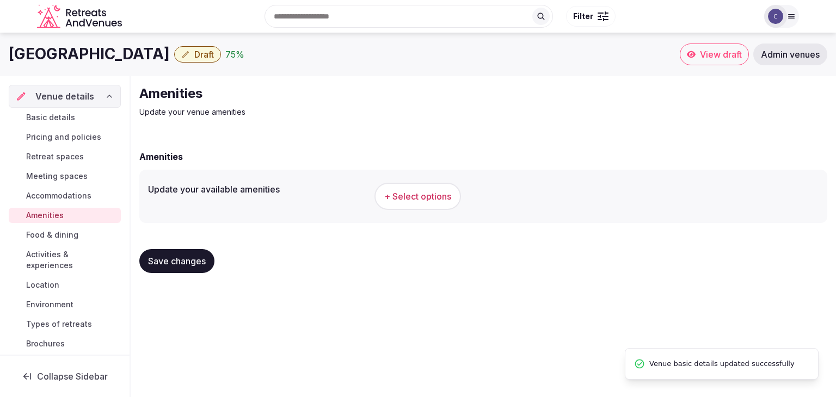
click at [427, 191] on span "+ Select options" at bounding box center [417, 197] width 67 height 12
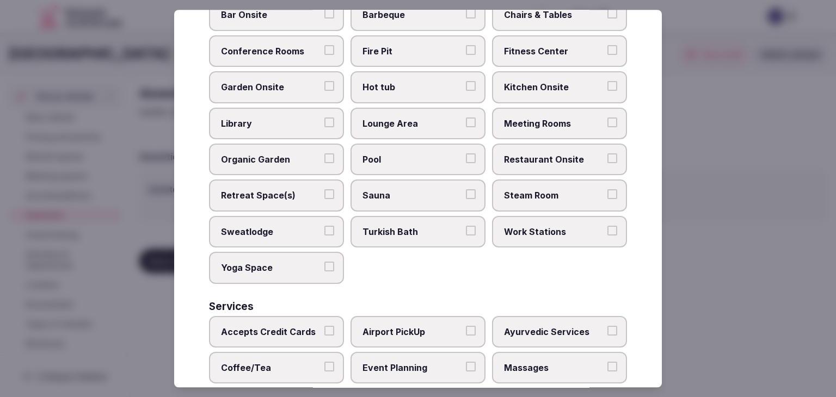
scroll to position [586, 0]
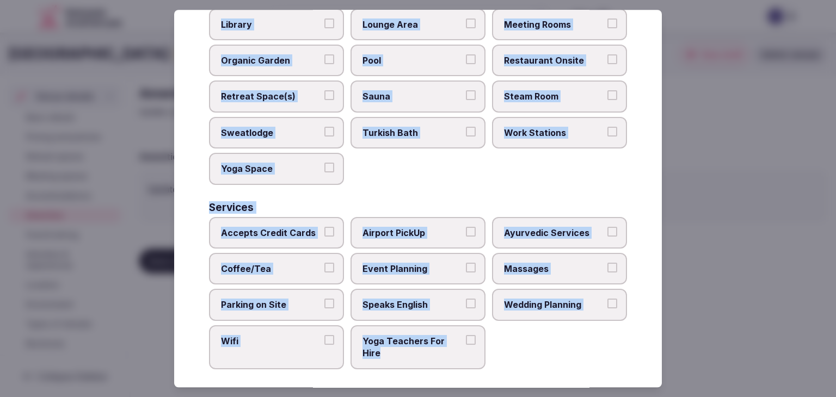
drag, startPoint x: 209, startPoint y: 76, endPoint x: 481, endPoint y: 355, distance: 390.0
click at [481, 358] on div "Select your venue amenities Choose all applicable amenities offered. Activities…" at bounding box center [418, 199] width 488 height 378
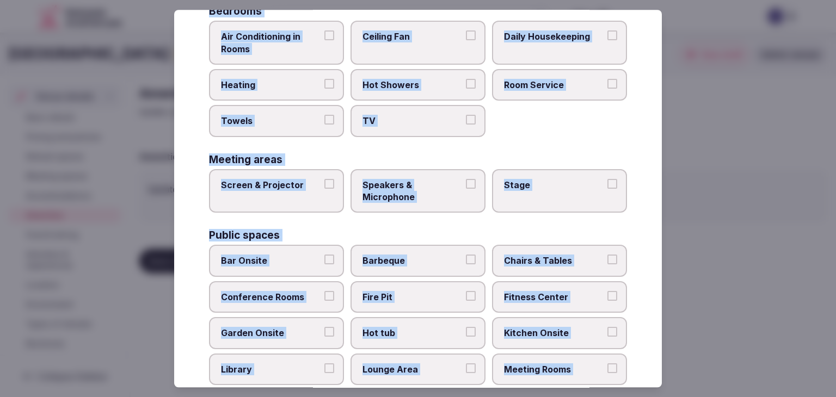
scroll to position [96, 0]
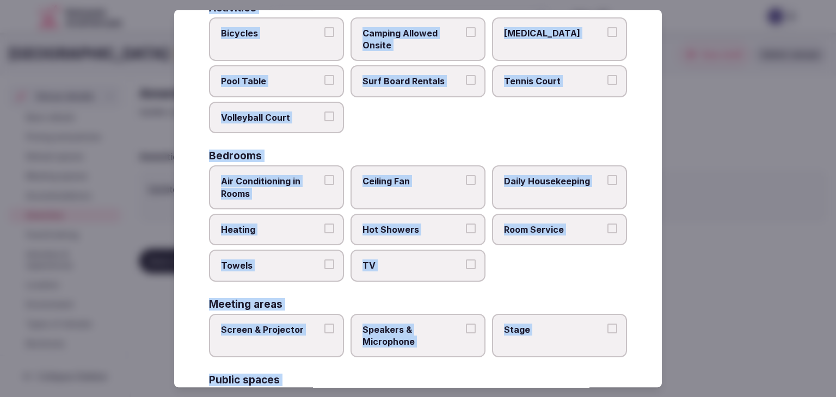
click at [286, 191] on span "Air Conditioning in Rooms" at bounding box center [271, 187] width 100 height 25
click at [324, 185] on button "Air Conditioning in Rooms" at bounding box center [329, 180] width 10 height 10
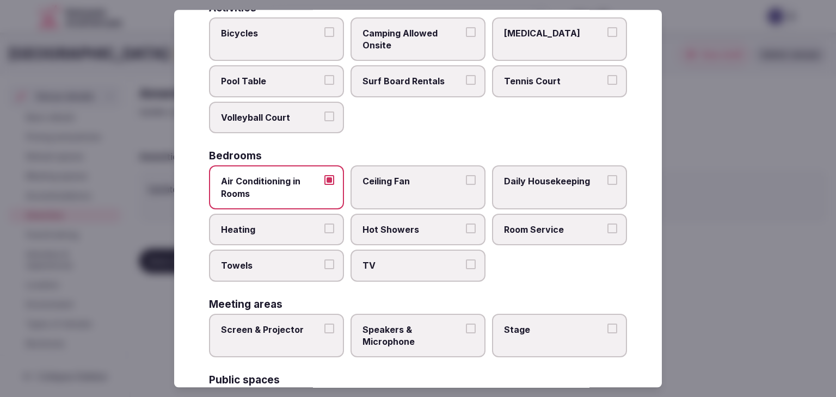
click at [276, 233] on span "Heating" at bounding box center [271, 230] width 100 height 12
click at [324, 233] on button "Heating" at bounding box center [329, 229] width 10 height 10
click at [277, 260] on span "Towels" at bounding box center [271, 266] width 100 height 12
click at [324, 260] on button "Towels" at bounding box center [329, 265] width 10 height 10
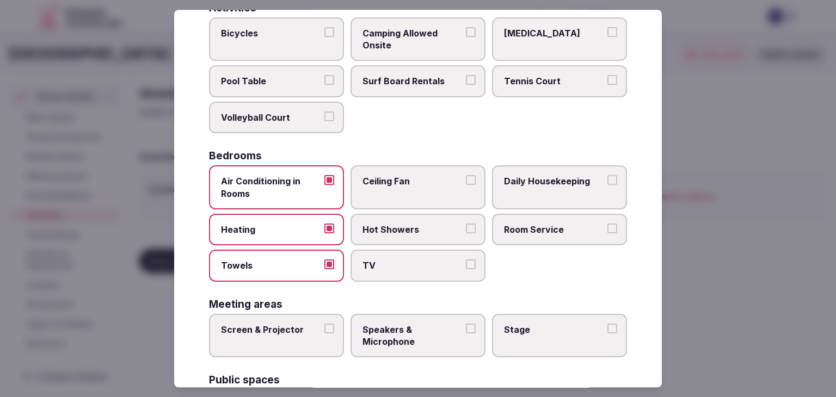
click at [379, 261] on span "TV" at bounding box center [413, 266] width 100 height 12
click at [466, 261] on button "TV" at bounding box center [471, 265] width 10 height 10
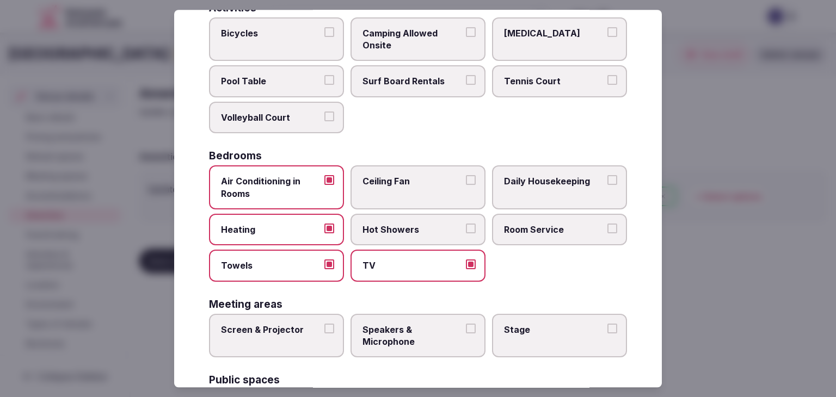
drag, startPoint x: 388, startPoint y: 231, endPoint x: 554, endPoint y: 221, distance: 166.9
click at [390, 231] on span "Hot Showers" at bounding box center [413, 230] width 100 height 12
click at [466, 231] on button "Hot Showers" at bounding box center [471, 229] width 10 height 10
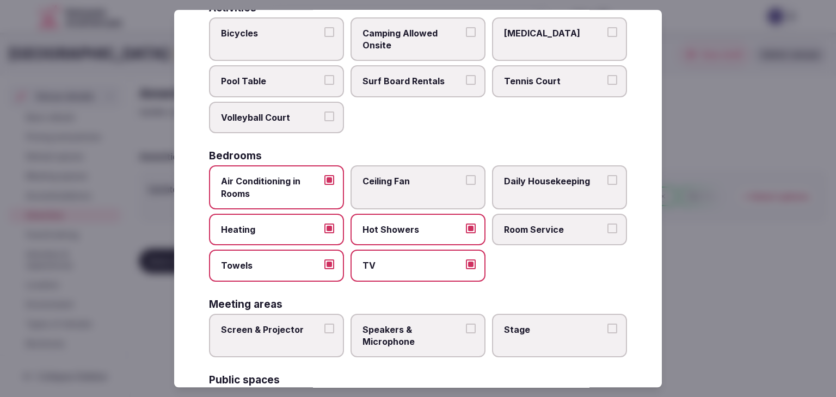
drag, startPoint x: 554, startPoint y: 221, endPoint x: 548, endPoint y: 186, distance: 34.9
click at [554, 219] on label "Room Service" at bounding box center [559, 230] width 135 height 32
click at [608, 224] on button "Room Service" at bounding box center [613, 229] width 10 height 10
click at [548, 186] on label "Daily Housekeeping" at bounding box center [559, 188] width 135 height 44
click at [608, 185] on button "Daily Housekeeping" at bounding box center [613, 180] width 10 height 10
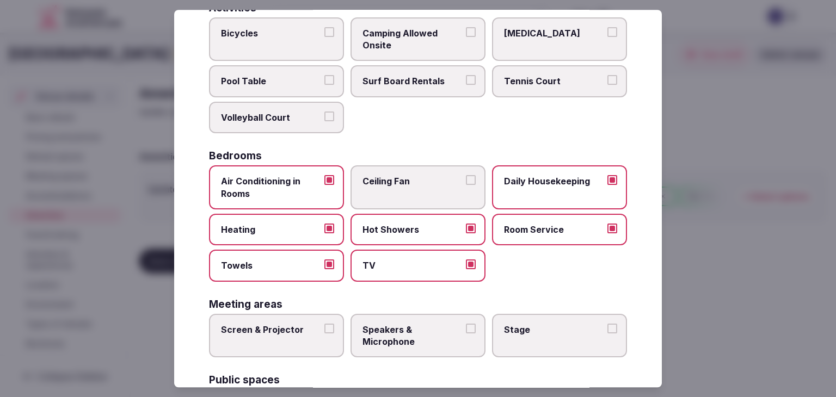
click at [285, 316] on label "Screen & Projector" at bounding box center [276, 336] width 135 height 44
click at [324, 324] on button "Screen & Projector" at bounding box center [329, 329] width 10 height 10
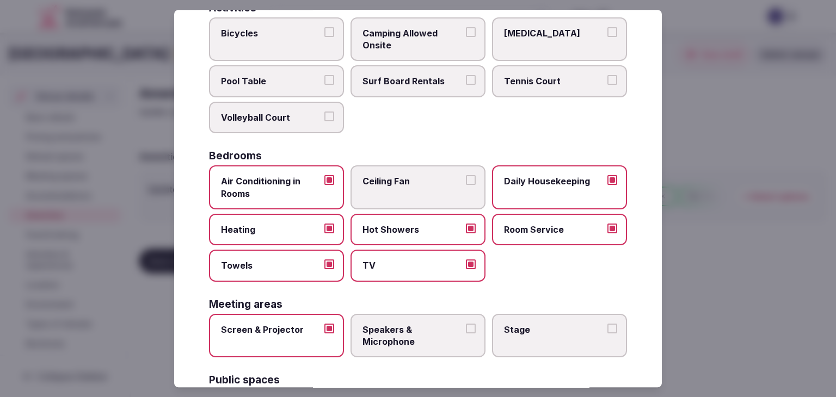
click at [372, 334] on span "Speakers & Microphone" at bounding box center [413, 336] width 100 height 25
click at [466, 334] on button "Speakers & Microphone" at bounding box center [471, 329] width 10 height 10
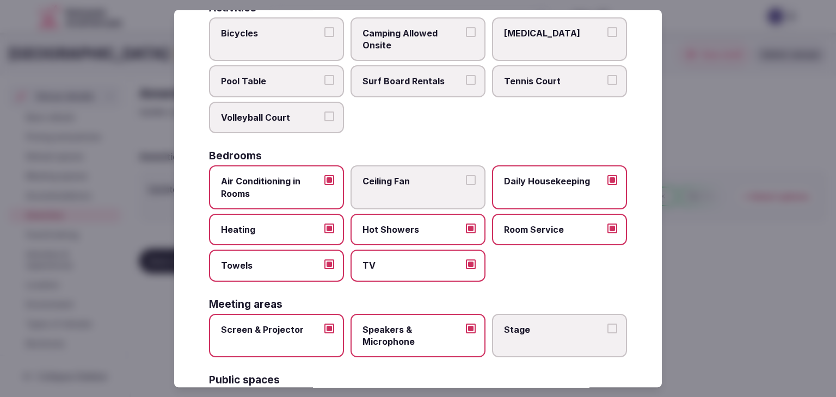
click at [564, 330] on span "Stage" at bounding box center [554, 330] width 100 height 12
click at [608, 330] on button "Stage" at bounding box center [613, 329] width 10 height 10
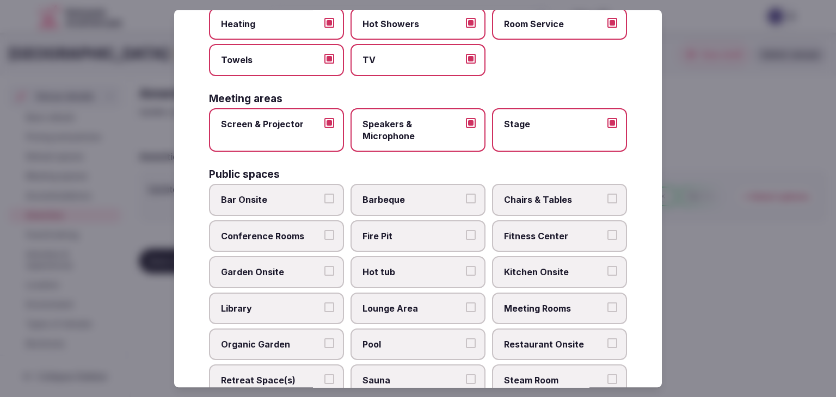
scroll to position [369, 0]
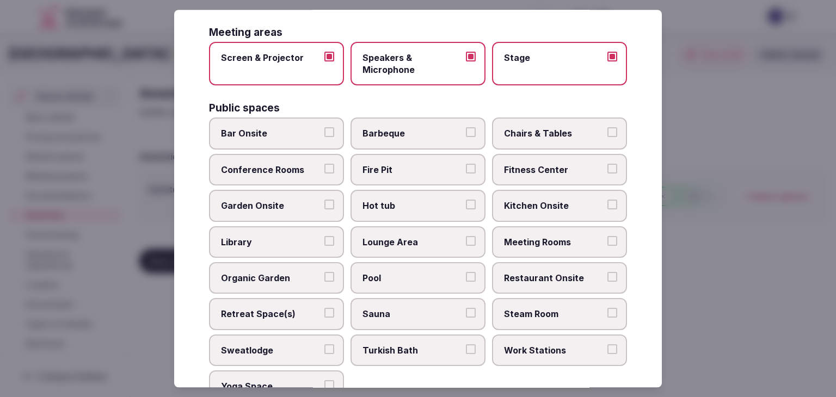
click at [272, 130] on span "Bar Onsite" at bounding box center [271, 134] width 100 height 12
click at [324, 130] on button "Bar Onsite" at bounding box center [329, 133] width 10 height 10
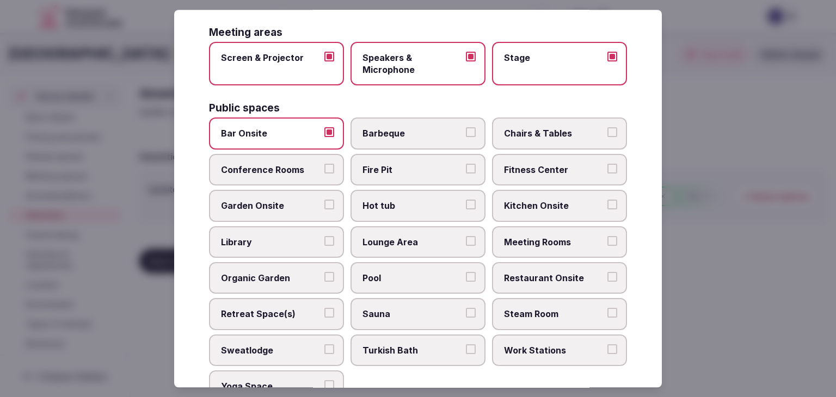
click at [551, 231] on label "Meeting Rooms" at bounding box center [559, 242] width 135 height 32
click at [608, 236] on button "Meeting Rooms" at bounding box center [613, 241] width 10 height 10
click at [546, 272] on span "Restaurant Onsite" at bounding box center [554, 278] width 100 height 12
click at [608, 272] on button "Restaurant Onsite" at bounding box center [613, 277] width 10 height 10
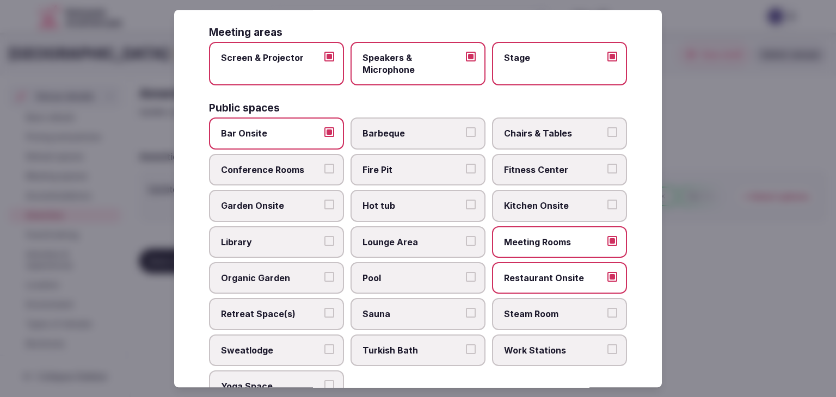
click at [547, 131] on span "Chairs & Tables" at bounding box center [554, 134] width 100 height 12
click at [608, 131] on button "Chairs & Tables" at bounding box center [613, 133] width 10 height 10
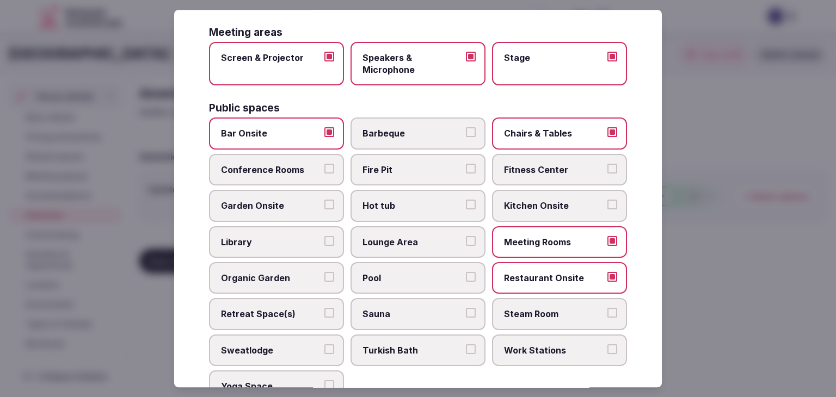
click at [532, 168] on span "Fitness Center" at bounding box center [554, 170] width 100 height 12
click at [608, 168] on button "Fitness Center" at bounding box center [613, 169] width 10 height 10
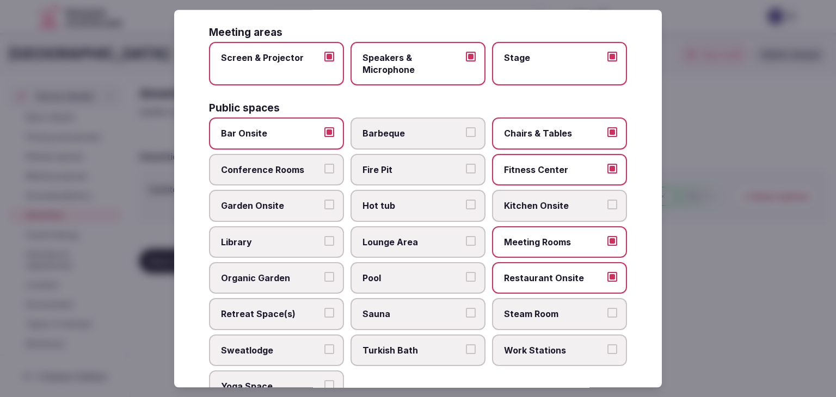
click at [417, 273] on span "Pool" at bounding box center [413, 278] width 100 height 12
click at [466, 273] on button "Pool" at bounding box center [471, 277] width 10 height 10
click at [412, 244] on label "Lounge Area" at bounding box center [418, 242] width 135 height 32
click at [466, 244] on button "Lounge Area" at bounding box center [471, 241] width 10 height 10
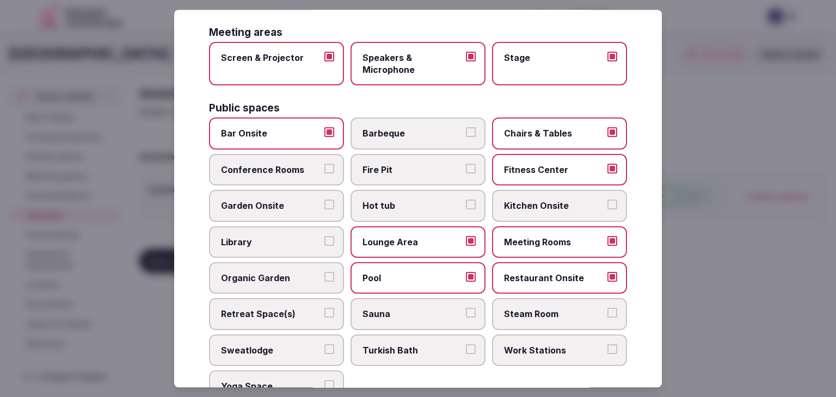
click at [438, 164] on span "Fire Pit" at bounding box center [413, 170] width 100 height 12
click at [466, 164] on button "Fire Pit" at bounding box center [471, 169] width 10 height 10
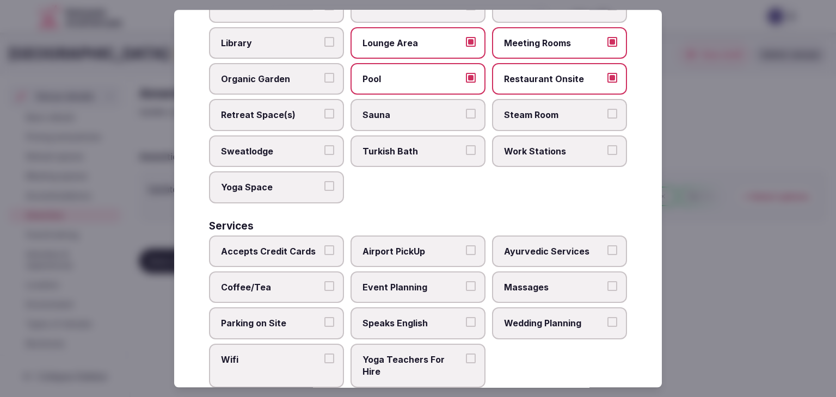
scroll to position [586, 0]
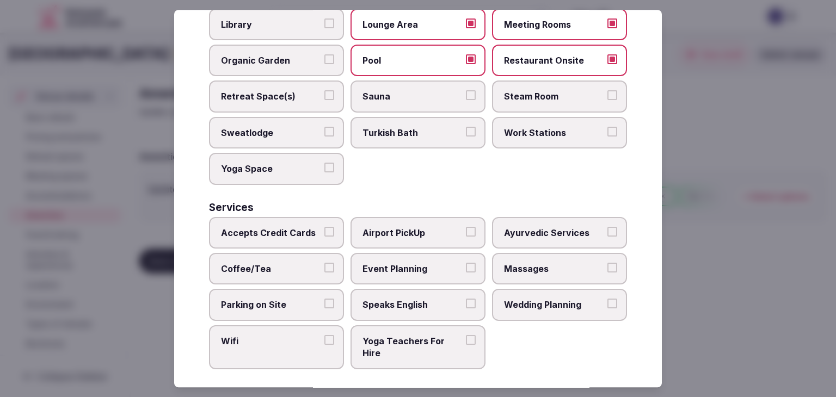
click at [298, 227] on span "Accepts Credit Cards" at bounding box center [271, 233] width 100 height 12
click at [324, 227] on button "Accepts Credit Cards" at bounding box center [329, 232] width 10 height 10
click at [290, 335] on span "Wifi" at bounding box center [271, 341] width 100 height 12
click at [324, 335] on button "Wifi" at bounding box center [329, 340] width 10 height 10
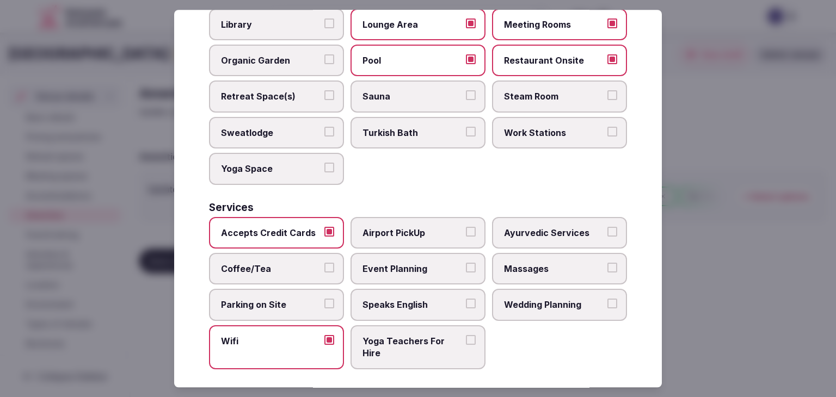
click at [289, 299] on span "Parking on Site" at bounding box center [271, 305] width 100 height 12
click at [324, 299] on button "Parking on Site" at bounding box center [329, 304] width 10 height 10
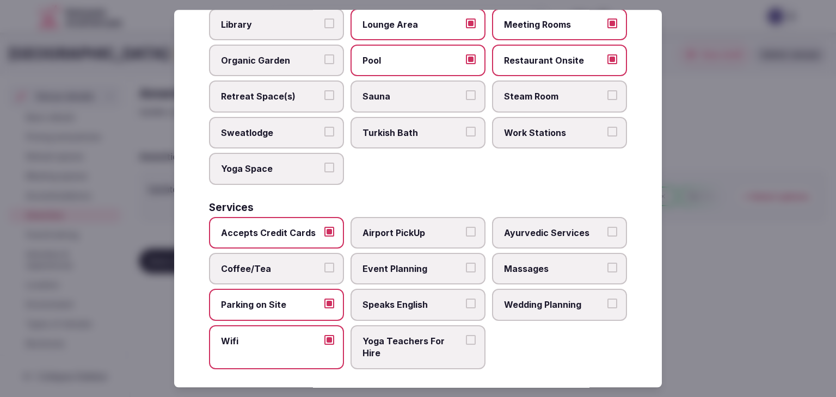
drag, startPoint x: 285, startPoint y: 253, endPoint x: 324, endPoint y: 268, distance: 42.6
click at [286, 254] on label "Coffee/Tea" at bounding box center [276, 269] width 135 height 32
click at [324, 263] on button "Coffee/Tea" at bounding box center [329, 268] width 10 height 10
click at [416, 263] on span "Event Planning" at bounding box center [413, 269] width 100 height 12
click at [466, 263] on button "Event Planning" at bounding box center [471, 268] width 10 height 10
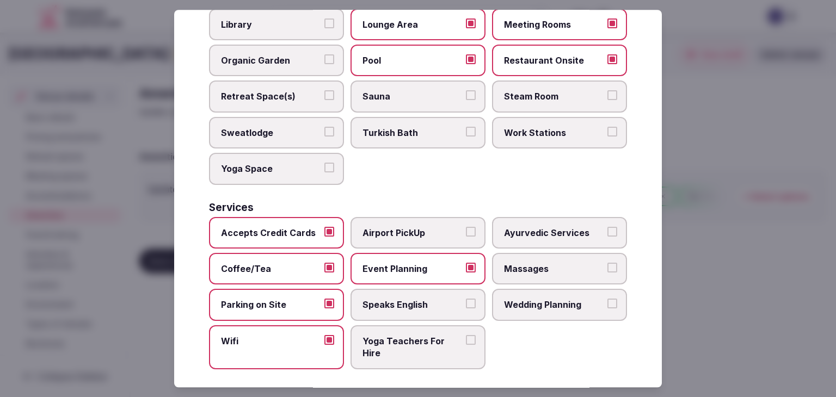
click at [421, 290] on label "Speaks English" at bounding box center [418, 306] width 135 height 32
click at [466, 299] on button "Speaks English" at bounding box center [471, 304] width 10 height 10
drag, startPoint x: 524, startPoint y: 297, endPoint x: 530, endPoint y: 288, distance: 10.3
click at [525, 299] on span "Wedding Planning" at bounding box center [554, 305] width 100 height 12
click at [608, 299] on button "Wedding Planning" at bounding box center [613, 304] width 10 height 10
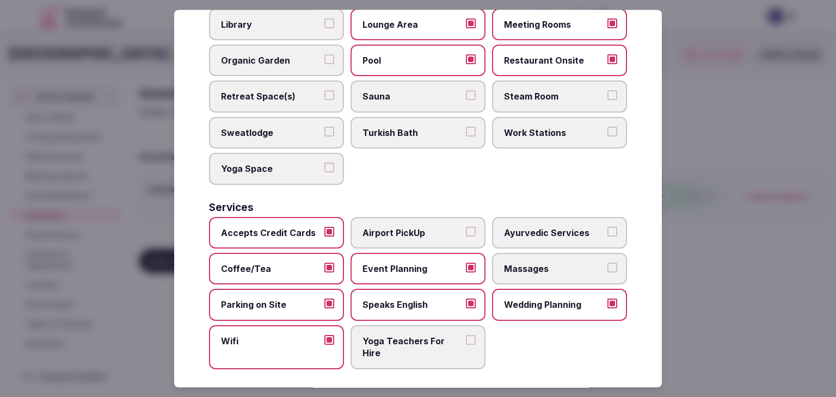
click at [537, 265] on span "Massages" at bounding box center [554, 269] width 100 height 12
click at [608, 265] on button "Massages" at bounding box center [613, 268] width 10 height 10
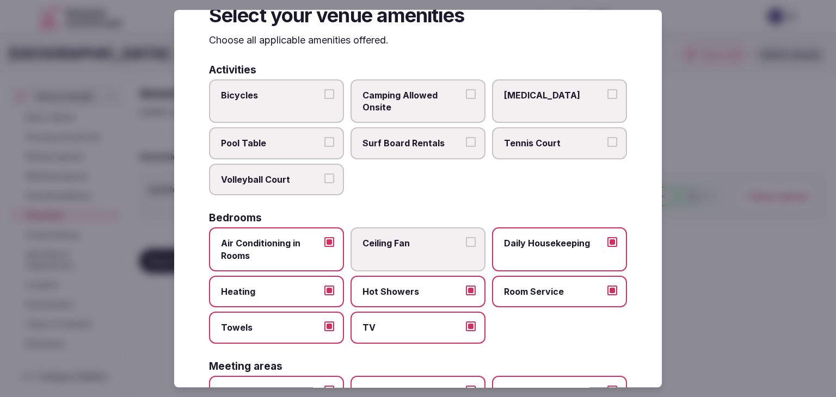
scroll to position [0, 0]
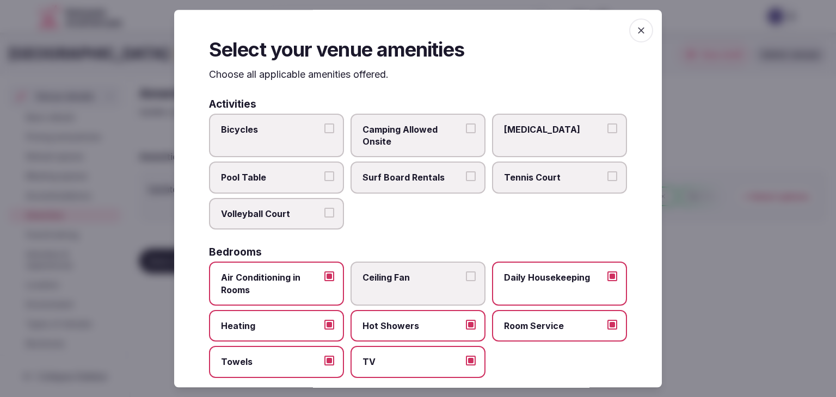
click at [636, 27] on icon "button" at bounding box center [641, 30] width 11 height 11
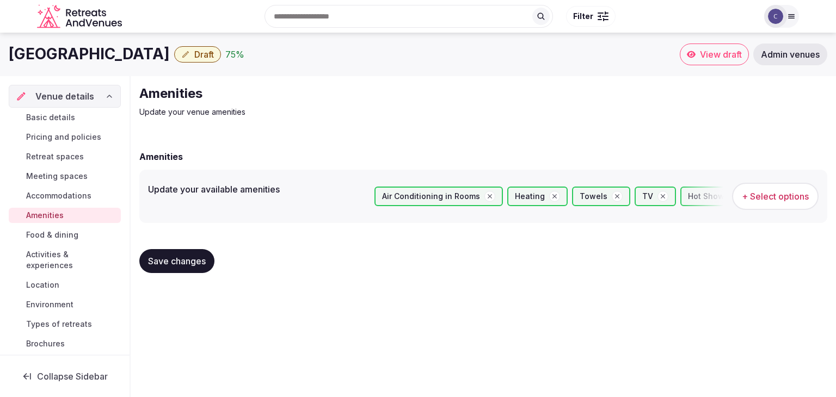
click at [206, 258] on span "Save changes" at bounding box center [177, 261] width 58 height 11
click at [56, 232] on span "Food & dining" at bounding box center [52, 235] width 52 height 11
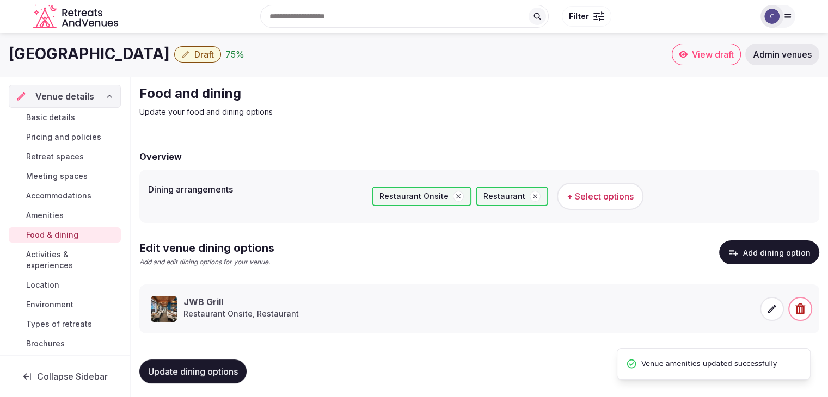
click at [61, 261] on span "Activities & experiences" at bounding box center [71, 260] width 90 height 22
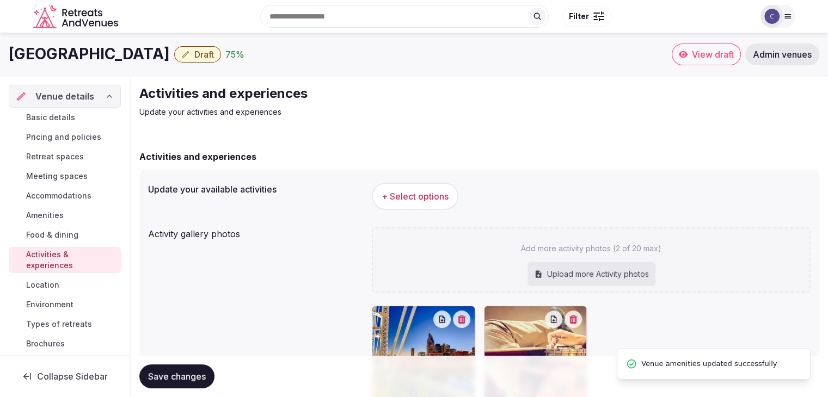
click at [420, 197] on span "+ Select options" at bounding box center [415, 197] width 67 height 12
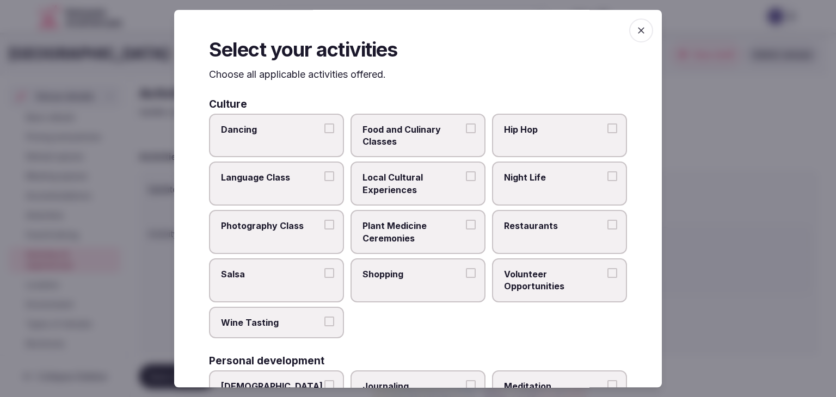
click at [636, 34] on icon "button" at bounding box center [641, 30] width 11 height 11
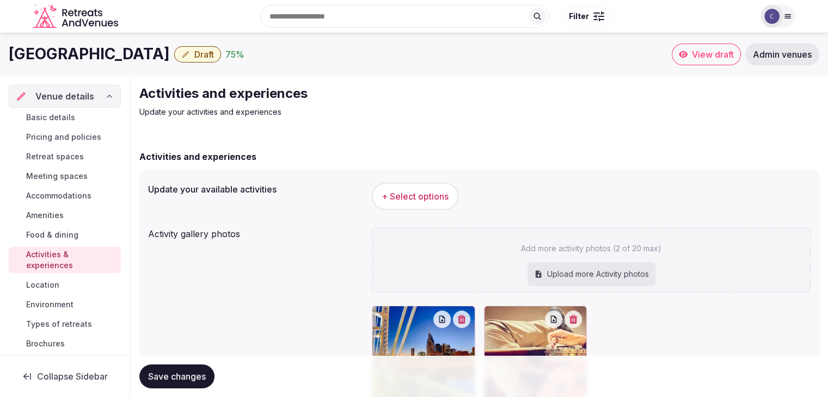
click at [157, 59] on h1 "Margaritaville Hotel Nashville" at bounding box center [89, 54] width 161 height 21
click at [436, 194] on span "+ Select options" at bounding box center [415, 197] width 67 height 12
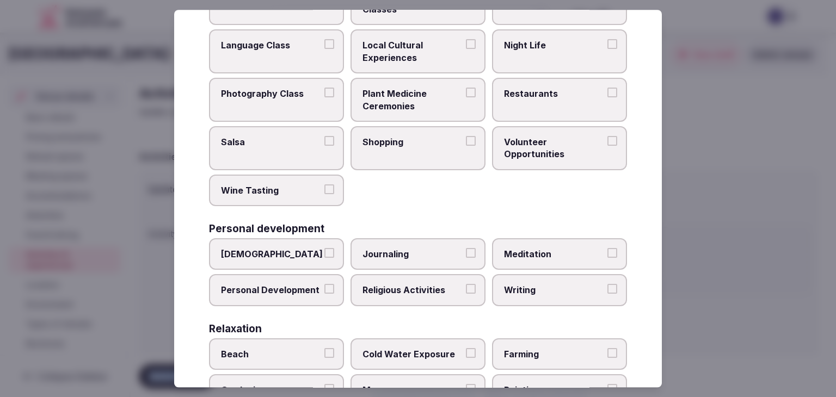
scroll to position [396, 0]
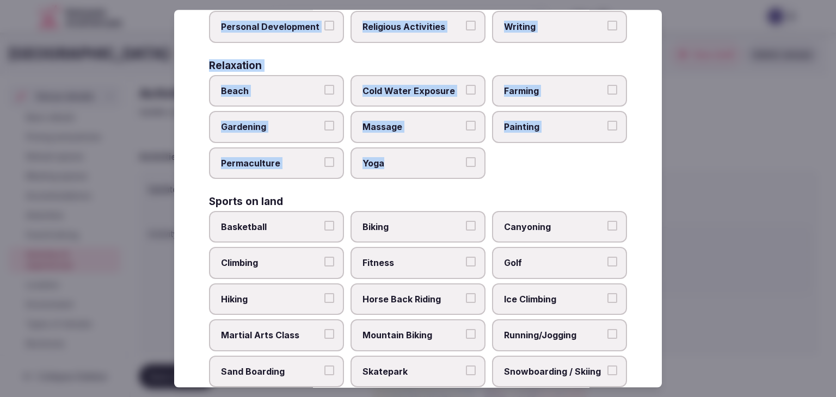
drag, startPoint x: 207, startPoint y: 103, endPoint x: 506, endPoint y: 166, distance: 305.5
click at [506, 166] on div "Select your activities Choose all applicable activities offered. Culture Dancin…" at bounding box center [418, 199] width 488 height 378
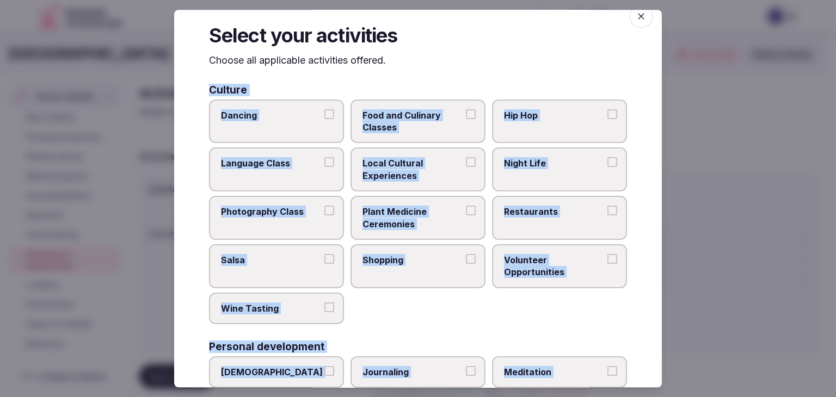
scroll to position [0, 0]
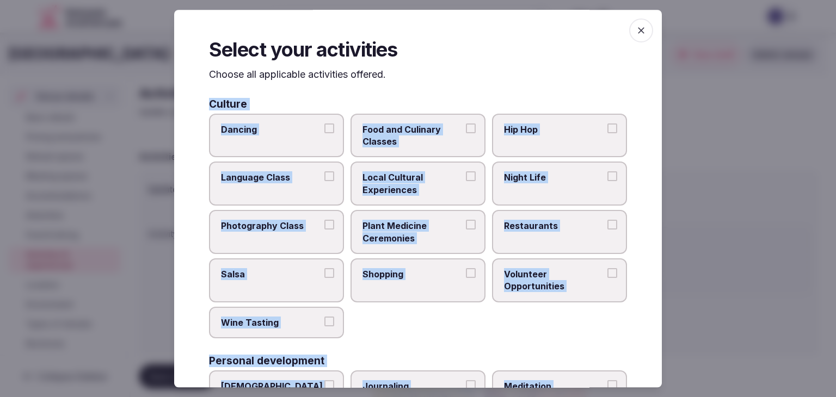
click at [440, 181] on span "Local Cultural Experiences" at bounding box center [413, 184] width 100 height 25
click at [466, 181] on button "Local Cultural Experiences" at bounding box center [471, 177] width 10 height 10
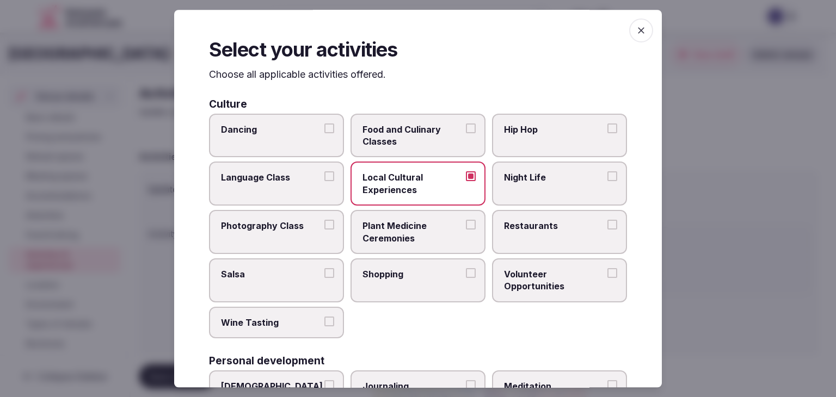
click at [562, 181] on span "Night Life" at bounding box center [554, 178] width 100 height 12
click at [608, 181] on button "Night Life" at bounding box center [613, 177] width 10 height 10
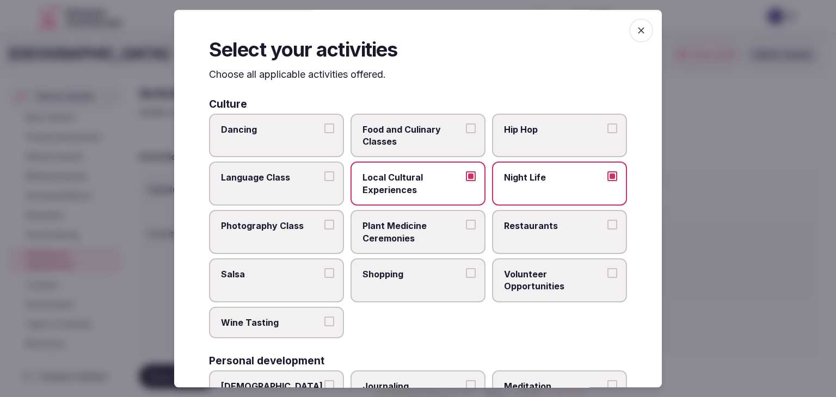
click at [553, 231] on label "Restaurants" at bounding box center [559, 232] width 135 height 44
click at [608, 230] on button "Restaurants" at bounding box center [613, 225] width 10 height 10
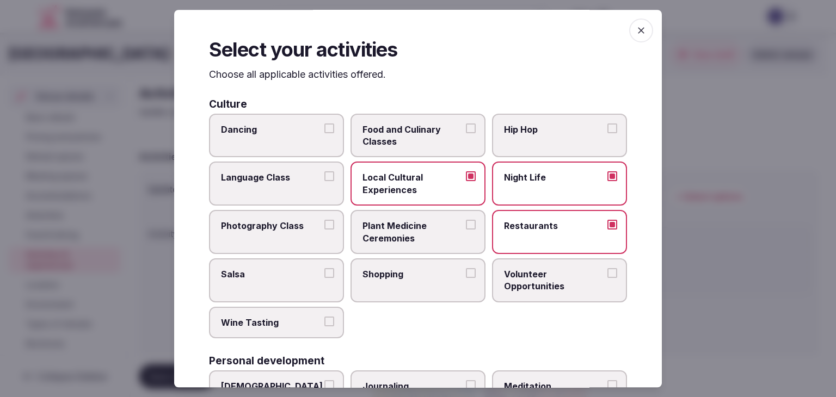
click at [407, 135] on span "Food and Culinary Classes" at bounding box center [413, 136] width 100 height 25
click at [466, 133] on button "Food and Culinary Classes" at bounding box center [471, 129] width 10 height 10
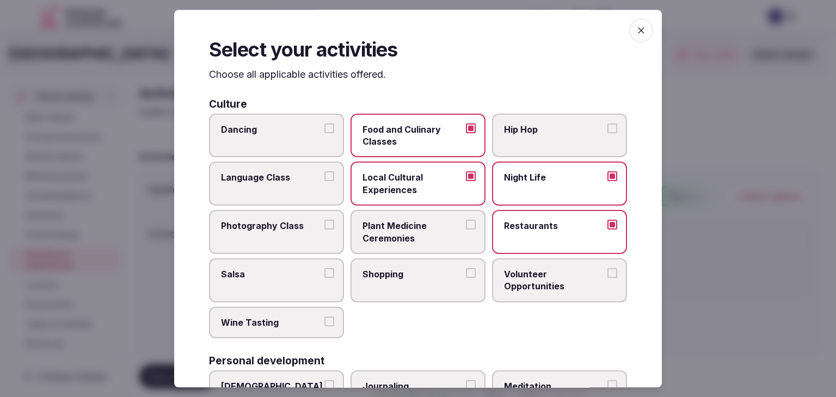
click at [523, 234] on label "Restaurants" at bounding box center [559, 232] width 135 height 44
click at [608, 230] on button "Restaurants" at bounding box center [613, 225] width 10 height 10
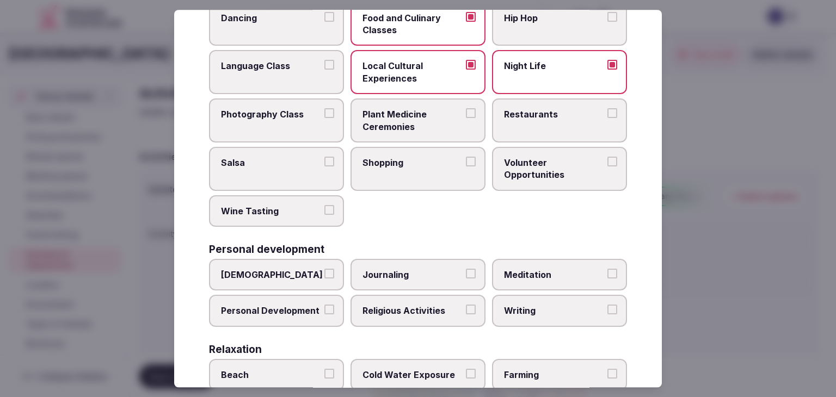
scroll to position [163, 0]
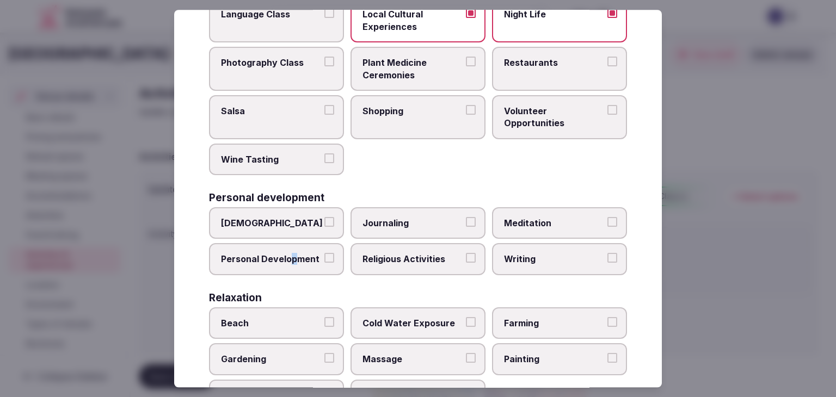
click at [292, 254] on span "Personal Development" at bounding box center [271, 260] width 100 height 12
click at [301, 257] on span "Personal Development" at bounding box center [271, 260] width 100 height 12
click at [324, 257] on button "Personal Development" at bounding box center [329, 259] width 10 height 10
click at [414, 111] on span "Shopping" at bounding box center [413, 111] width 100 height 12
click at [466, 111] on button "Shopping" at bounding box center [471, 110] width 10 height 10
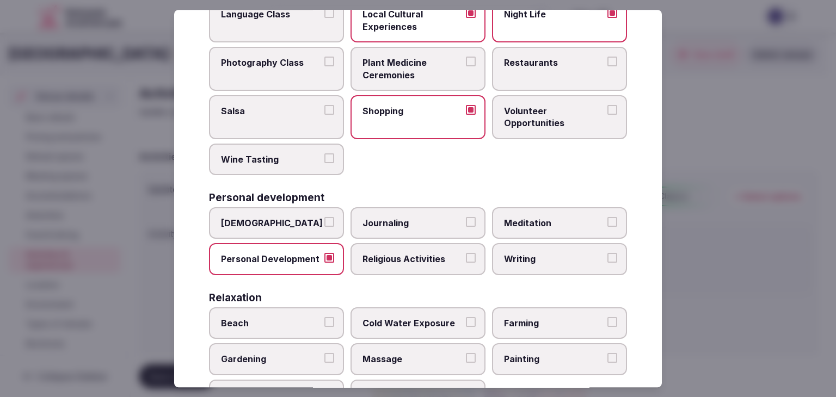
scroll to position [0, 0]
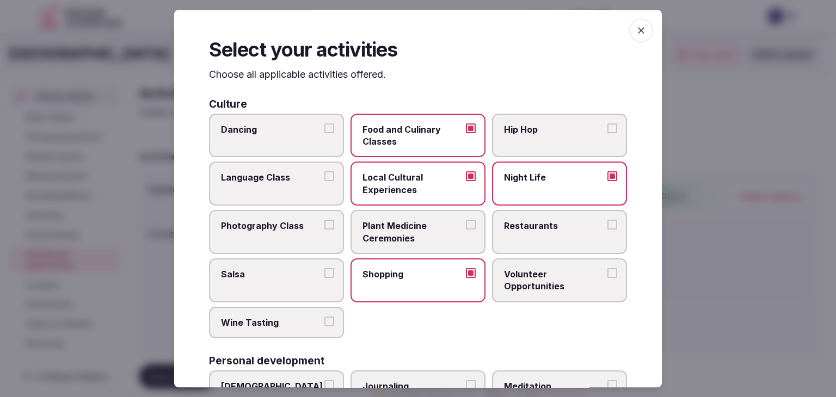
click at [288, 311] on label "Wine Tasting" at bounding box center [276, 323] width 135 height 32
click at [324, 317] on button "Wine Tasting" at bounding box center [329, 322] width 10 height 10
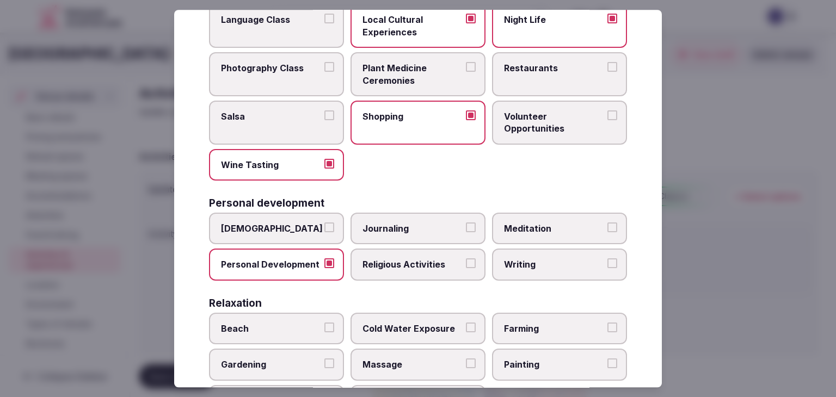
scroll to position [218, 0]
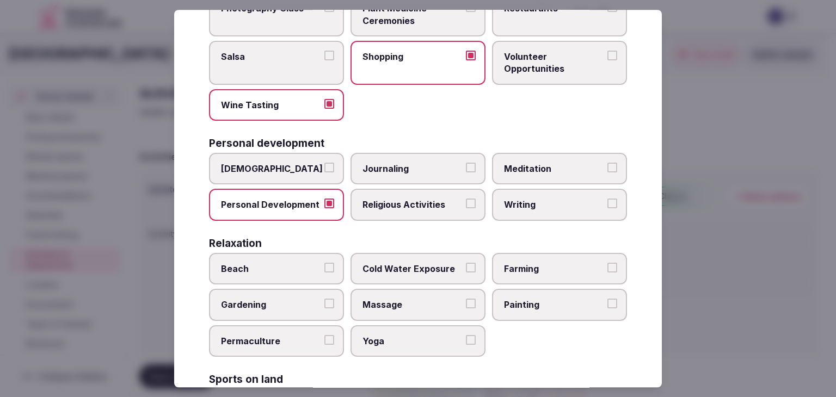
click at [549, 212] on label "Writing" at bounding box center [559, 205] width 135 height 32
click at [608, 209] on button "Writing" at bounding box center [613, 204] width 10 height 10
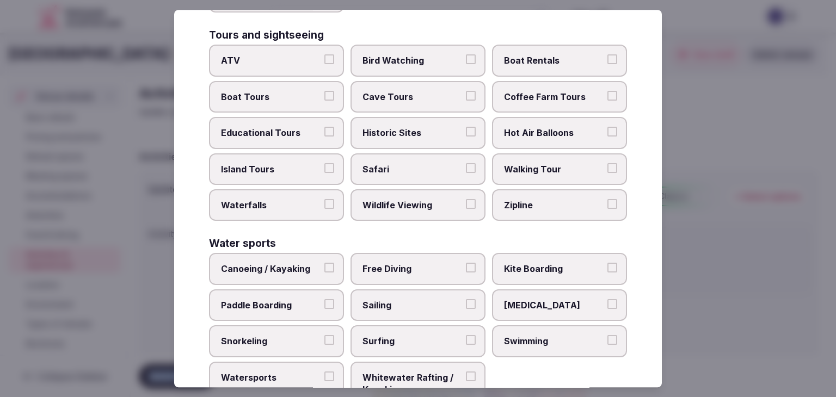
scroll to position [841, 0]
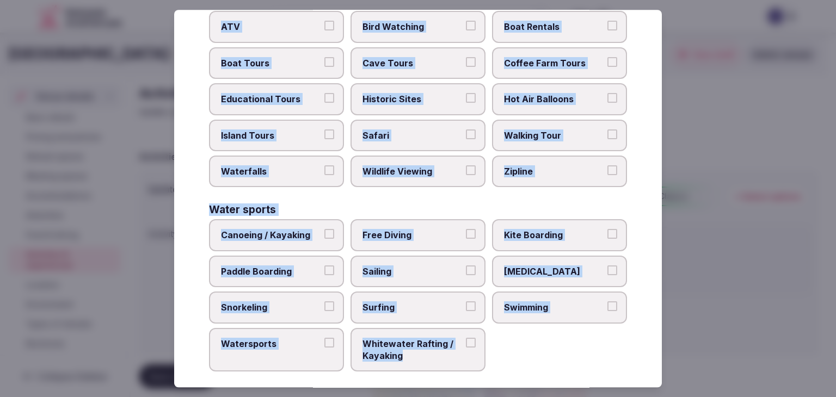
drag, startPoint x: 206, startPoint y: 129, endPoint x: 452, endPoint y: 357, distance: 335.2
click at [449, 360] on div "Select your activities Choose all applicable activities offered. Culture Dancin…" at bounding box center [418, 199] width 488 height 378
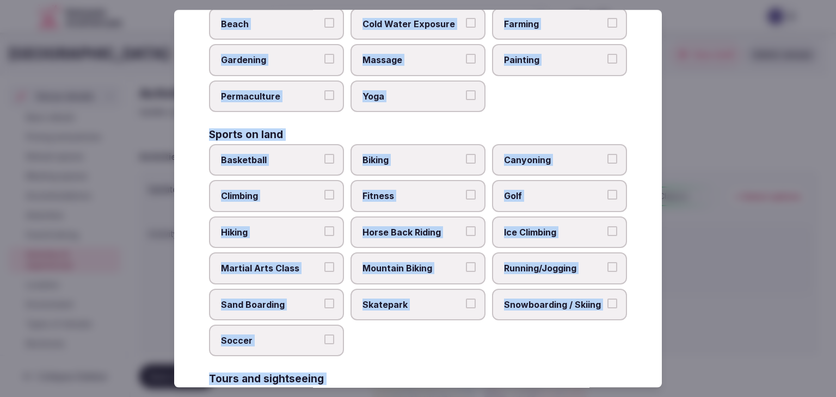
scroll to position [460, 0]
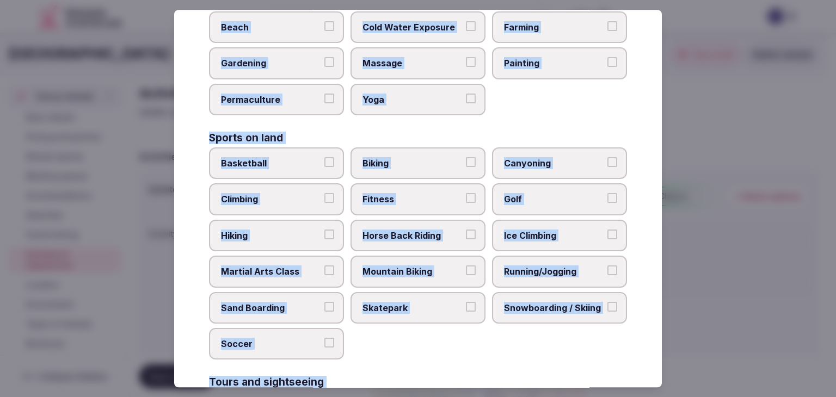
drag, startPoint x: 421, startPoint y: 197, endPoint x: 433, endPoint y: 240, distance: 44.5
click at [421, 197] on span "Fitness" at bounding box center [413, 200] width 100 height 12
click at [466, 197] on button "Fitness" at bounding box center [471, 199] width 10 height 10
click at [574, 269] on span "Running/Jogging" at bounding box center [554, 272] width 100 height 12
click at [608, 269] on button "Running/Jogging" at bounding box center [613, 271] width 10 height 10
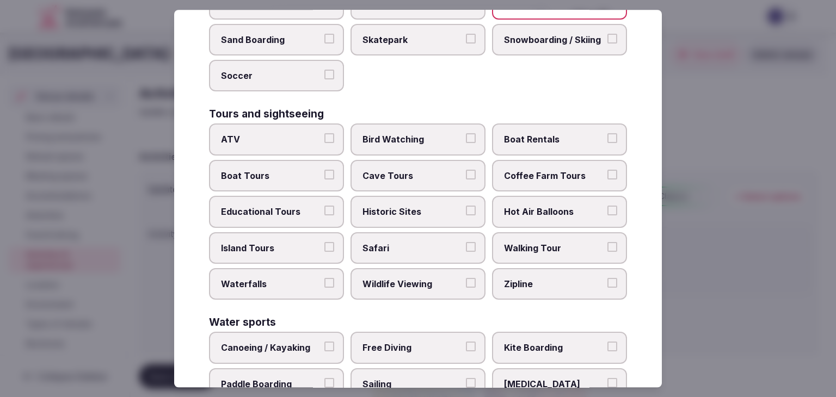
scroll to position [732, 0]
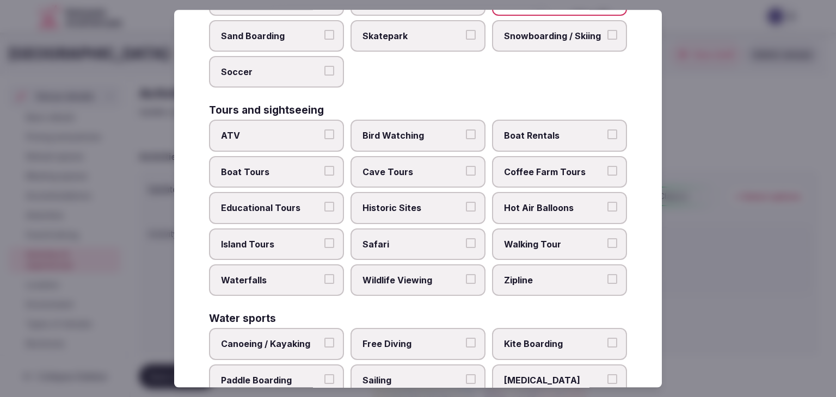
click at [414, 202] on span "Historic Sites" at bounding box center [413, 208] width 100 height 12
click at [550, 240] on span "Walking Tour" at bounding box center [554, 244] width 100 height 12
click at [608, 240] on button "Walking Tour" at bounding box center [613, 243] width 10 height 10
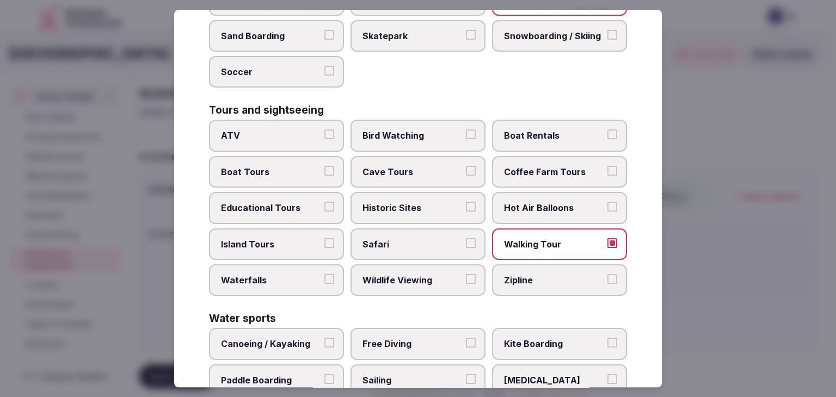
click at [438, 203] on span "Historic Sites" at bounding box center [413, 208] width 100 height 12
click at [466, 203] on button "Historic Sites" at bounding box center [471, 207] width 10 height 10
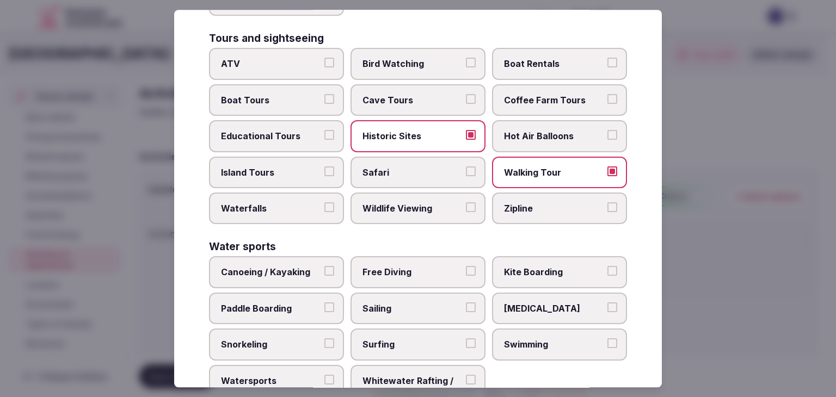
scroll to position [841, 0]
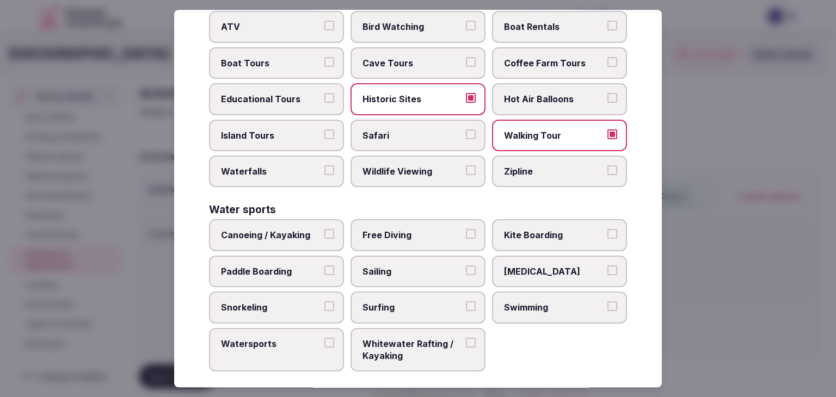
click at [531, 302] on span "Swimming" at bounding box center [554, 308] width 100 height 12
click at [608, 302] on button "Swimming" at bounding box center [613, 307] width 10 height 10
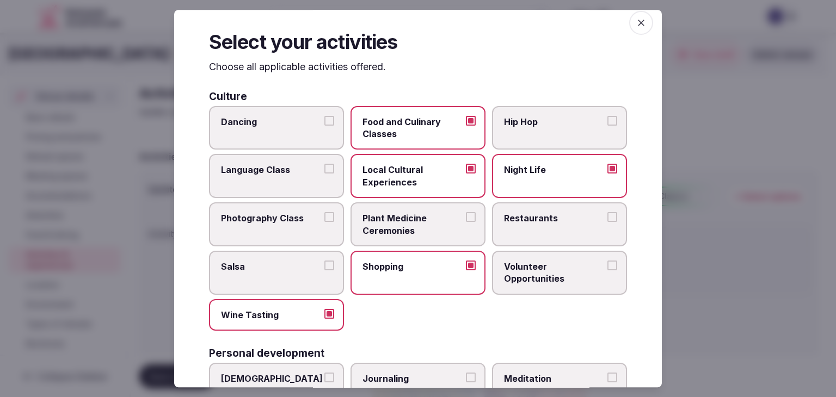
scroll to position [0, 0]
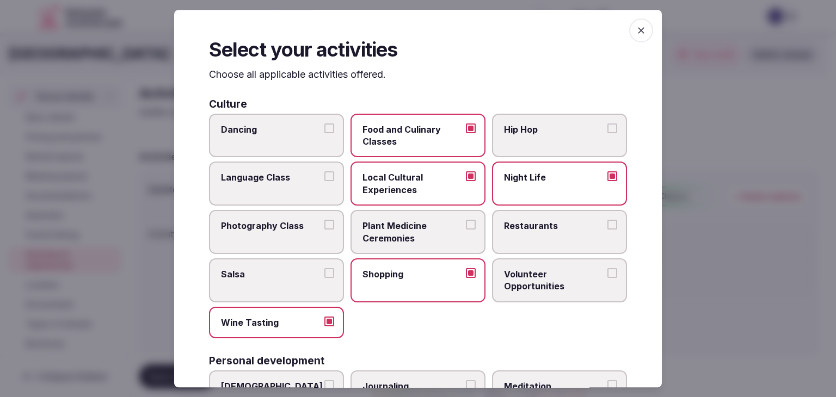
drag, startPoint x: 638, startPoint y: 22, endPoint x: 640, endPoint y: 33, distance: 11.1
click at [638, 24] on span "button" at bounding box center [641, 31] width 24 height 24
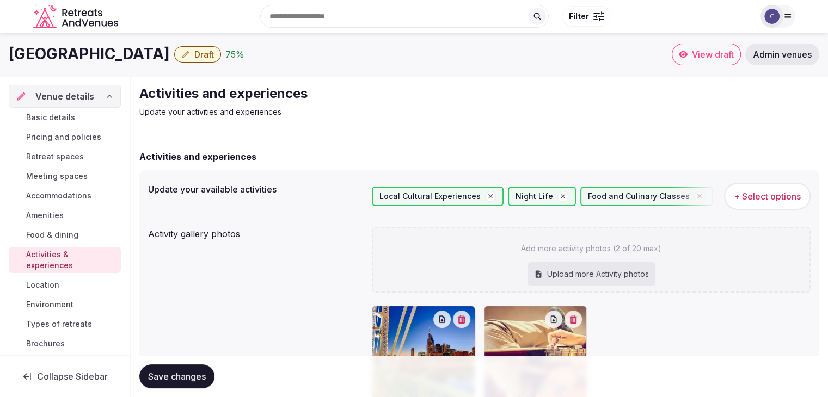
click at [206, 378] on span "Save changes" at bounding box center [177, 376] width 58 height 11
click at [50, 307] on span "Environment" at bounding box center [49, 304] width 47 height 11
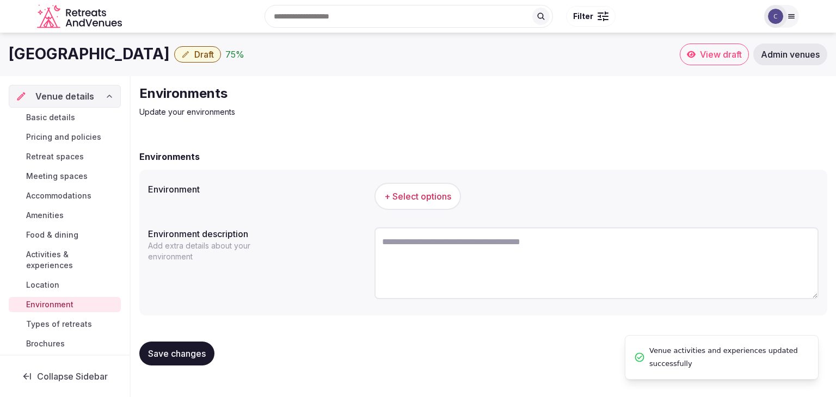
click at [420, 197] on span "+ Select options" at bounding box center [417, 197] width 67 height 12
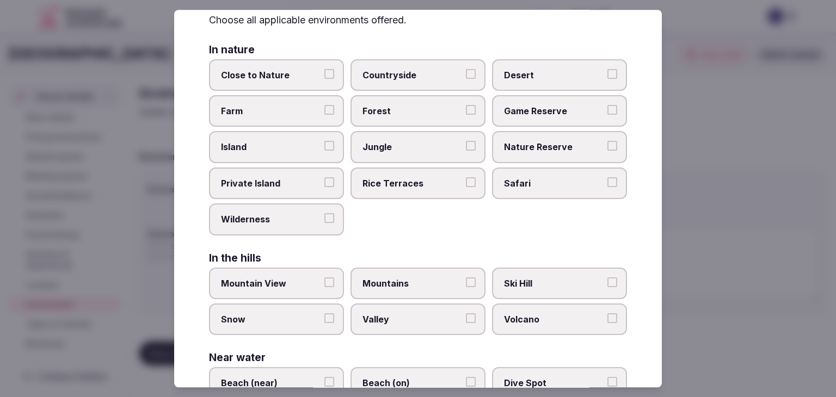
scroll to position [260, 0]
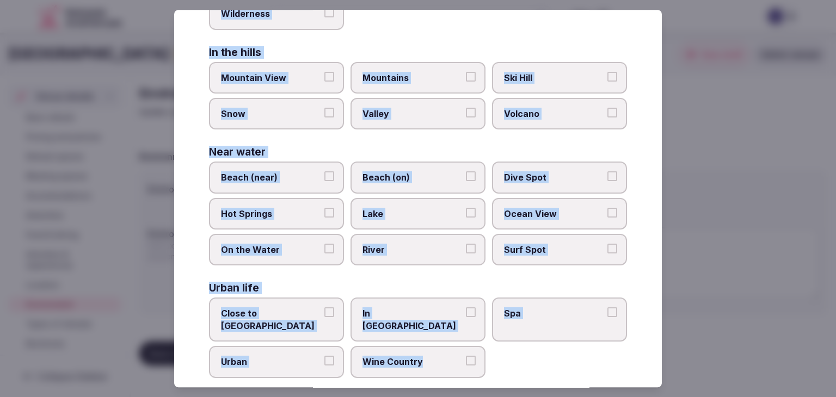
drag, startPoint x: 208, startPoint y: 70, endPoint x: 468, endPoint y: 377, distance: 402.5
click at [468, 377] on div "Select your environment Choose all applicable environments offered. In nature C…" at bounding box center [418, 199] width 488 height 378
click at [312, 316] on label "Close to City Center" at bounding box center [276, 320] width 135 height 44
click at [324, 316] on button "Close to City Center" at bounding box center [329, 313] width 10 height 10
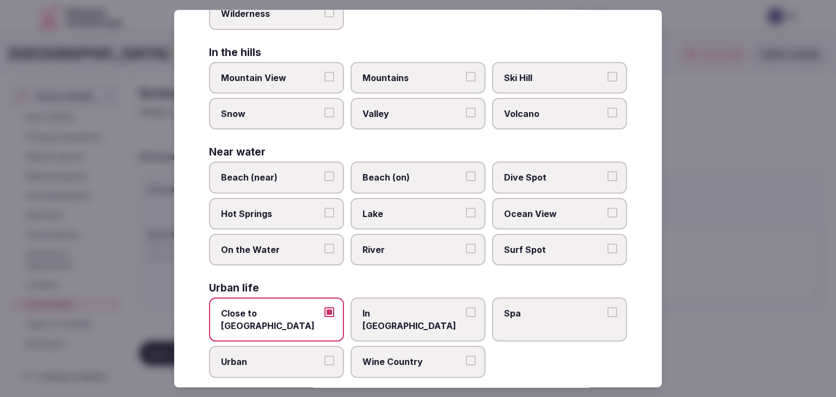
click at [311, 357] on span "Urban" at bounding box center [271, 363] width 100 height 12
click at [324, 357] on button "Urban" at bounding box center [329, 362] width 10 height 10
click at [377, 315] on span "In City Center" at bounding box center [413, 320] width 100 height 25
click at [428, 312] on span "In City Center" at bounding box center [413, 320] width 100 height 25
click at [466, 312] on button "In City Center" at bounding box center [471, 313] width 10 height 10
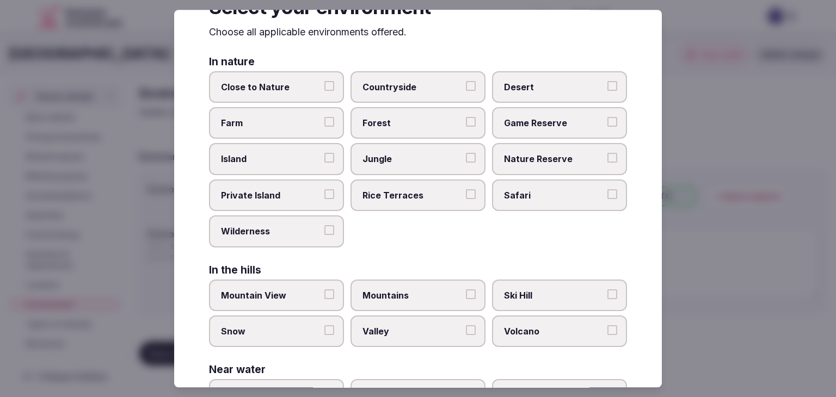
scroll to position [0, 0]
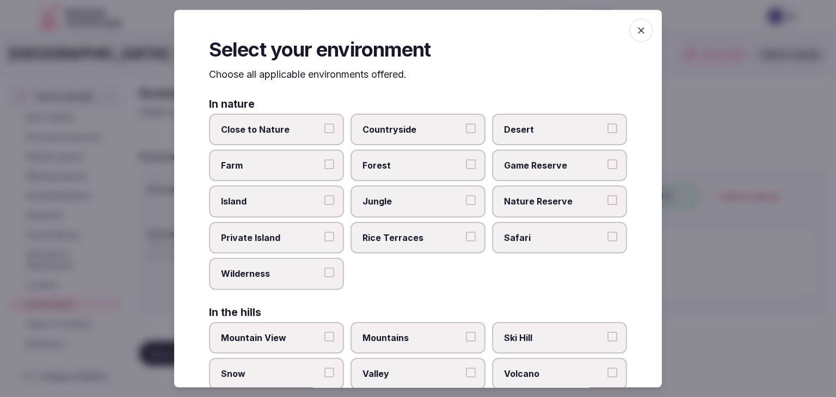
click at [636, 31] on icon "button" at bounding box center [641, 30] width 11 height 11
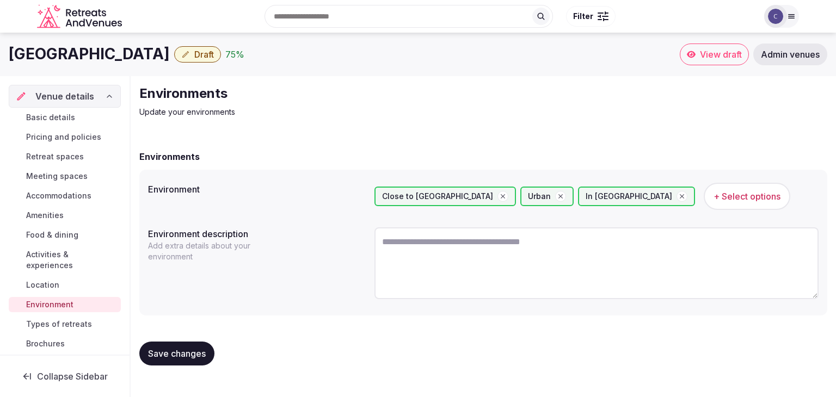
click at [190, 352] on span "Save changes" at bounding box center [177, 353] width 58 height 11
drag, startPoint x: 58, startPoint y: 122, endPoint x: 61, endPoint y: 129, distance: 7.6
click at [58, 122] on span "Basic details" at bounding box center [50, 117] width 49 height 11
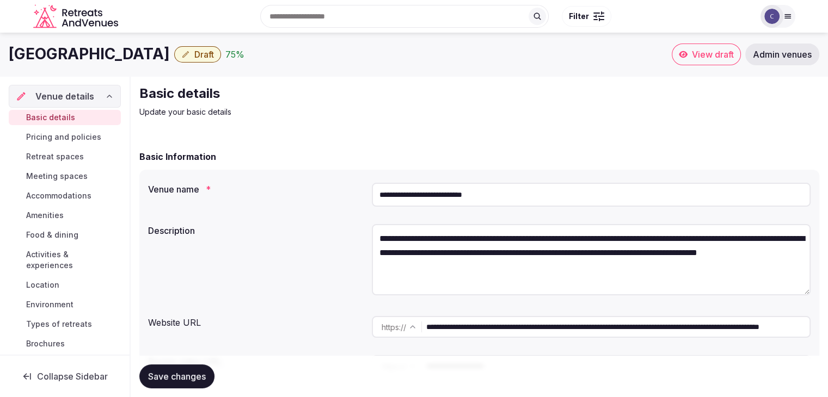
click at [63, 305] on span "Environment" at bounding box center [49, 304] width 47 height 11
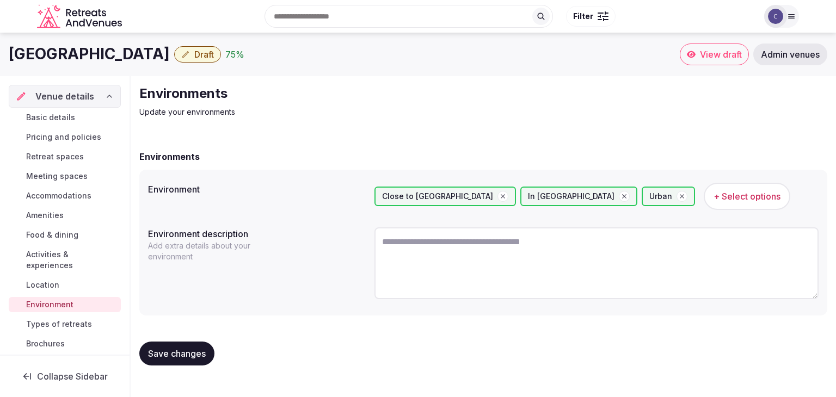
click at [80, 327] on span "Types of retreats" at bounding box center [59, 324] width 66 height 11
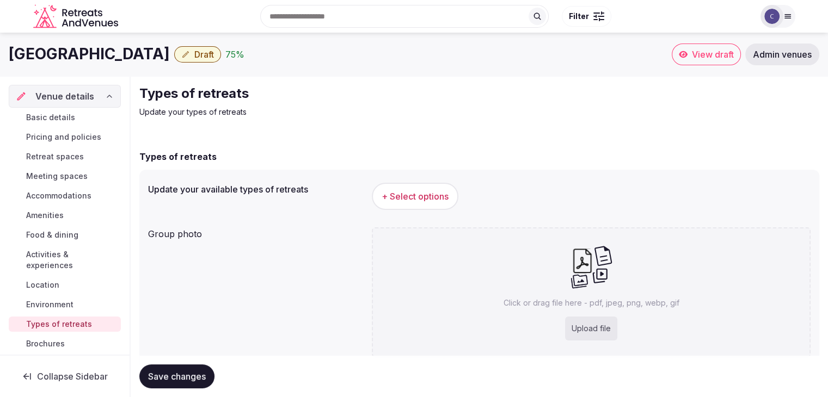
click at [425, 194] on span "+ Select options" at bounding box center [415, 197] width 67 height 12
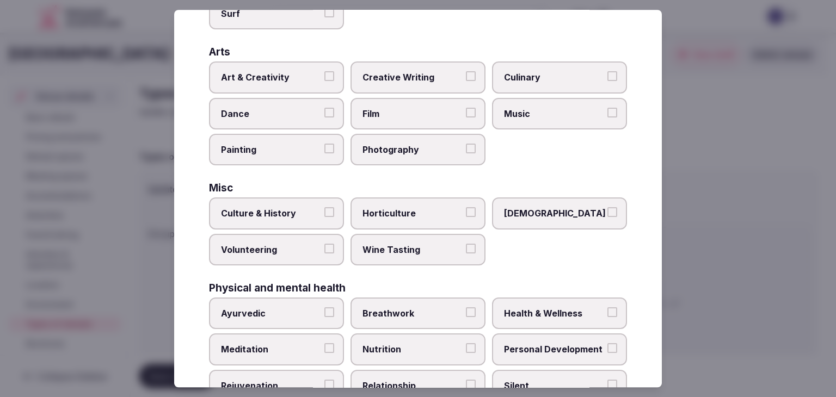
scroll to position [443, 0]
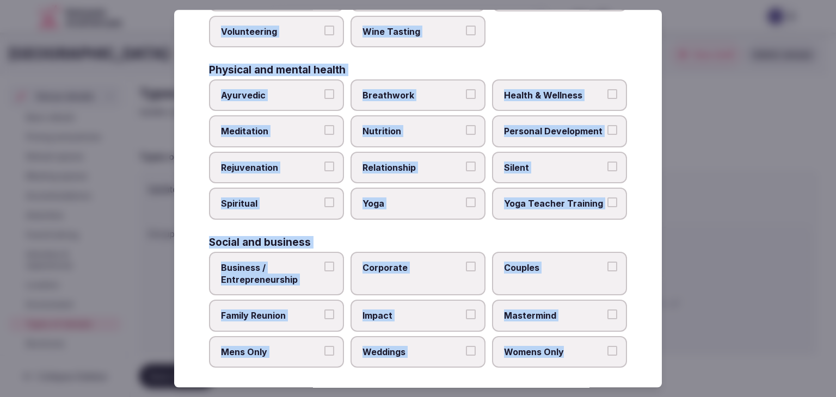
drag, startPoint x: 206, startPoint y: 72, endPoint x: 620, endPoint y: 344, distance: 494.6
click at [620, 344] on div "Select your types of retreats Choose all applicable types of retreats offered. …" at bounding box center [418, 199] width 488 height 378
click at [277, 262] on span "Business / Entrepreneurship" at bounding box center [271, 274] width 100 height 25
click at [324, 262] on button "Business / Entrepreneurship" at bounding box center [329, 267] width 10 height 10
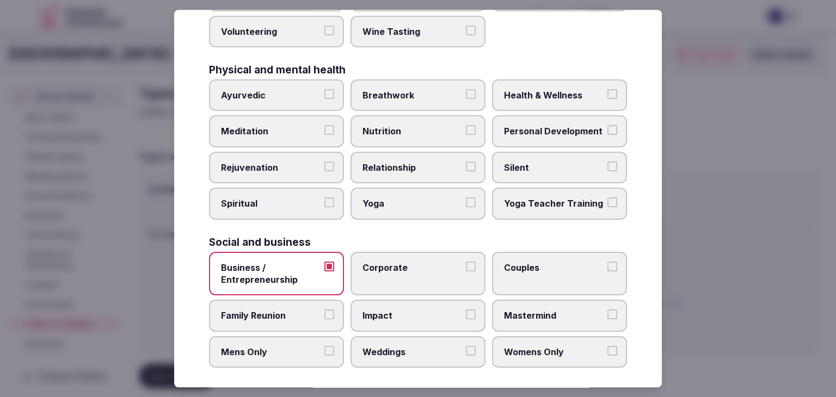
click at [440, 263] on span "Corporate" at bounding box center [413, 268] width 100 height 12
click at [466, 263] on button "Corporate" at bounding box center [471, 267] width 10 height 10
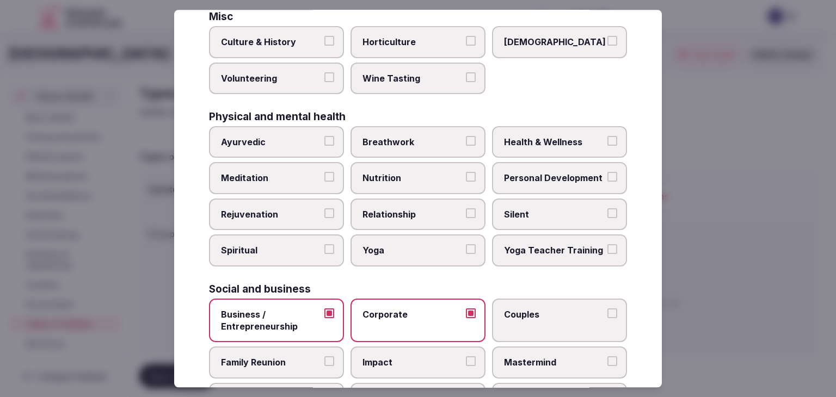
scroll to position [279, 0]
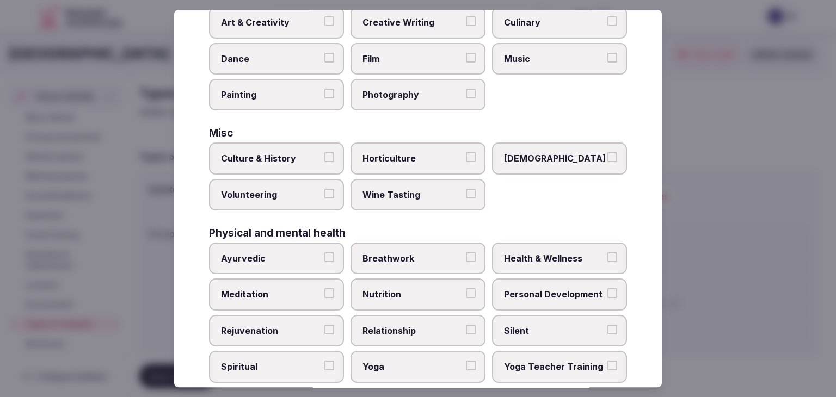
click at [311, 166] on label "Culture & History" at bounding box center [276, 159] width 135 height 32
click at [324, 163] on button "Culture & History" at bounding box center [329, 158] width 10 height 10
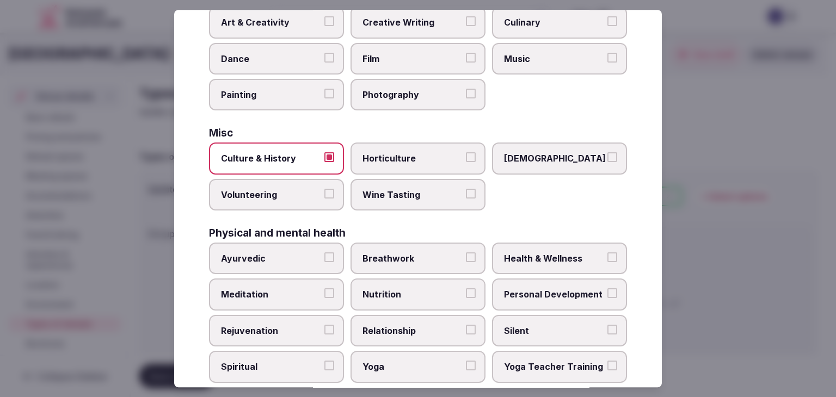
scroll to position [225, 0]
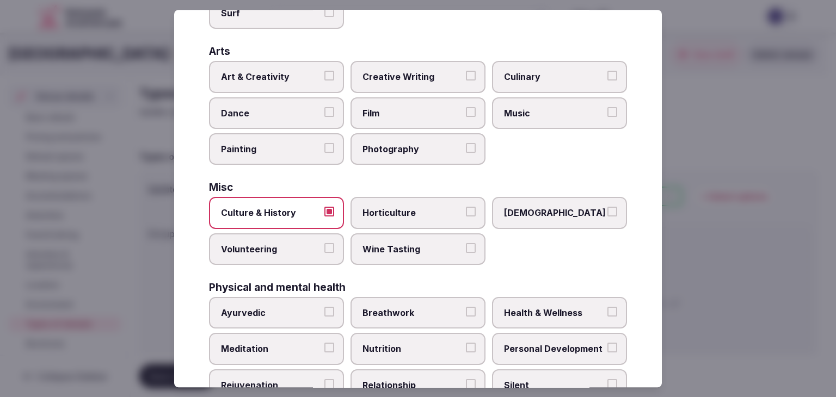
click at [553, 125] on label "Music" at bounding box center [559, 113] width 135 height 32
click at [608, 117] on button "Music" at bounding box center [613, 112] width 10 height 10
click at [290, 54] on div "Arts" at bounding box center [418, 51] width 418 height 10
click at [292, 82] on label "Art & Creativity" at bounding box center [276, 77] width 135 height 32
click at [324, 81] on button "Art & Creativity" at bounding box center [329, 76] width 10 height 10
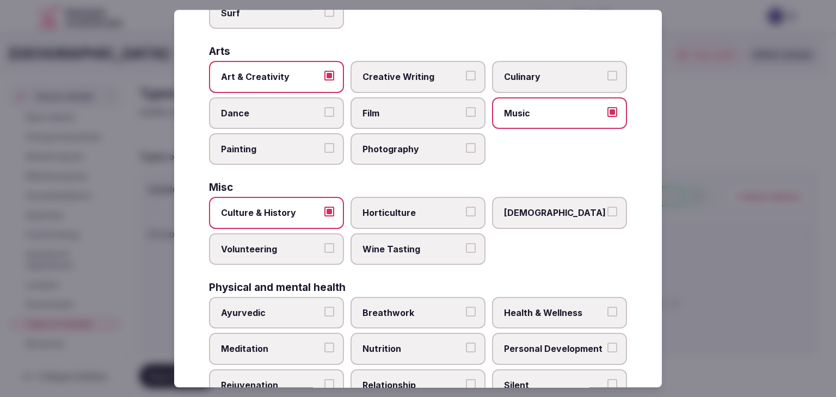
click at [274, 112] on span "Dance" at bounding box center [271, 113] width 100 height 12
click at [324, 112] on button "Dance" at bounding box center [329, 112] width 10 height 10
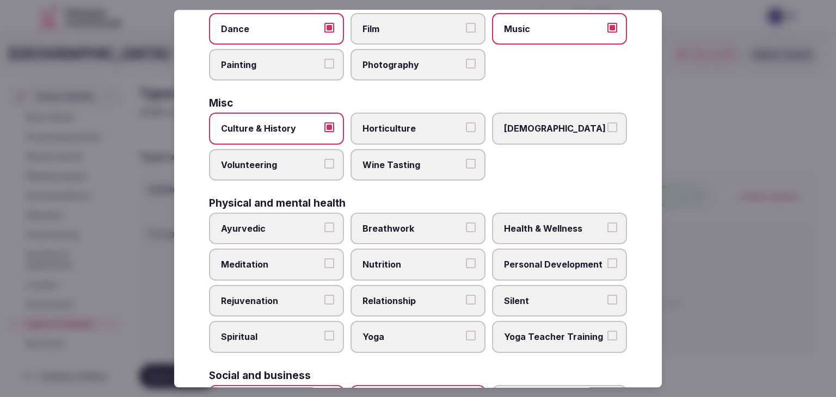
scroll to position [334, 0]
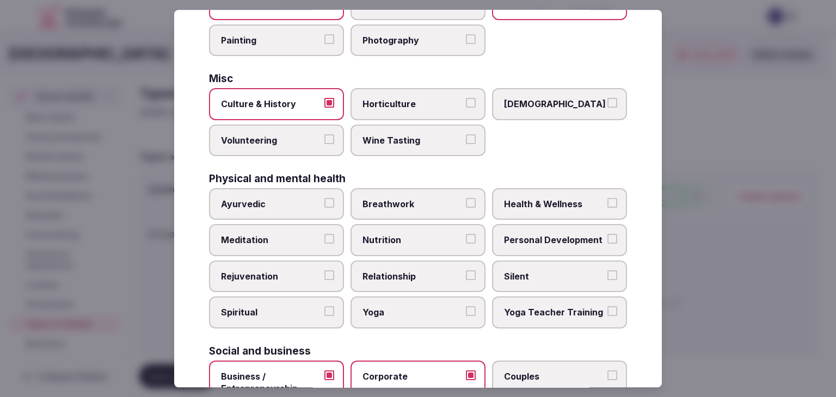
drag, startPoint x: 444, startPoint y: 296, endPoint x: 460, endPoint y: 284, distance: 20.3
click at [443, 297] on label "Yoga" at bounding box center [418, 313] width 135 height 32
click at [466, 307] on button "Yoga" at bounding box center [471, 312] width 10 height 10
click at [534, 199] on span "Health & Wellness" at bounding box center [554, 204] width 100 height 12
click at [608, 199] on button "Health & Wellness" at bounding box center [613, 203] width 10 height 10
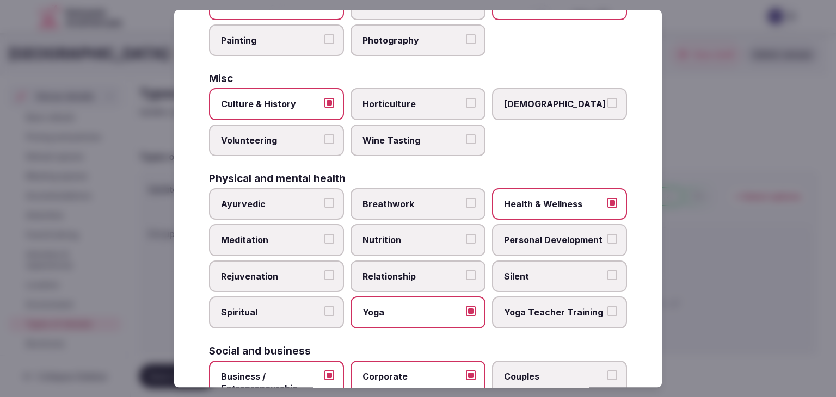
click at [541, 225] on label "Personal Development" at bounding box center [559, 241] width 135 height 32
click at [608, 235] on button "Personal Development" at bounding box center [613, 240] width 10 height 10
click at [278, 240] on span "Meditation" at bounding box center [271, 241] width 100 height 12
click at [324, 240] on button "Meditation" at bounding box center [329, 240] width 10 height 10
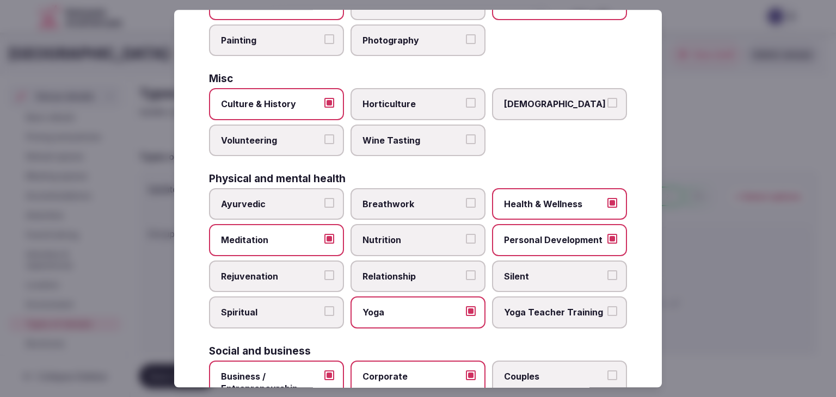
click at [277, 271] on span "Rejuvenation" at bounding box center [271, 277] width 100 height 12
click at [324, 271] on button "Rejuvenation" at bounding box center [329, 276] width 10 height 10
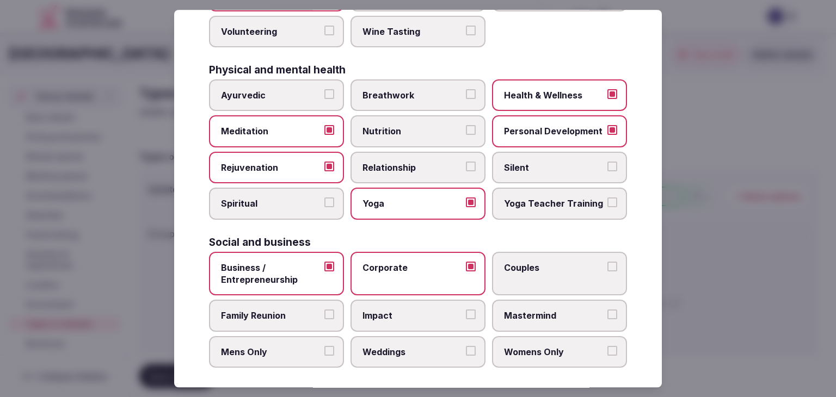
click at [280, 315] on span "Family Reunion" at bounding box center [271, 316] width 100 height 12
click at [324, 315] on button "Family Reunion" at bounding box center [329, 315] width 10 height 10
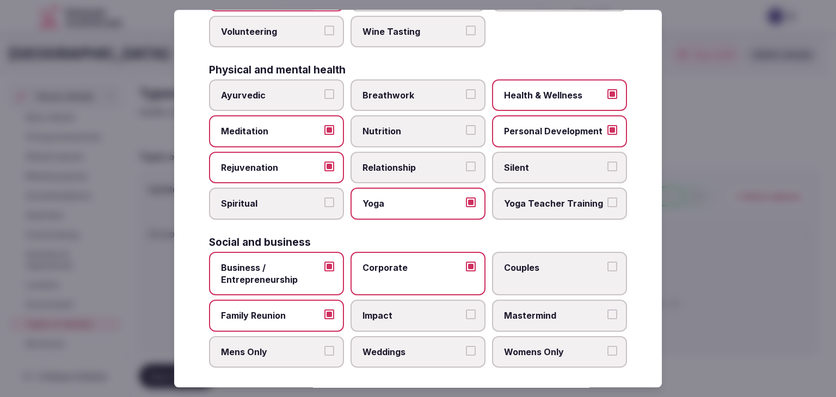
click at [537, 312] on span "Mastermind" at bounding box center [554, 316] width 100 height 12
click at [608, 312] on button "Mastermind" at bounding box center [613, 315] width 10 height 10
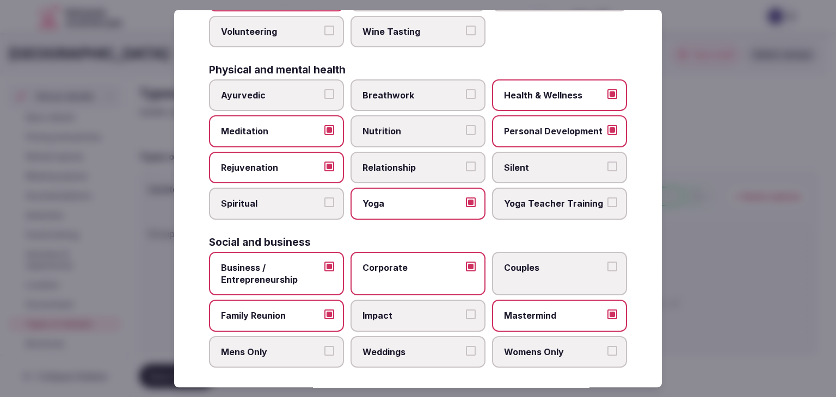
click at [408, 350] on span "Weddings" at bounding box center [413, 352] width 100 height 12
click at [466, 350] on button "Weddings" at bounding box center [471, 351] width 10 height 10
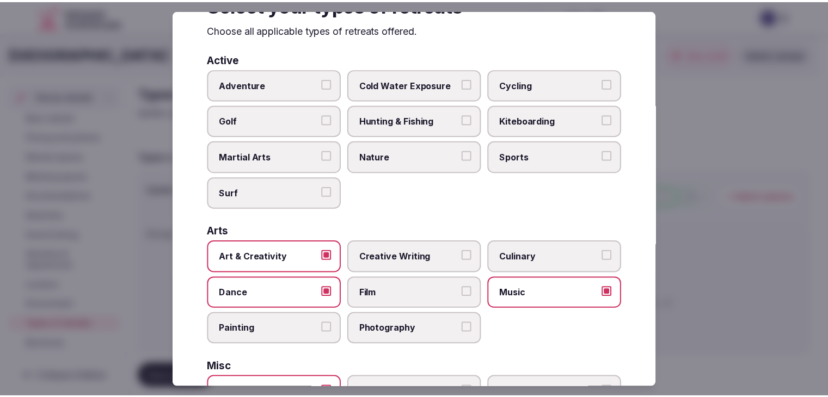
scroll to position [0, 0]
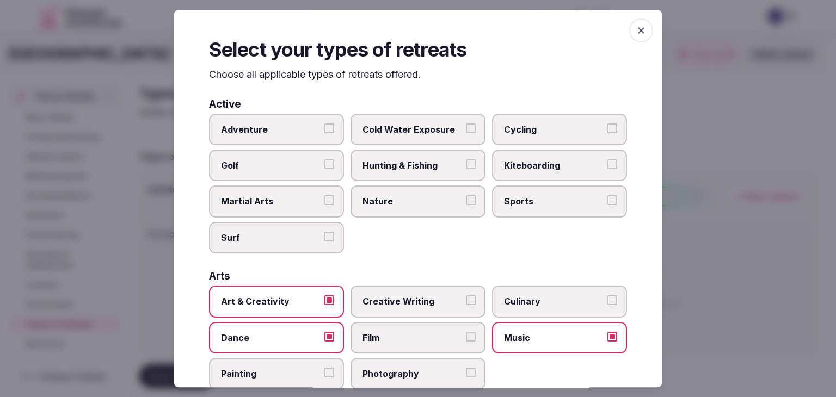
click at [637, 29] on icon "button" at bounding box center [641, 30] width 11 height 11
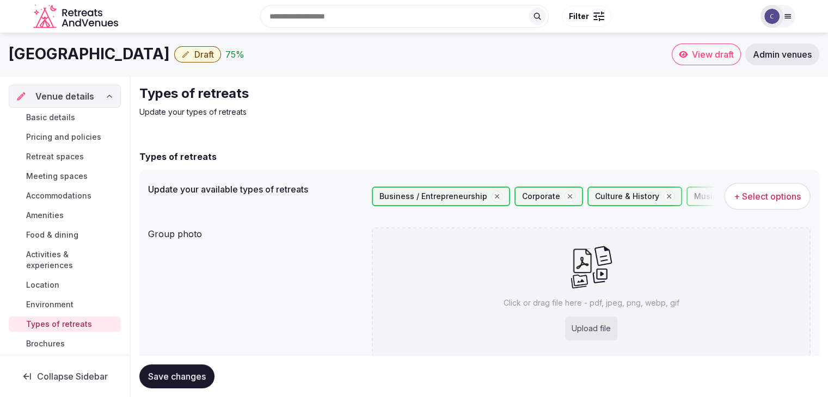
click at [594, 332] on div "Upload file" at bounding box center [591, 329] width 52 height 24
type input "**********"
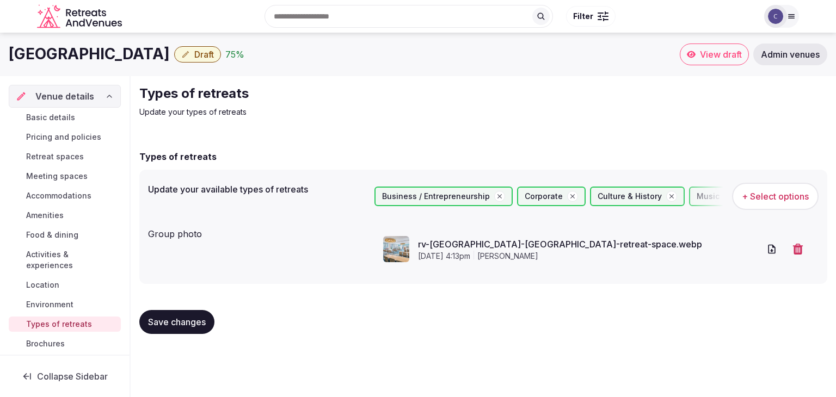
click at [190, 330] on button "Save changes" at bounding box center [176, 322] width 75 height 24
click at [87, 138] on span "Pricing and policies" at bounding box center [63, 137] width 75 height 11
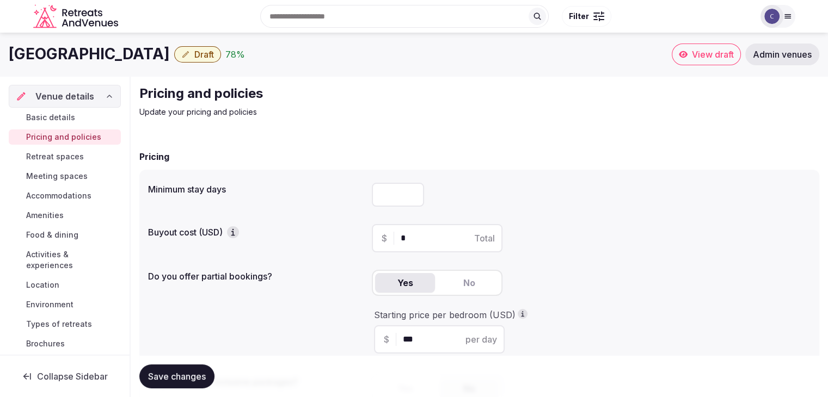
click at [270, 45] on div "Margaritaville Hotel Nashville Draft 78 %" at bounding box center [340, 54] width 663 height 21
click at [221, 62] on button "Draft" at bounding box center [197, 54] width 47 height 16
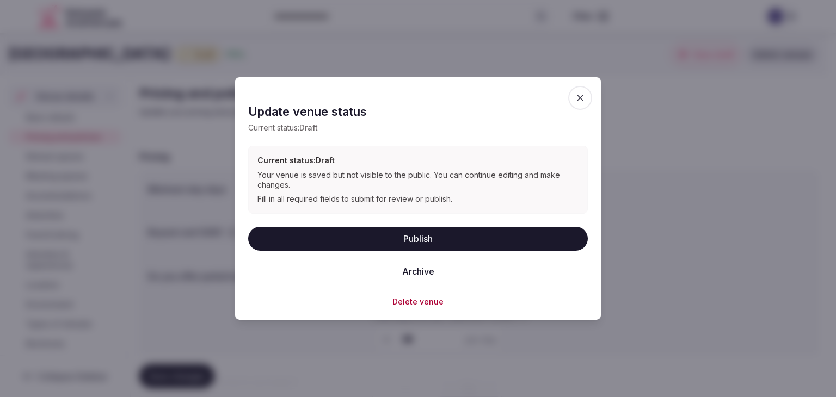
click at [401, 236] on button "Publish" at bounding box center [418, 238] width 340 height 24
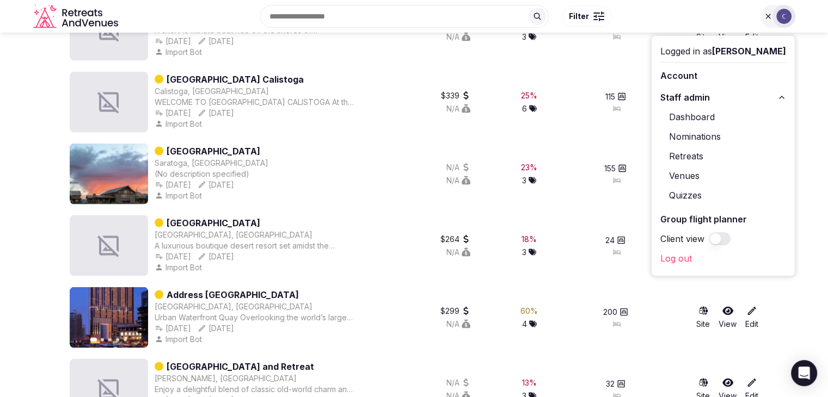
scroll to position [2052, 0]
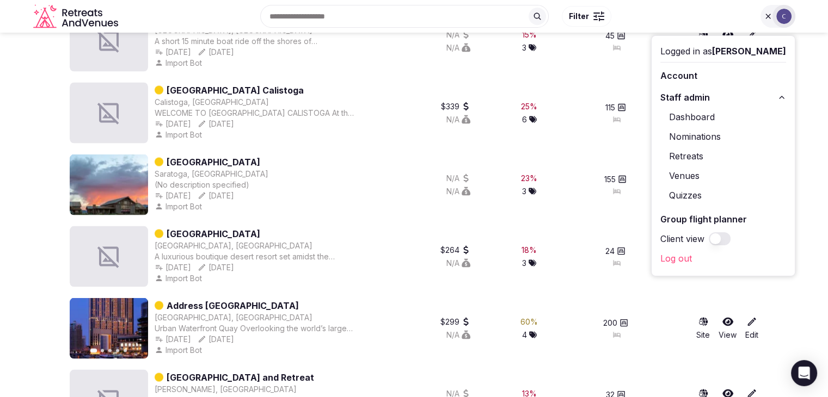
drag, startPoint x: 697, startPoint y: 154, endPoint x: 704, endPoint y: 163, distance: 11.8
click at [697, 154] on link "Retreats" at bounding box center [723, 156] width 126 height 17
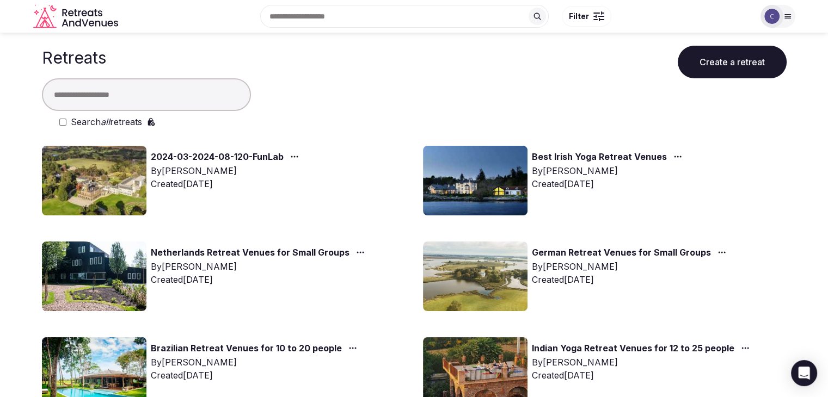
click at [133, 115] on label "Search all retreats" at bounding box center [106, 121] width 71 height 13
click at [135, 95] on input "text" at bounding box center [146, 94] width 209 height 33
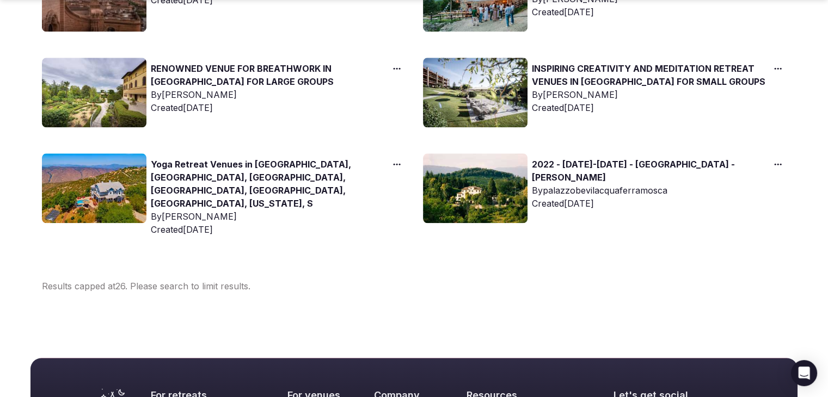
scroll to position [1143, 0]
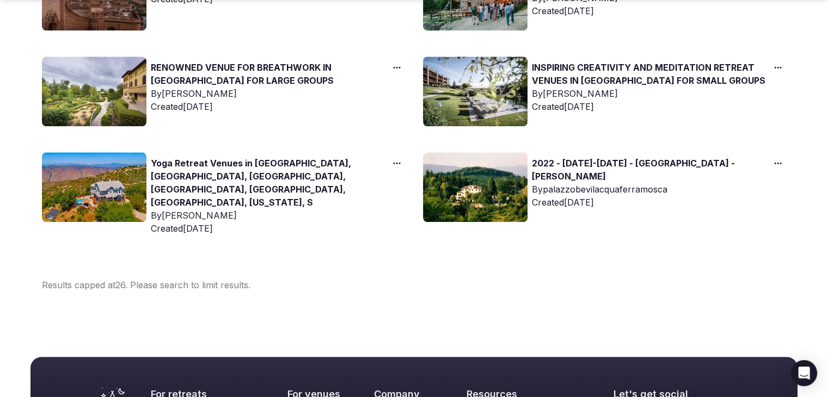
type input "*****"
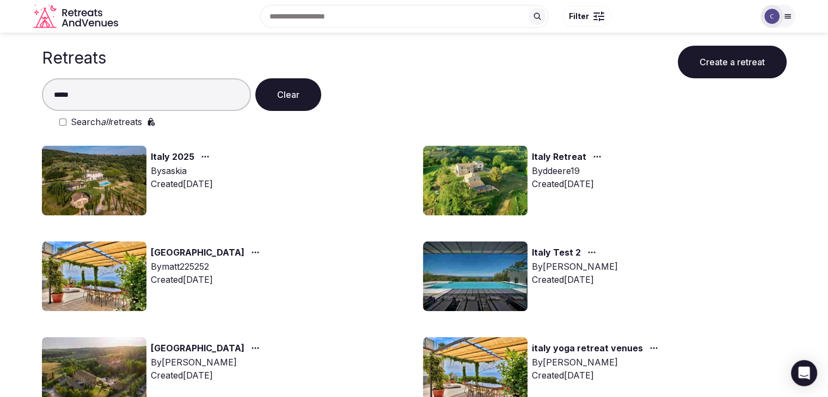
scroll to position [0, 0]
click at [125, 205] on img at bounding box center [94, 181] width 105 height 70
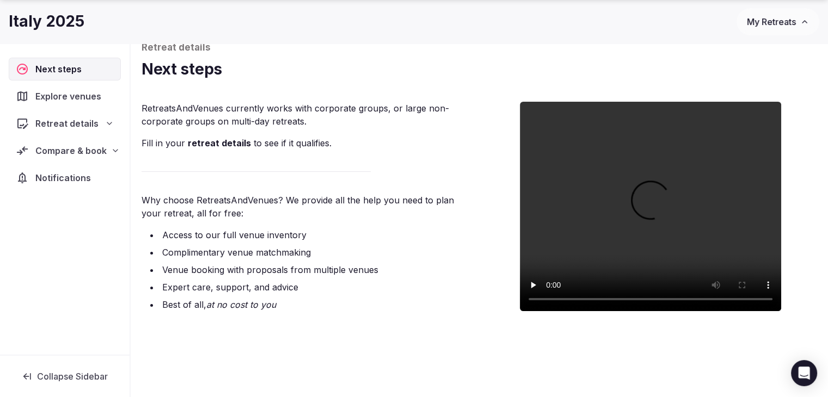
scroll to position [62, 0]
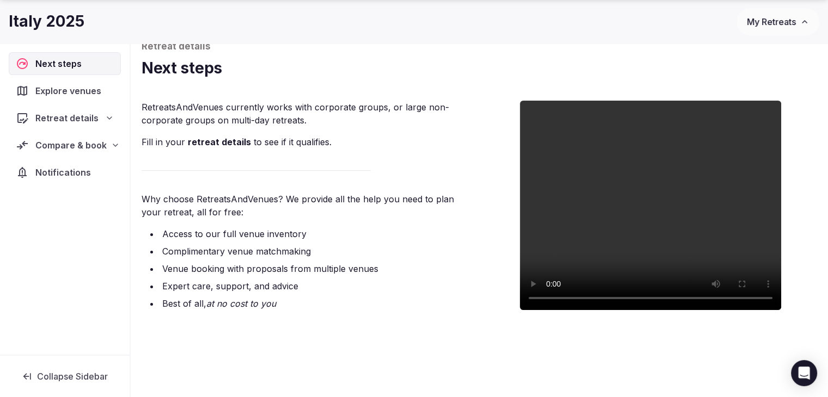
click at [784, 19] on span "My Retreats" at bounding box center [771, 21] width 49 height 11
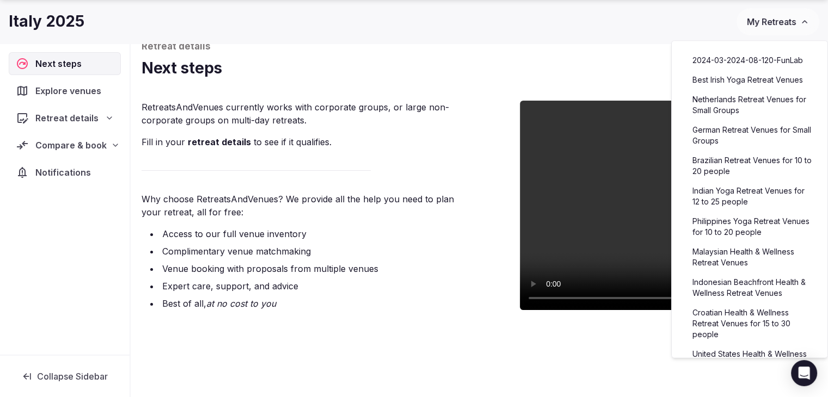
click at [518, 64] on h1 "Next steps" at bounding box center [480, 68] width 676 height 21
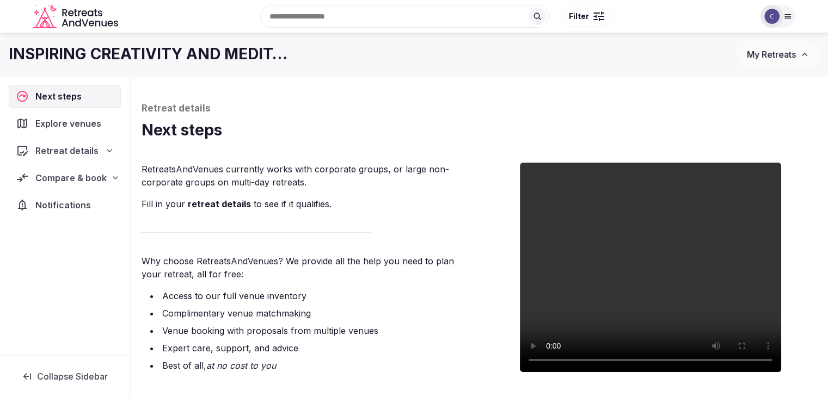
click at [61, 120] on span "Explore venues" at bounding box center [70, 123] width 70 height 13
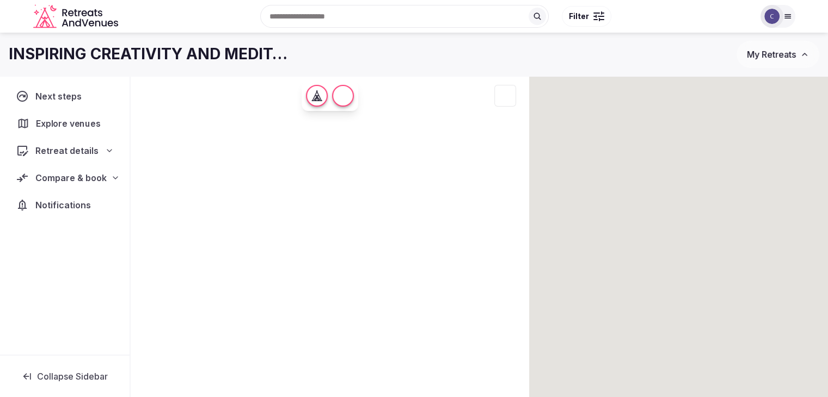
click at [69, 120] on span "Explore venues" at bounding box center [70, 123] width 69 height 13
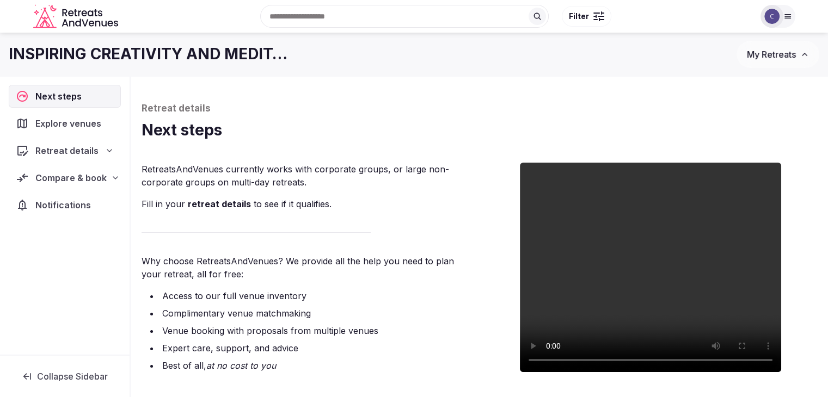
click at [779, 14] on img at bounding box center [771, 16] width 15 height 15
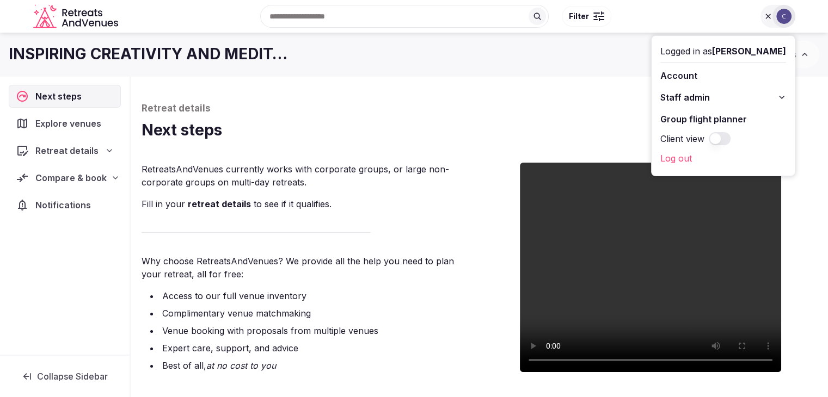
click at [786, 99] on icon at bounding box center [781, 97] width 9 height 9
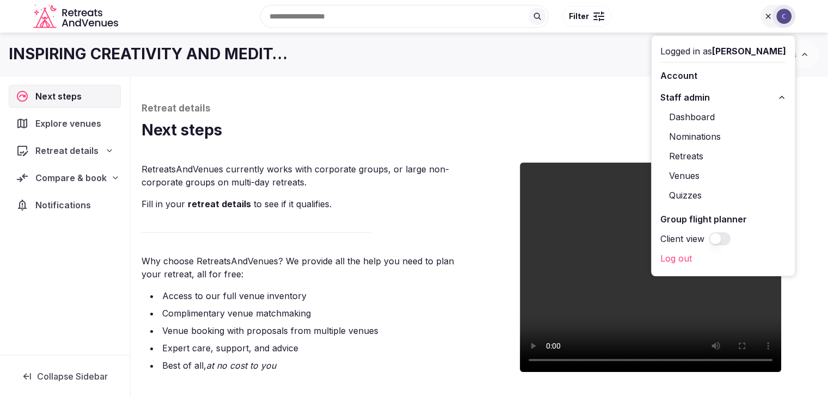
click at [687, 175] on link "Venues" at bounding box center [723, 175] width 126 height 17
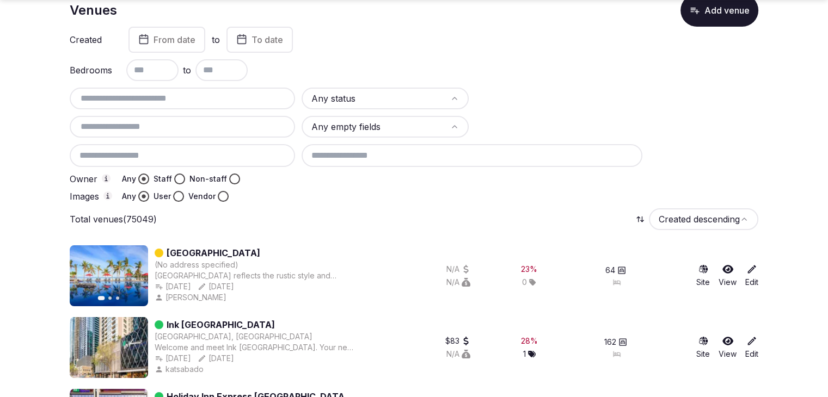
scroll to position [163, 0]
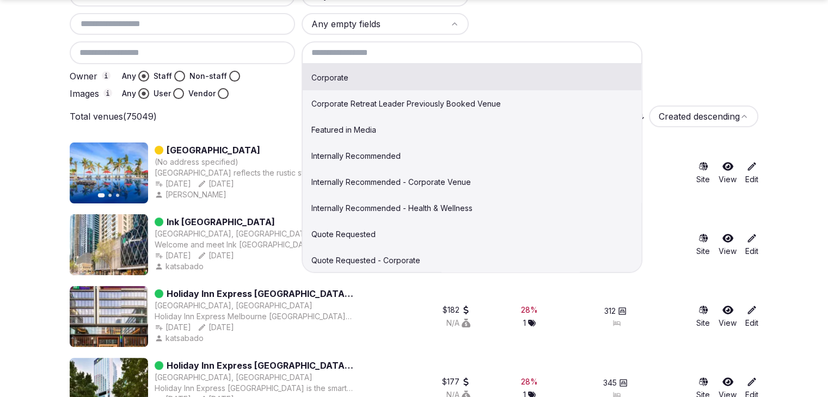
click at [387, 52] on input at bounding box center [472, 52] width 341 height 23
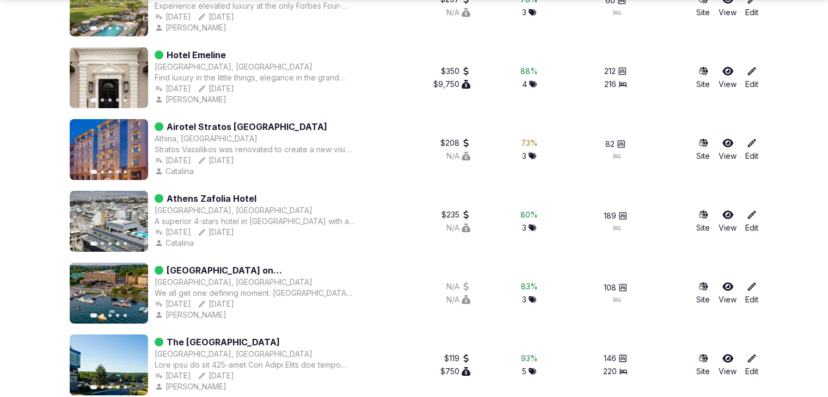
scroll to position [12140, 0]
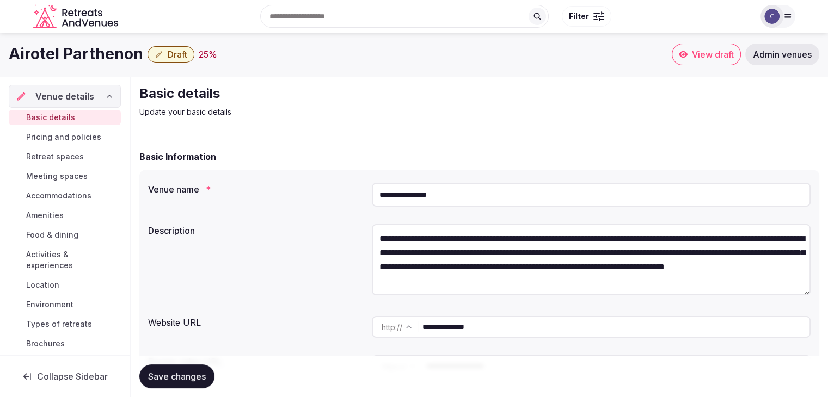
click at [458, 193] on input "**********" at bounding box center [591, 195] width 439 height 24
click at [340, 249] on div "**********" at bounding box center [479, 261] width 663 height 83
